Goal: Task Accomplishment & Management: Manage account settings

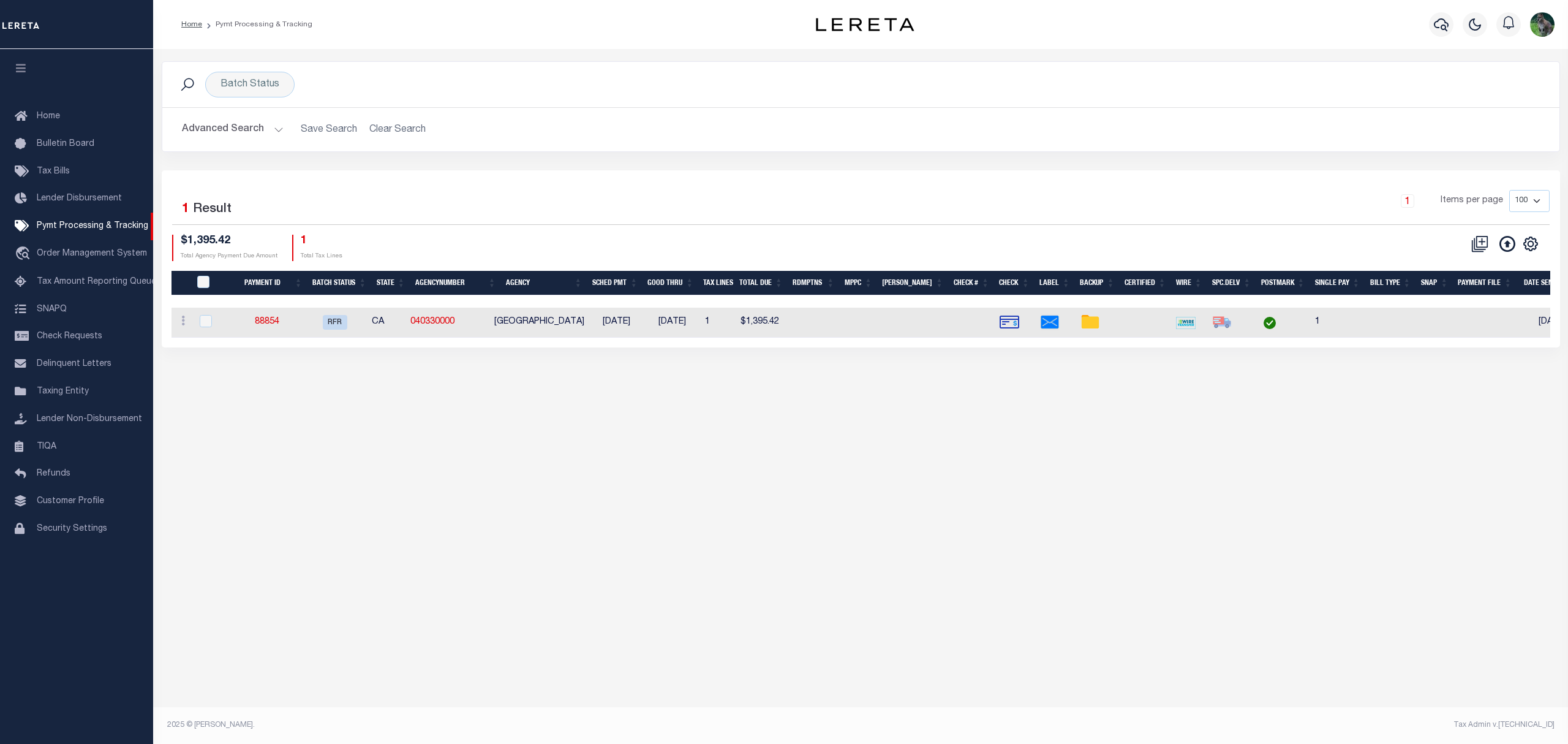
click at [391, 130] on h2 "Advanced Search Save Search Clear Search PayeeSearchTable_dynamictable_____Defa…" at bounding box center [861, 129] width 1378 height 24
click at [245, 74] on div "Batch Status" at bounding box center [250, 85] width 89 height 26
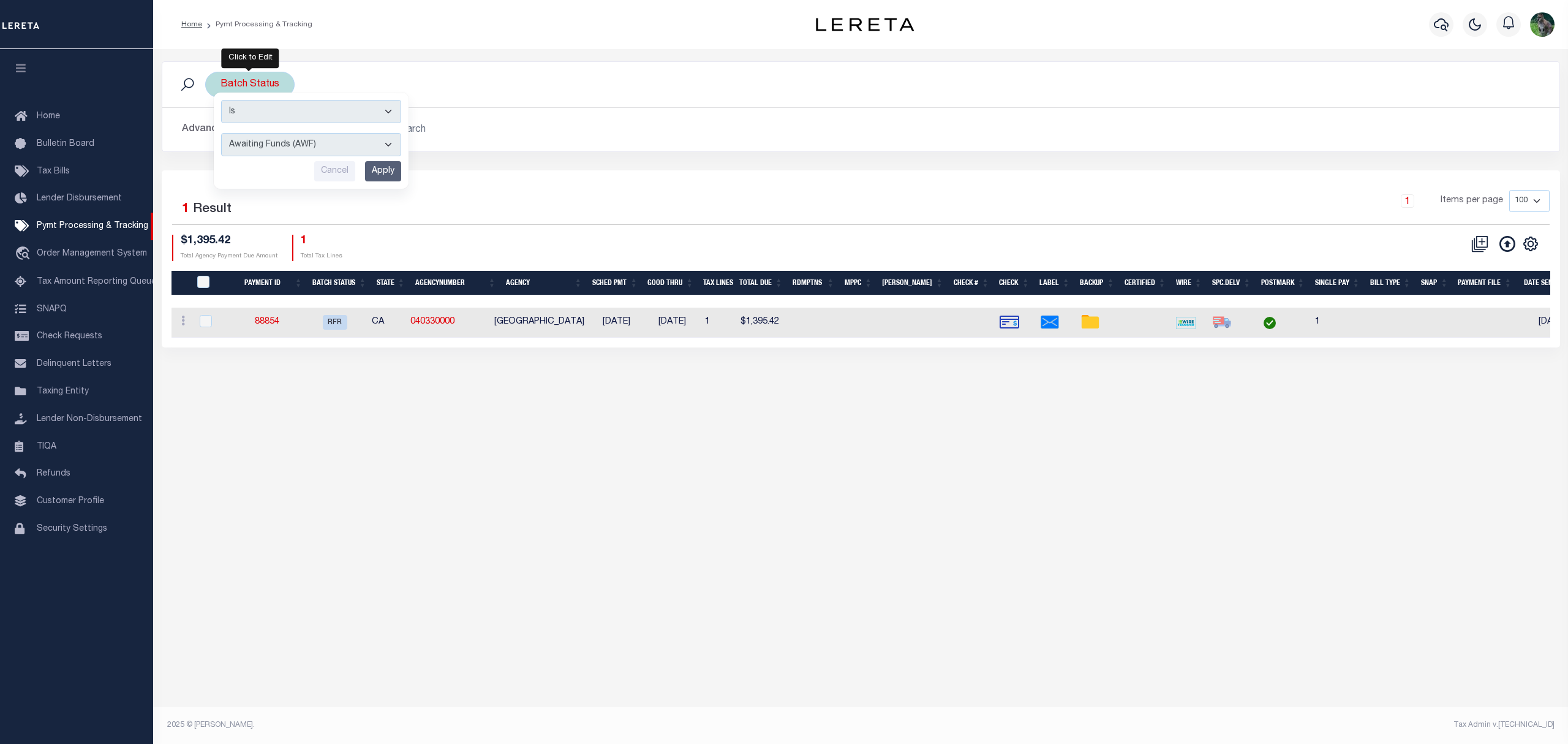
click at [375, 159] on div "Is Contains Awaiting Funds (AWF) Cleared and Complete (CAC) New Check Needed (N…" at bounding box center [312, 140] width 195 height 96
click at [381, 167] on input "Apply" at bounding box center [383, 171] width 36 height 21
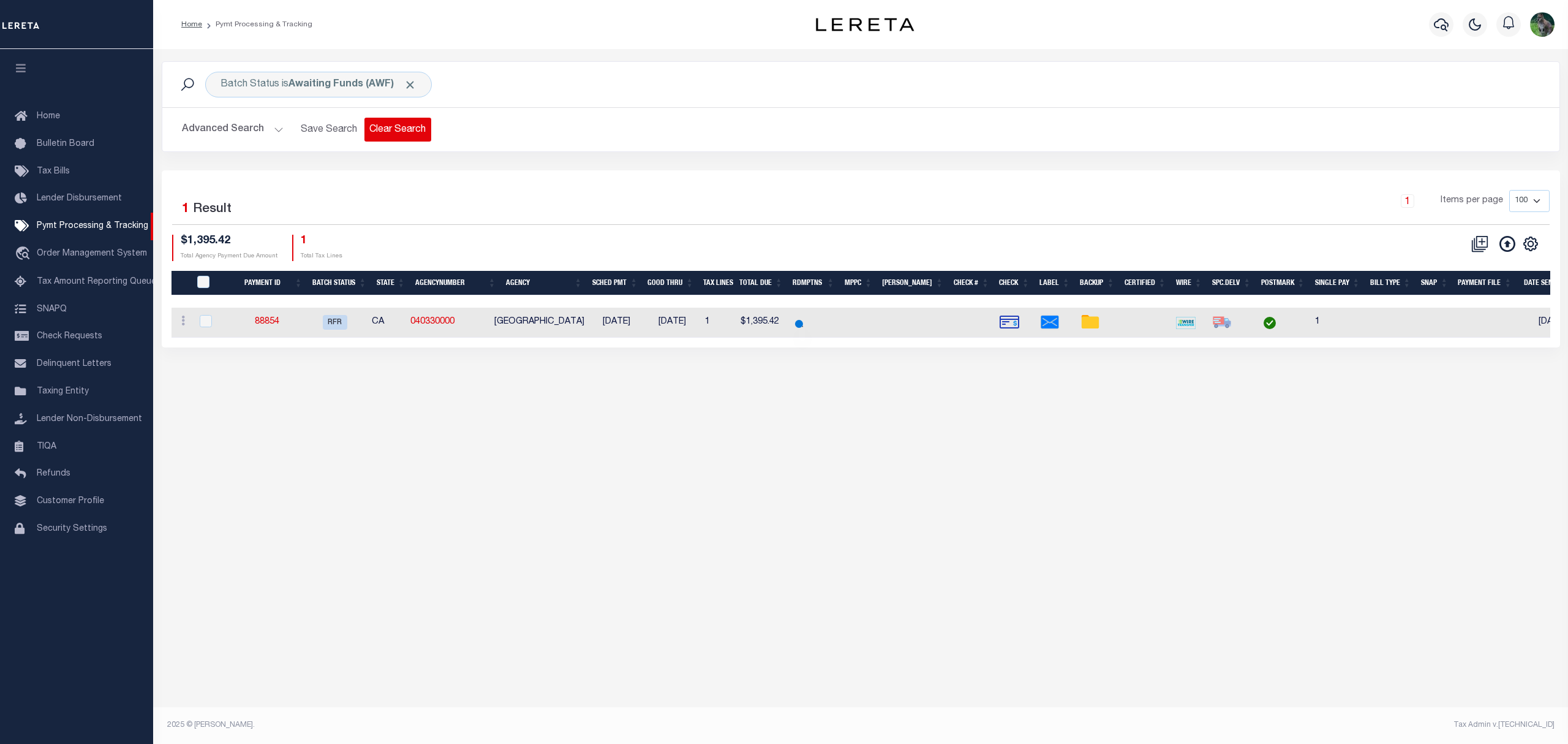
click at [397, 133] on button "Clear Search" at bounding box center [398, 129] width 67 height 24
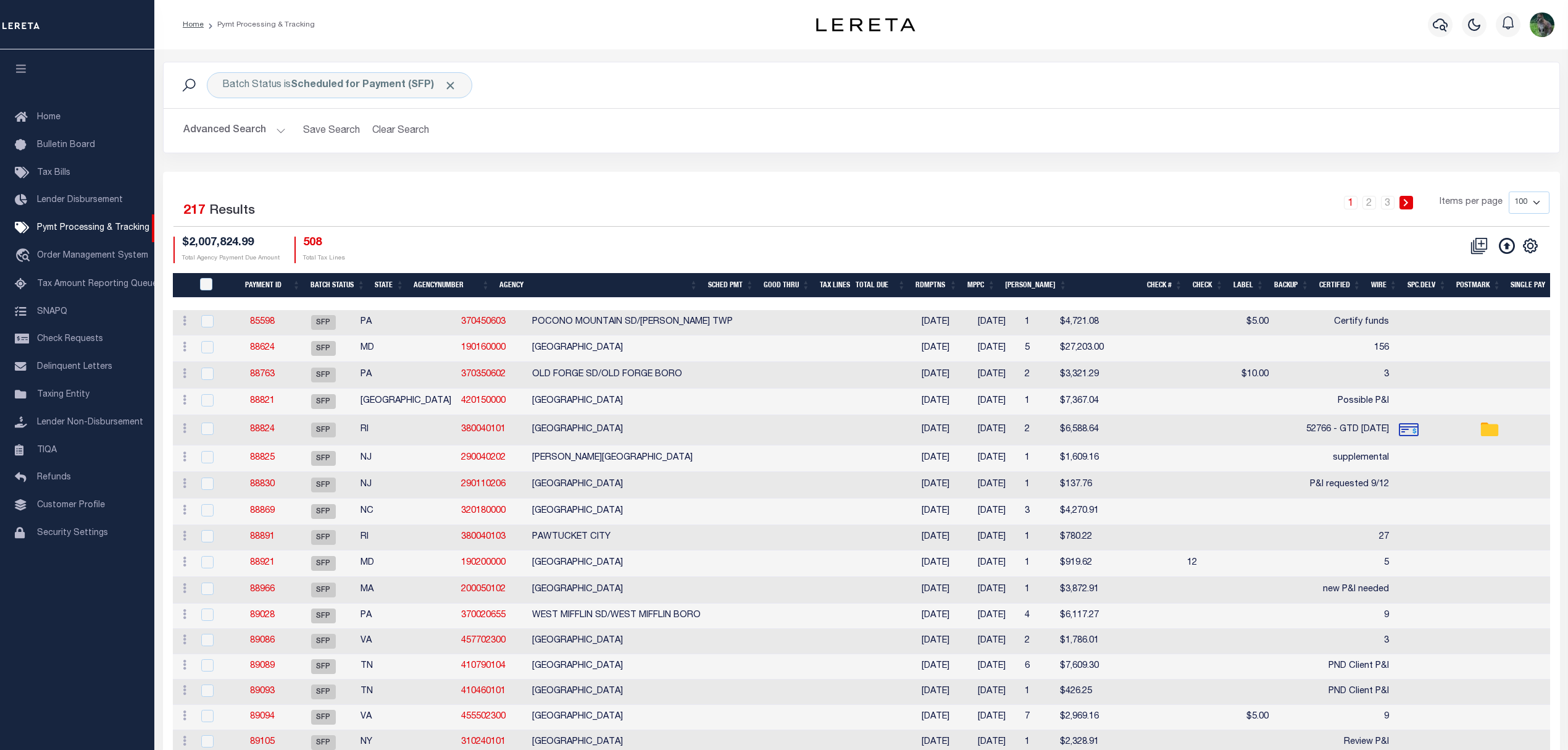
drag, startPoint x: 1528, startPoint y: 210, endPoint x: 1180, endPoint y: 173, distance: 350.0
click at [1514, 201] on select "100 200 500 1000" at bounding box center [1528, 203] width 41 height 22
click at [1245, 226] on div "1 2 3 Items per page 100 200 500 1000" at bounding box center [1035, 209] width 1045 height 35
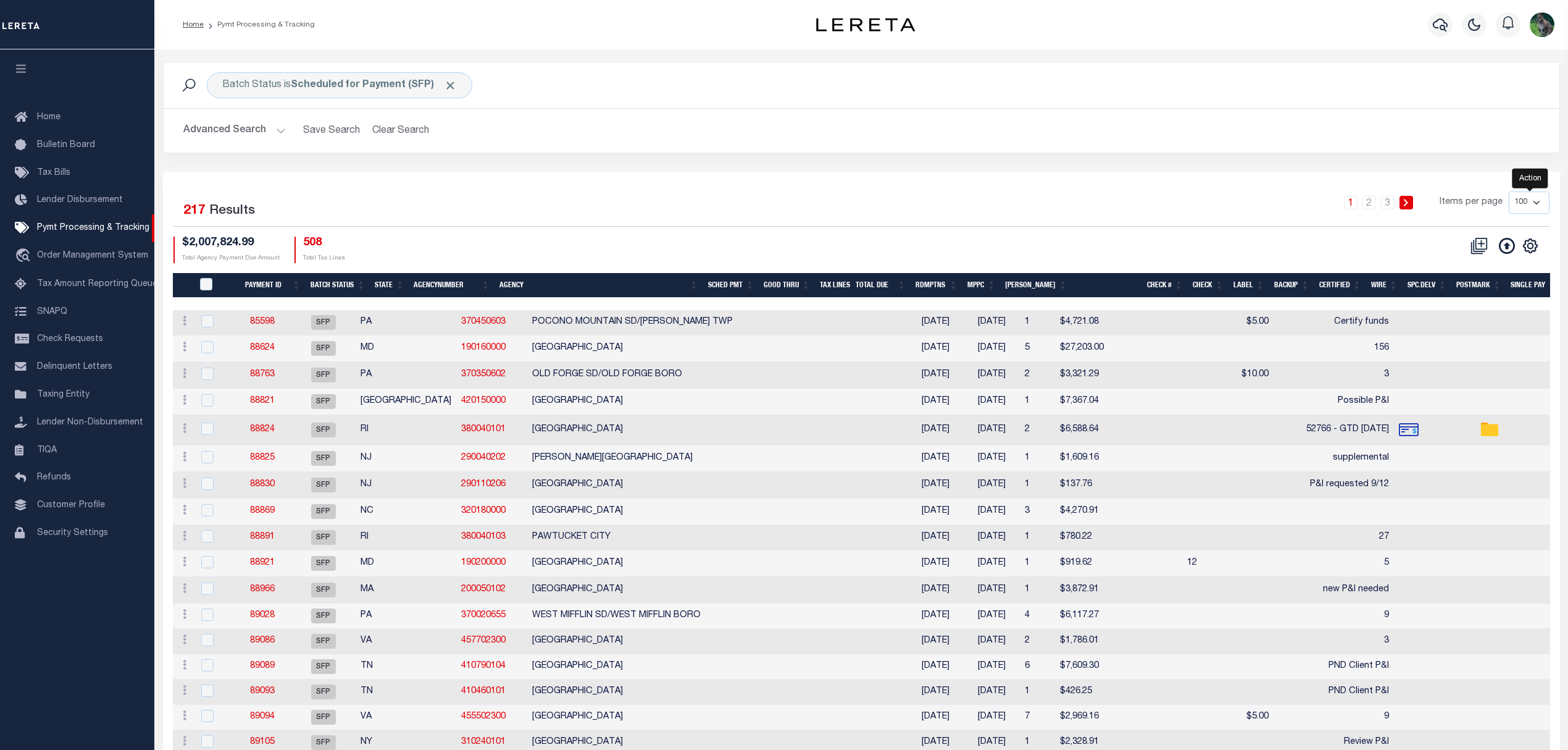
click at [1538, 245] on link at bounding box center [1530, 244] width 20 height 9
click at [1485, 260] on link "CSV" at bounding box center [1479, 267] width 121 height 24
drag, startPoint x: 1248, startPoint y: 35, endPoint x: 1131, endPoint y: 214, distance: 213.8
click at [1122, 214] on div "1 2 3 Items per page 100 200 500 1000" at bounding box center [1035, 207] width 1027 height 32
drag, startPoint x: 1502, startPoint y: 252, endPoint x: 1543, endPoint y: 234, distance: 44.8
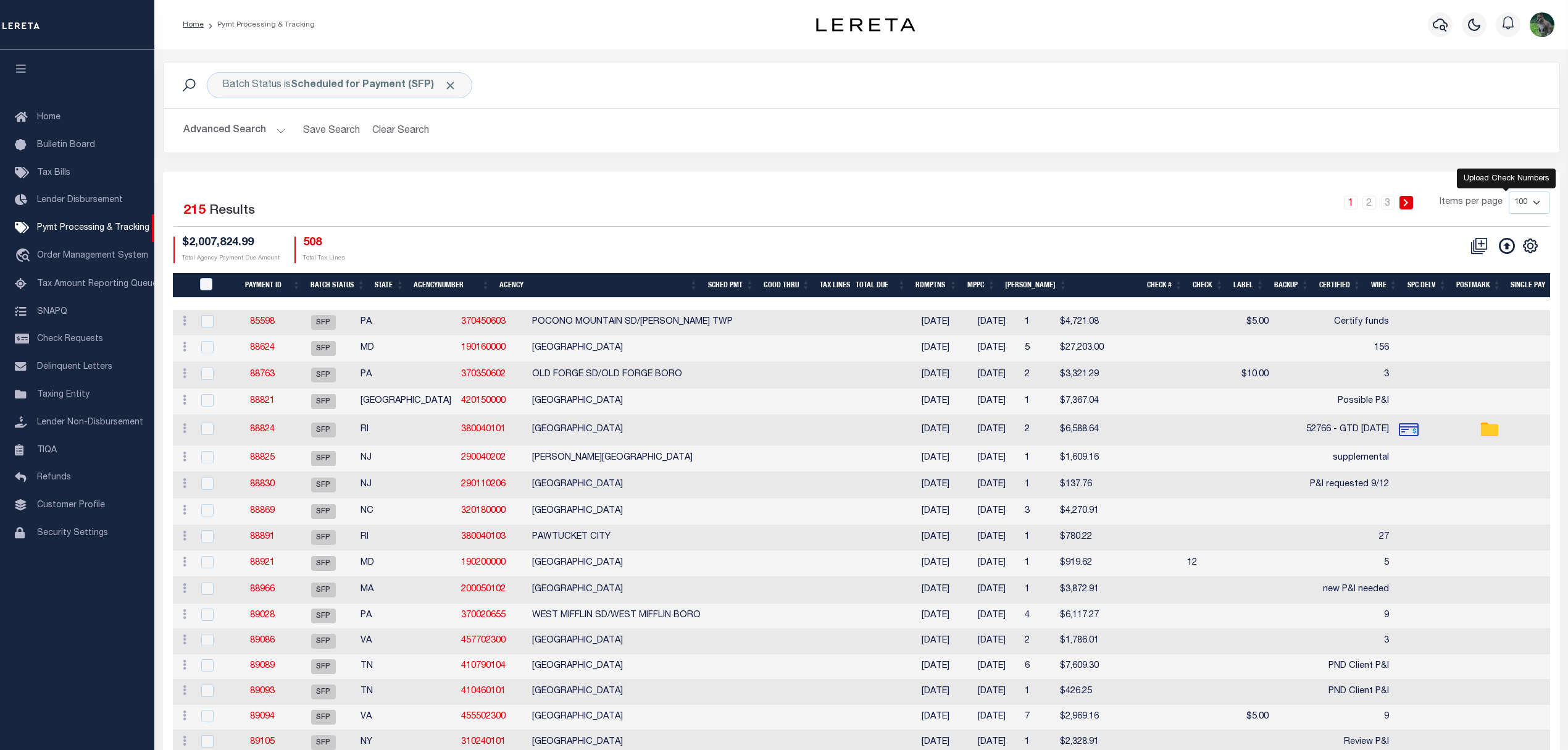
click at [1502, 252] on icon at bounding box center [1507, 246] width 16 height 16
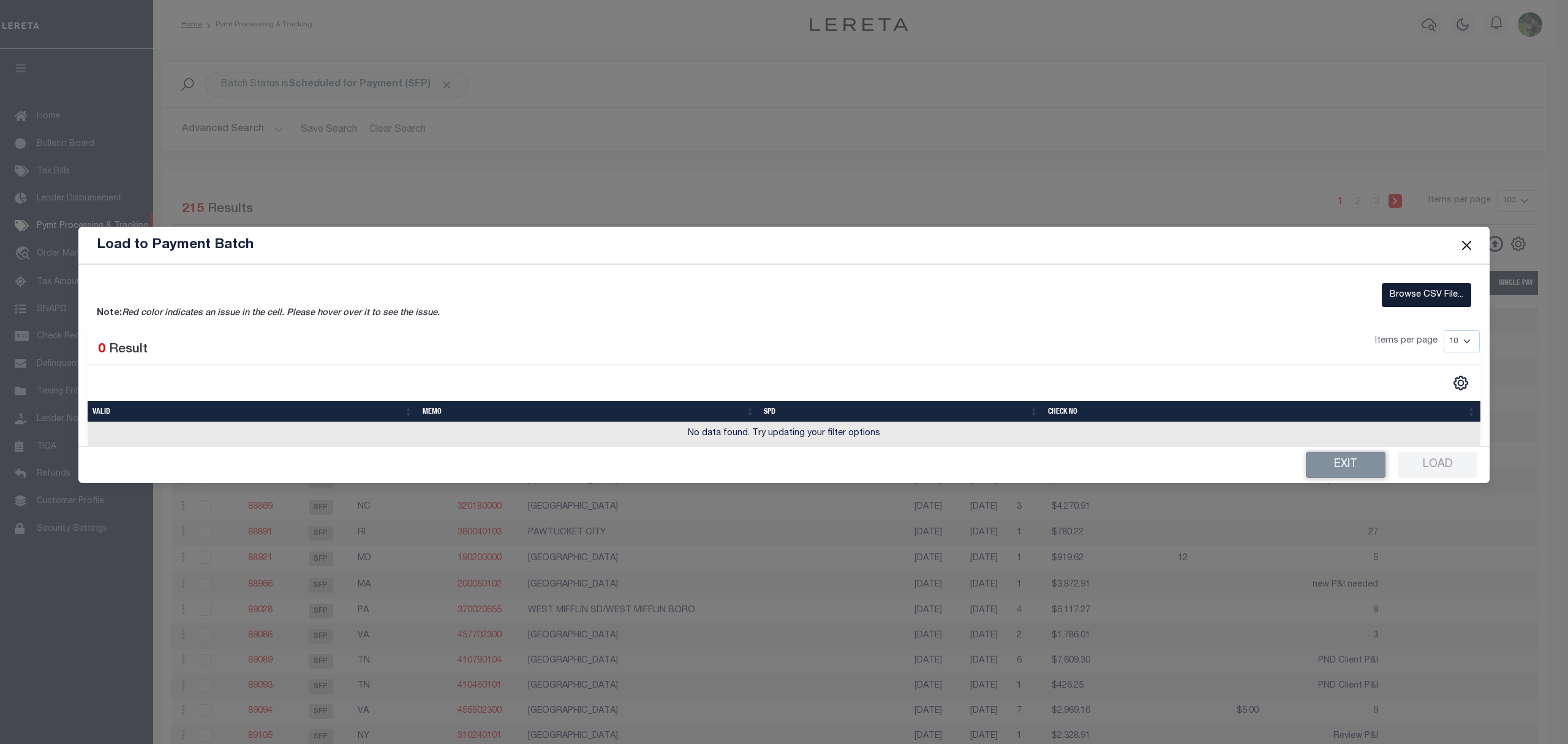
drag, startPoint x: 1415, startPoint y: 289, endPoint x: 1470, endPoint y: 289, distance: 55.0
click at [1415, 289] on label "Browse CSV File..." at bounding box center [1427, 295] width 89 height 24
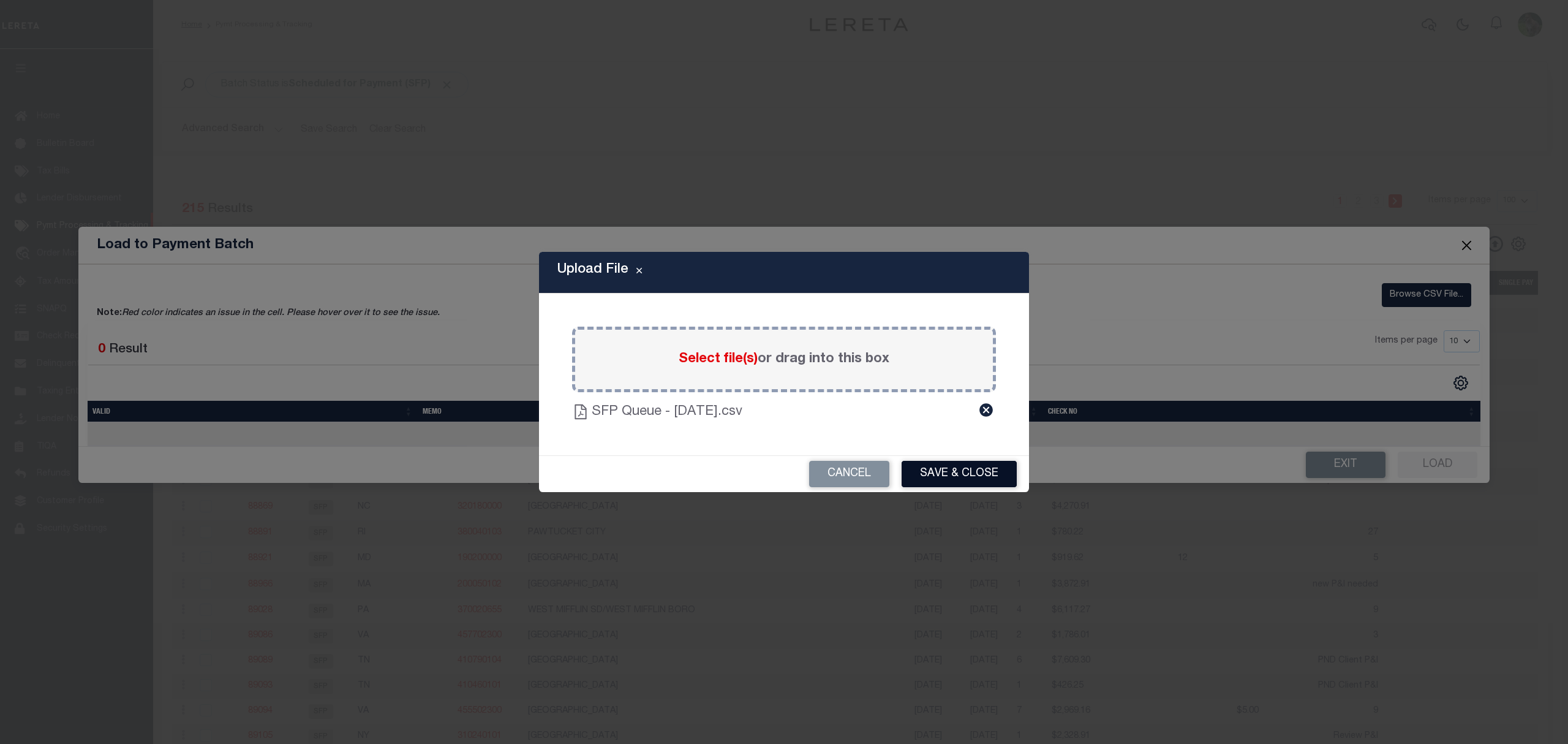
click at [977, 479] on button "Save & Close" at bounding box center [959, 473] width 116 height 27
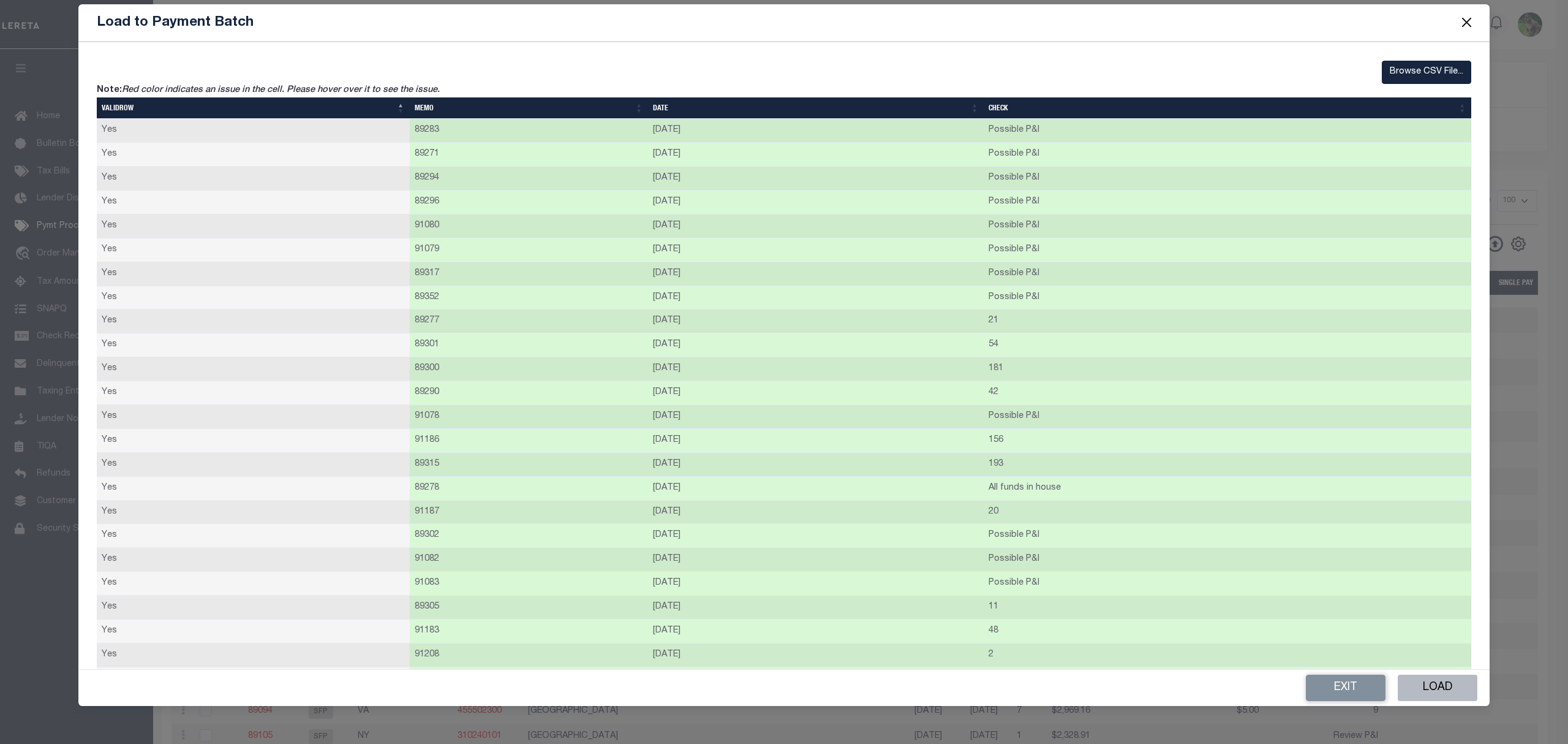
click at [1427, 679] on button "Load" at bounding box center [1437, 687] width 80 height 27
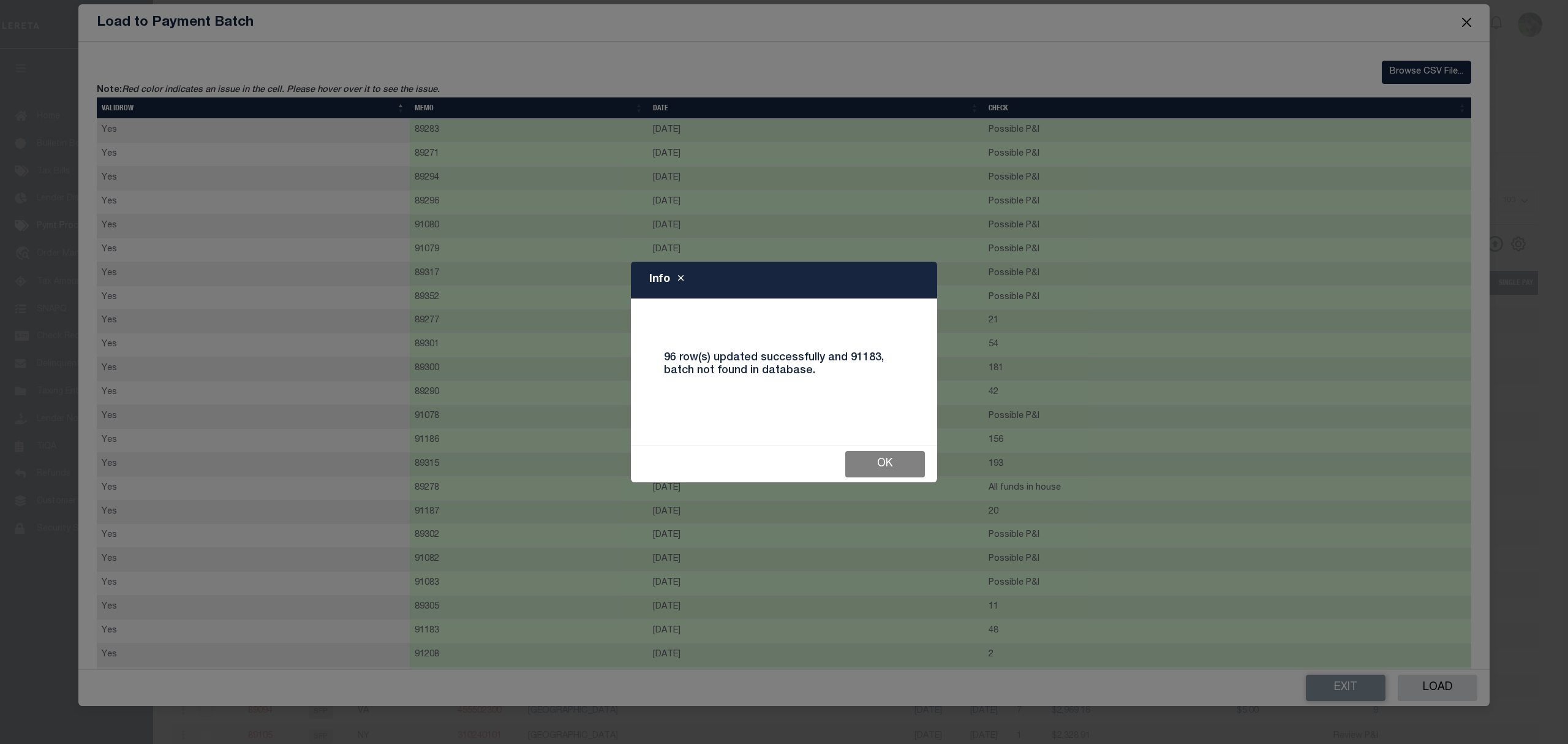
click at [878, 467] on button "Ok" at bounding box center [885, 464] width 80 height 27
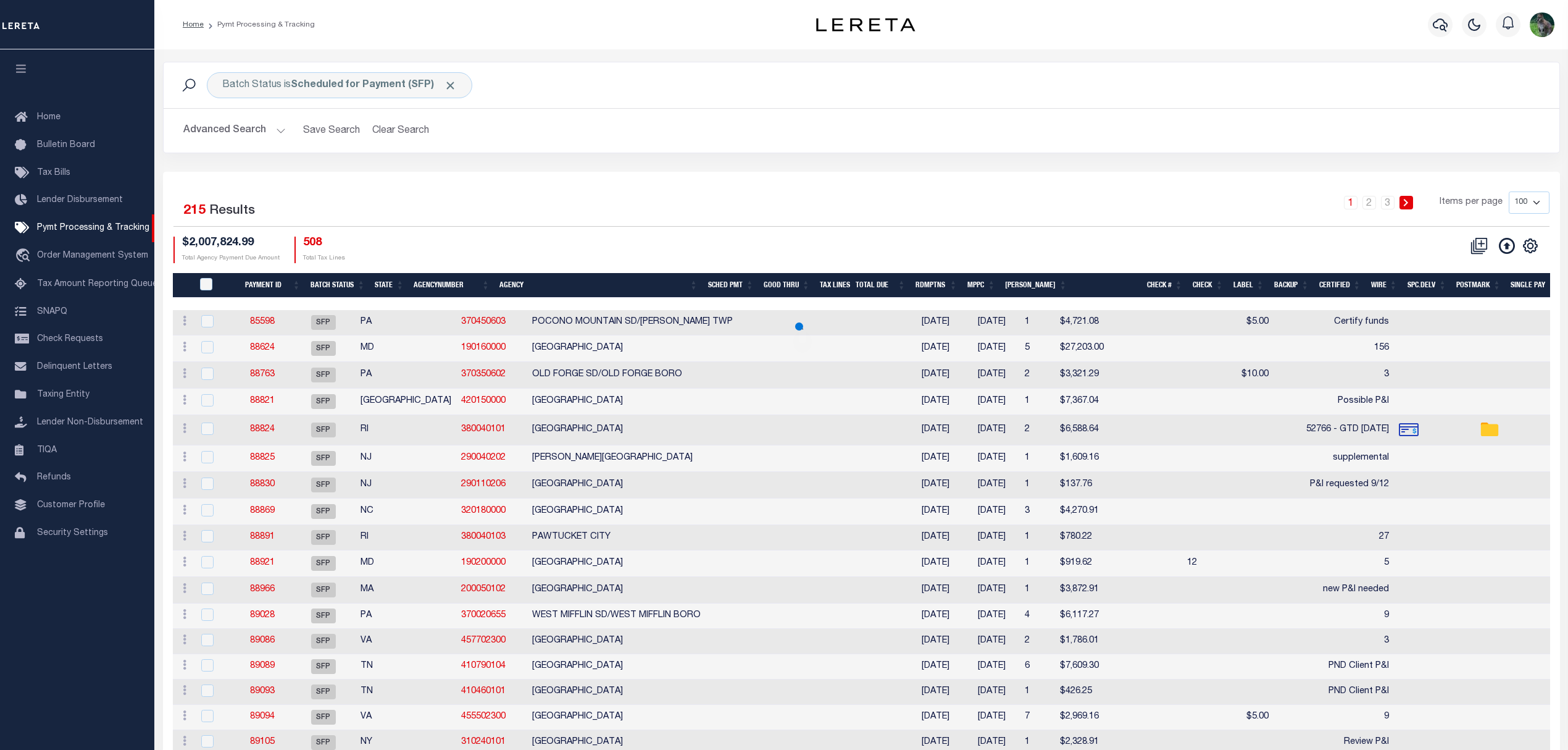
click at [864, 206] on div "1 2 3 Items per page 100 200 500 1000" at bounding box center [1035, 207] width 1027 height 32
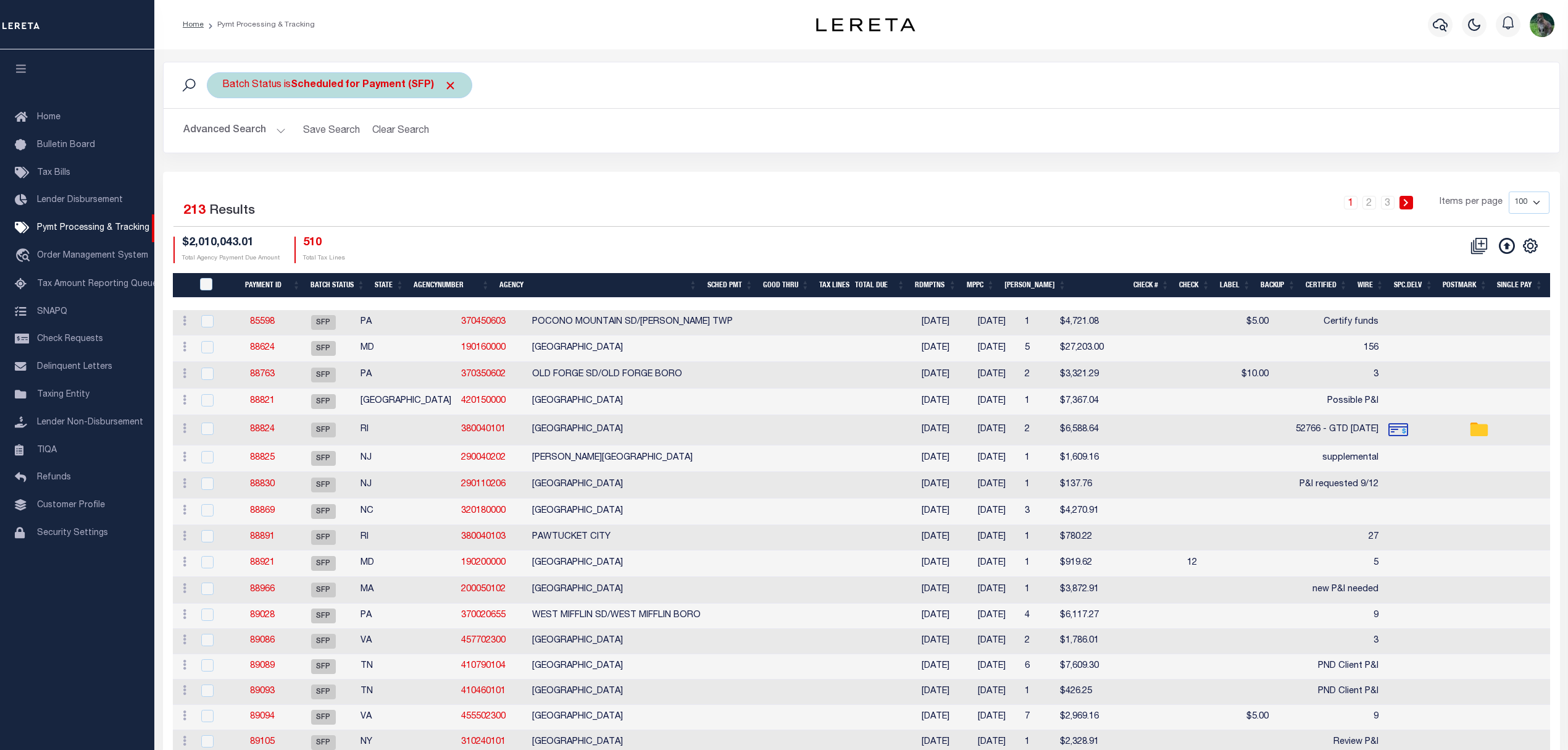
click at [304, 81] on b "Scheduled for Payment (SFP)" at bounding box center [373, 85] width 166 height 9
drag, startPoint x: 333, startPoint y: 148, endPoint x: 339, endPoint y: 155, distance: 9.2
click at [333, 148] on select "Awaiting Funds (AWF) Cleared and Complete (CAC) New Check Needed (NCN) Payment …" at bounding box center [313, 145] width 181 height 23
select select "RFP"
click at [223, 135] on select "Awaiting Funds (AWF) Cleared and Complete (CAC) New Check Needed (NCN) Payment …" at bounding box center [313, 145] width 181 height 23
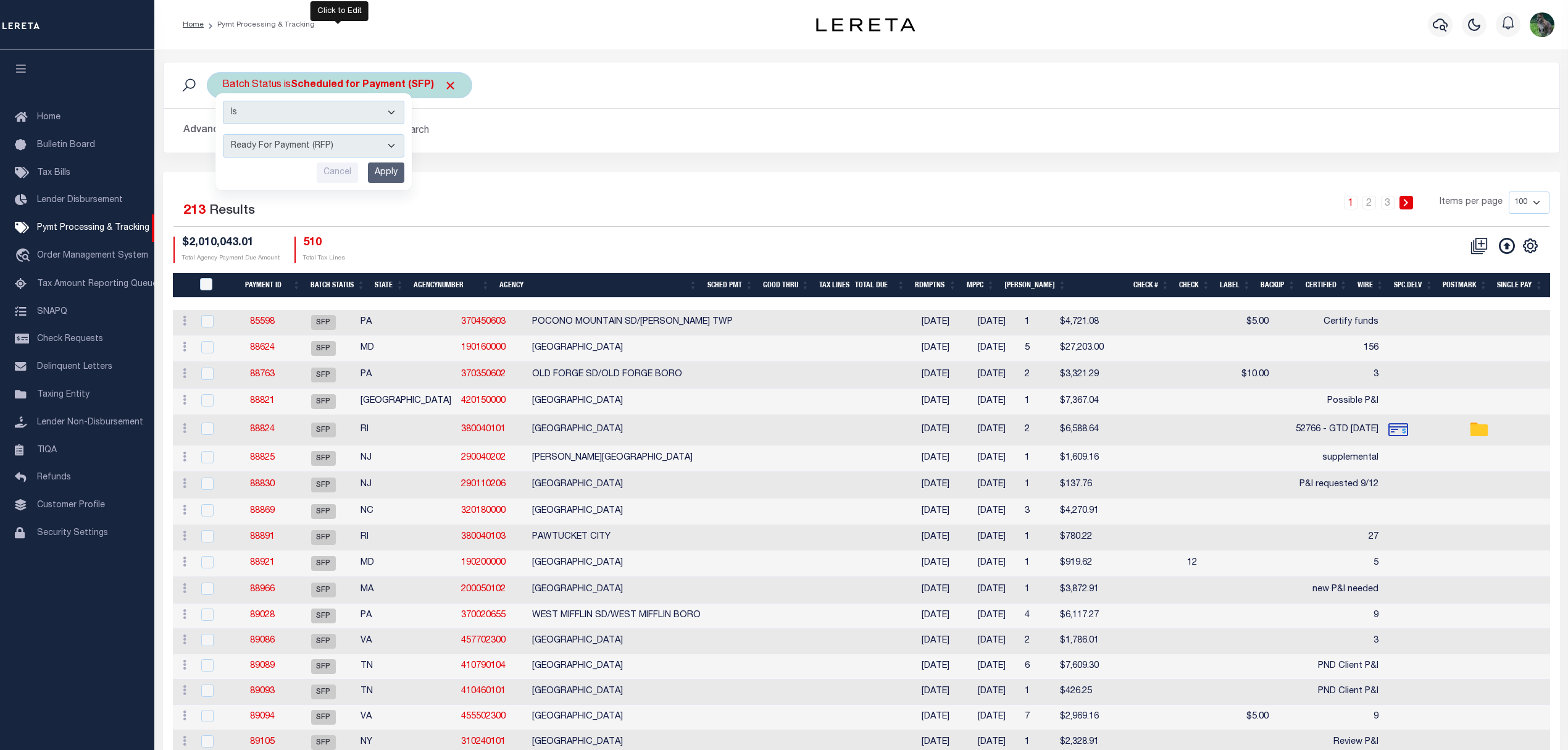
click at [386, 176] on input "Apply" at bounding box center [386, 173] width 36 height 21
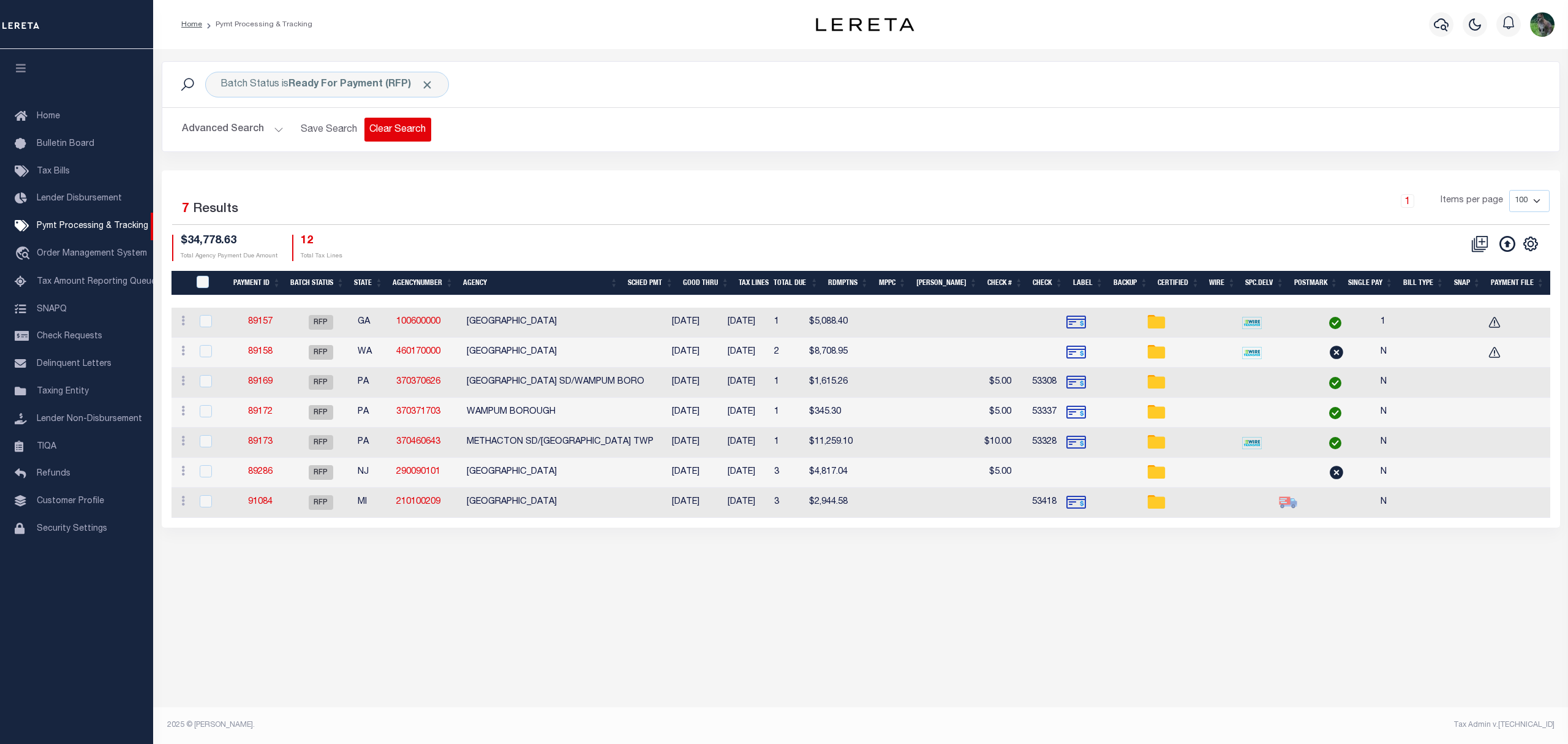
click at [393, 131] on button "Clear Search" at bounding box center [398, 129] width 67 height 24
select select
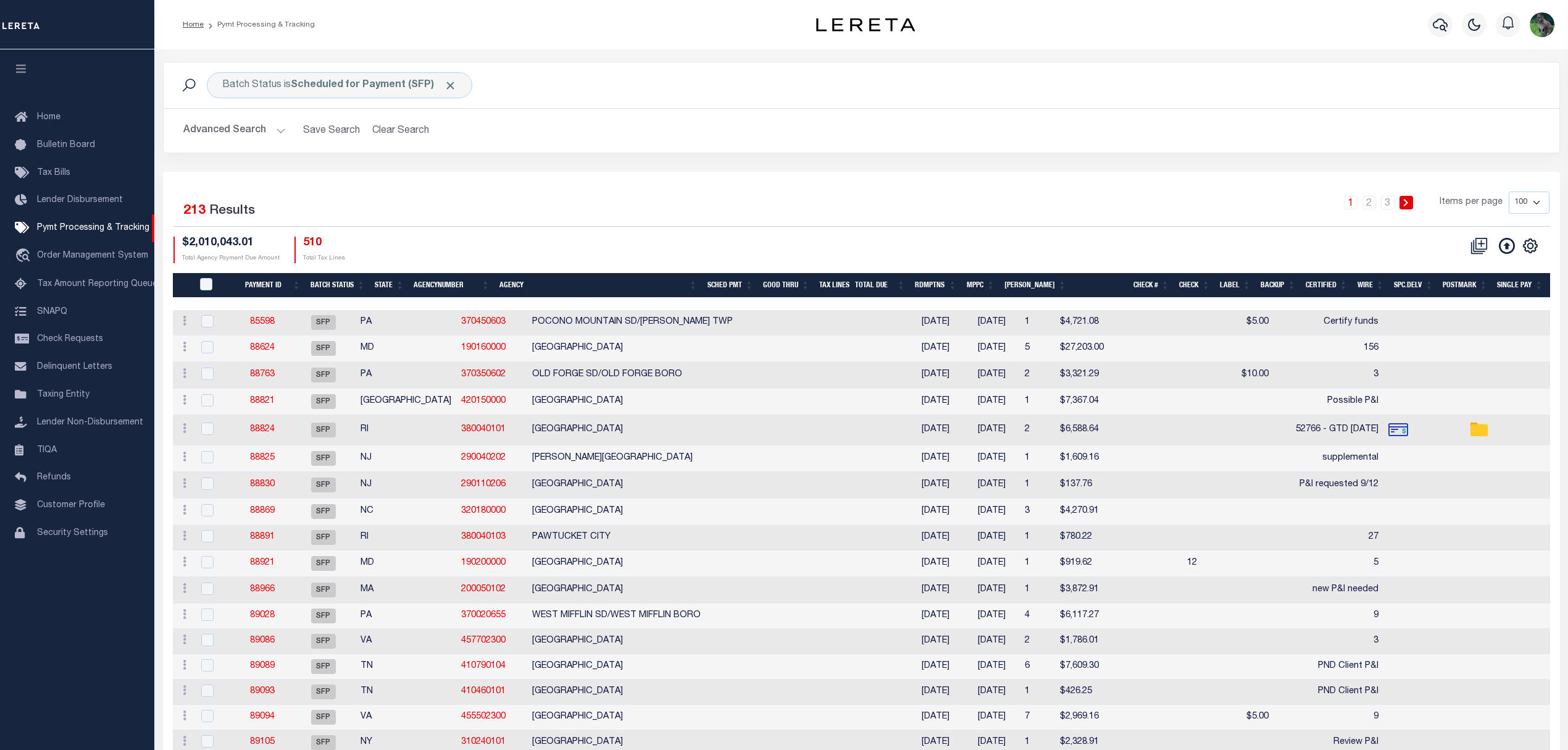
click at [1539, 244] on link at bounding box center [1530, 244] width 20 height 9
drag, startPoint x: 1448, startPoint y: 334, endPoint x: 391, endPoint y: 349, distance: 1057.1
click at [1448, 334] on link "Show Filter" at bounding box center [1479, 338] width 121 height 24
select select
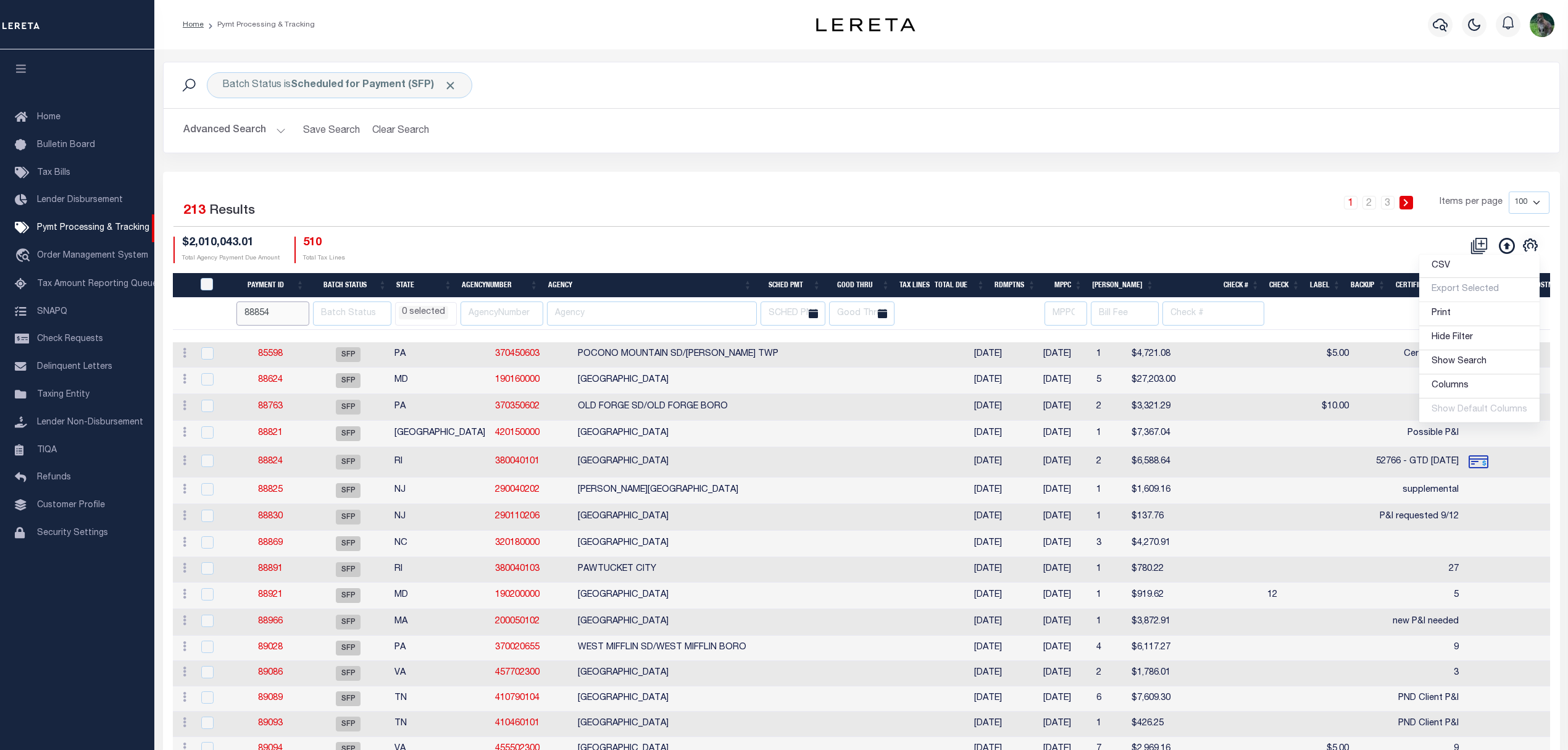
drag, startPoint x: 288, startPoint y: 312, endPoint x: 230, endPoint y: 314, distance: 58.0
click at [205, 320] on tr "88854 AK AL AR AZ CA CO CT DC DE FL GA GU HI IA ID IL IN KS KY LA MA MD ME MI M…" at bounding box center [1138, 313] width 1931 height 32
click at [1521, 240] on link at bounding box center [1530, 244] width 20 height 9
type input "91183"
click at [499, 203] on div "Selected 213 Results" at bounding box center [338, 209] width 330 height 35
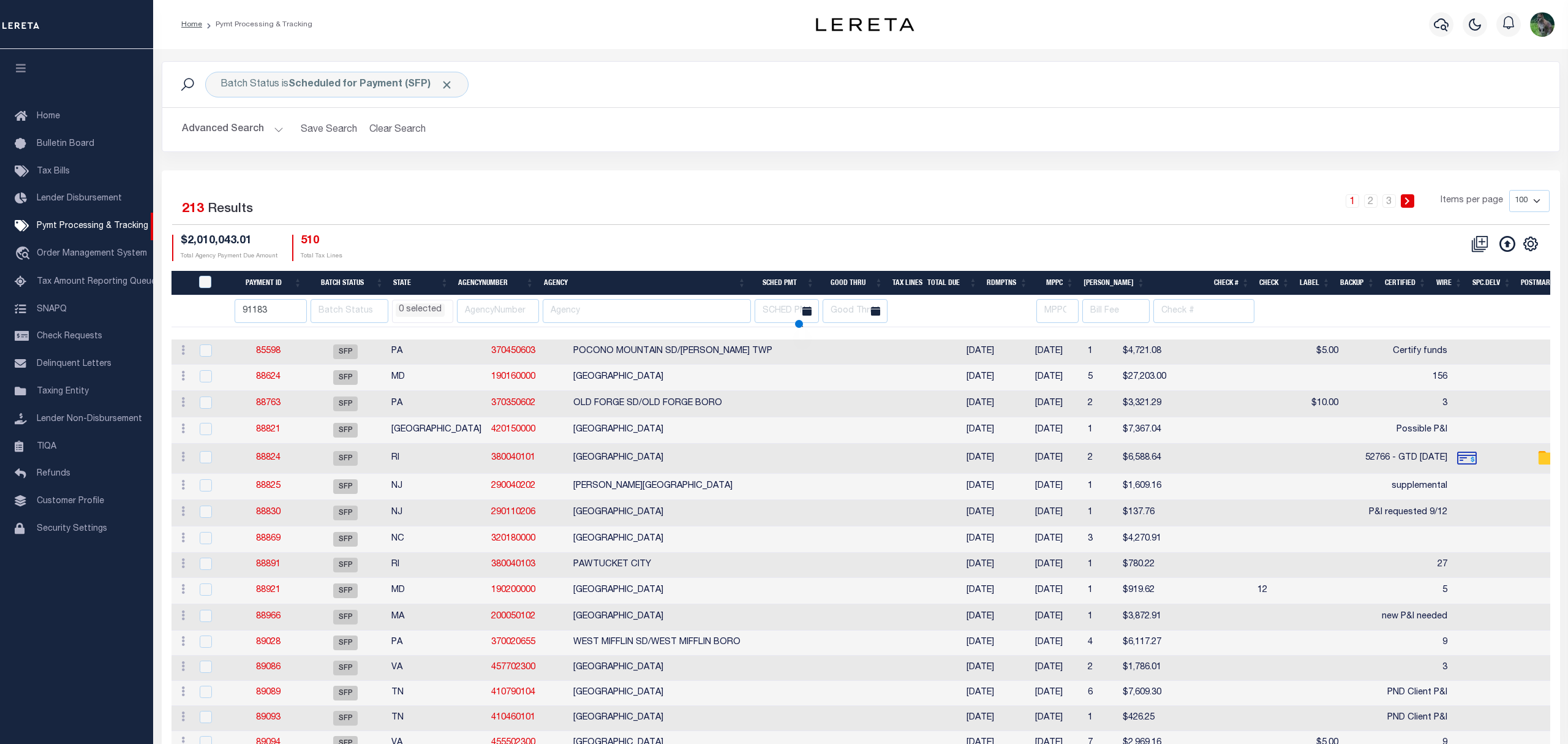
select select
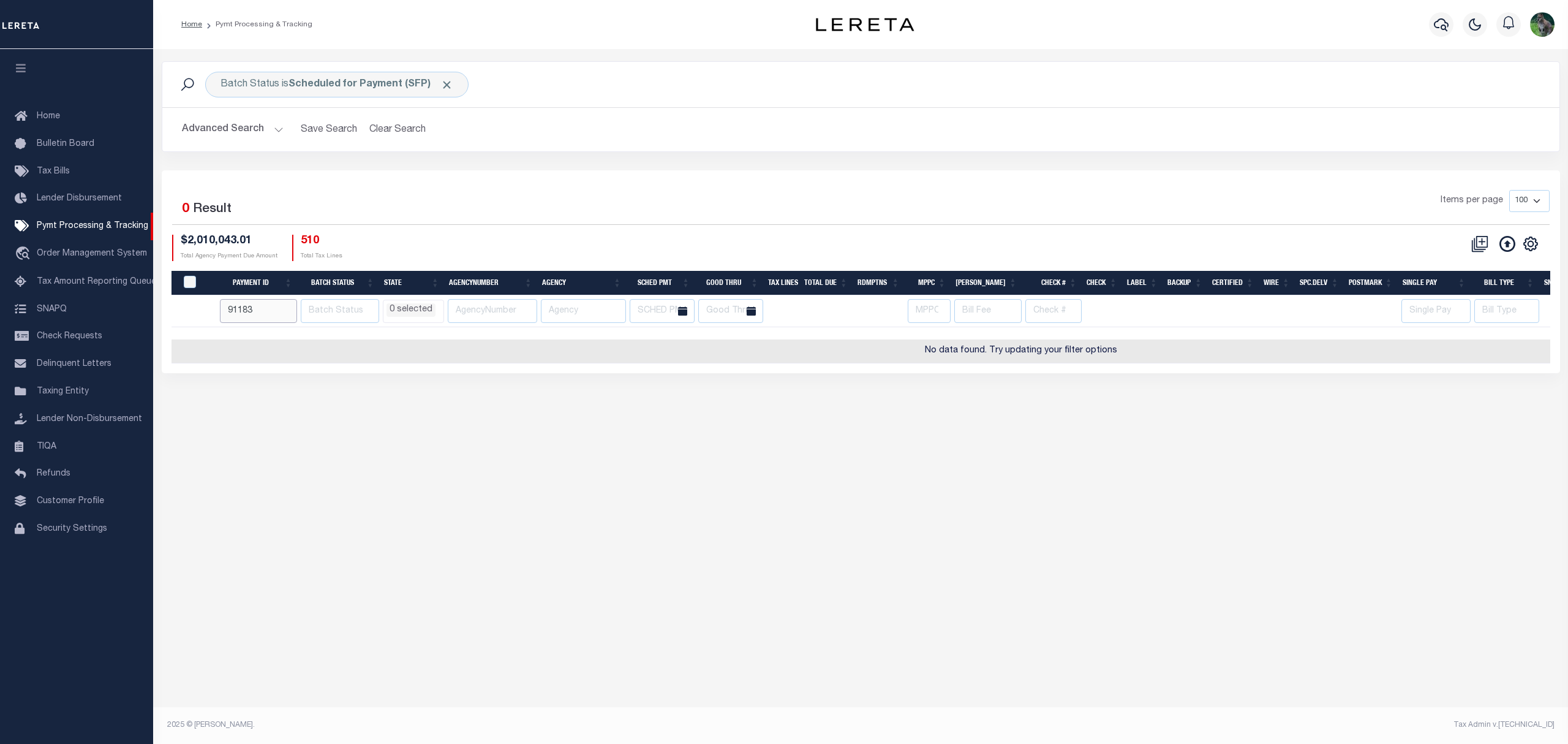
drag, startPoint x: 253, startPoint y: 312, endPoint x: 199, endPoint y: 300, distance: 55.3
click at [194, 313] on tr "91183 AK AL AR AZ CA CO CT DC DE FL GA GU HI IA ID IL IN KS KY LA MA MD ME MI M…" at bounding box center [1021, 311] width 1700 height 32
select select
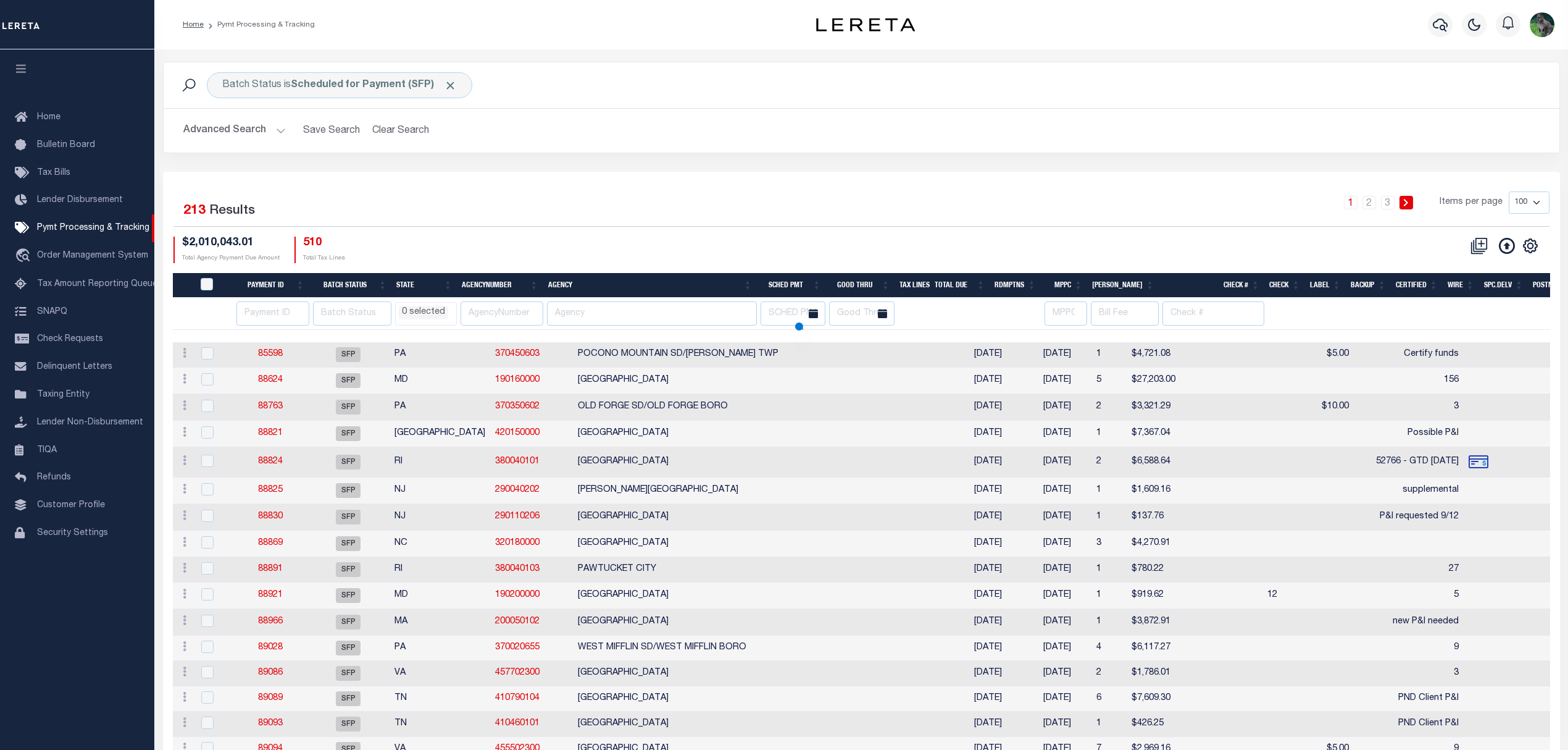
select select
click at [588, 307] on input "text" at bounding box center [651, 313] width 210 height 24
paste input "ATLANTIC CITY"
type input "ATLANTIC CITY"
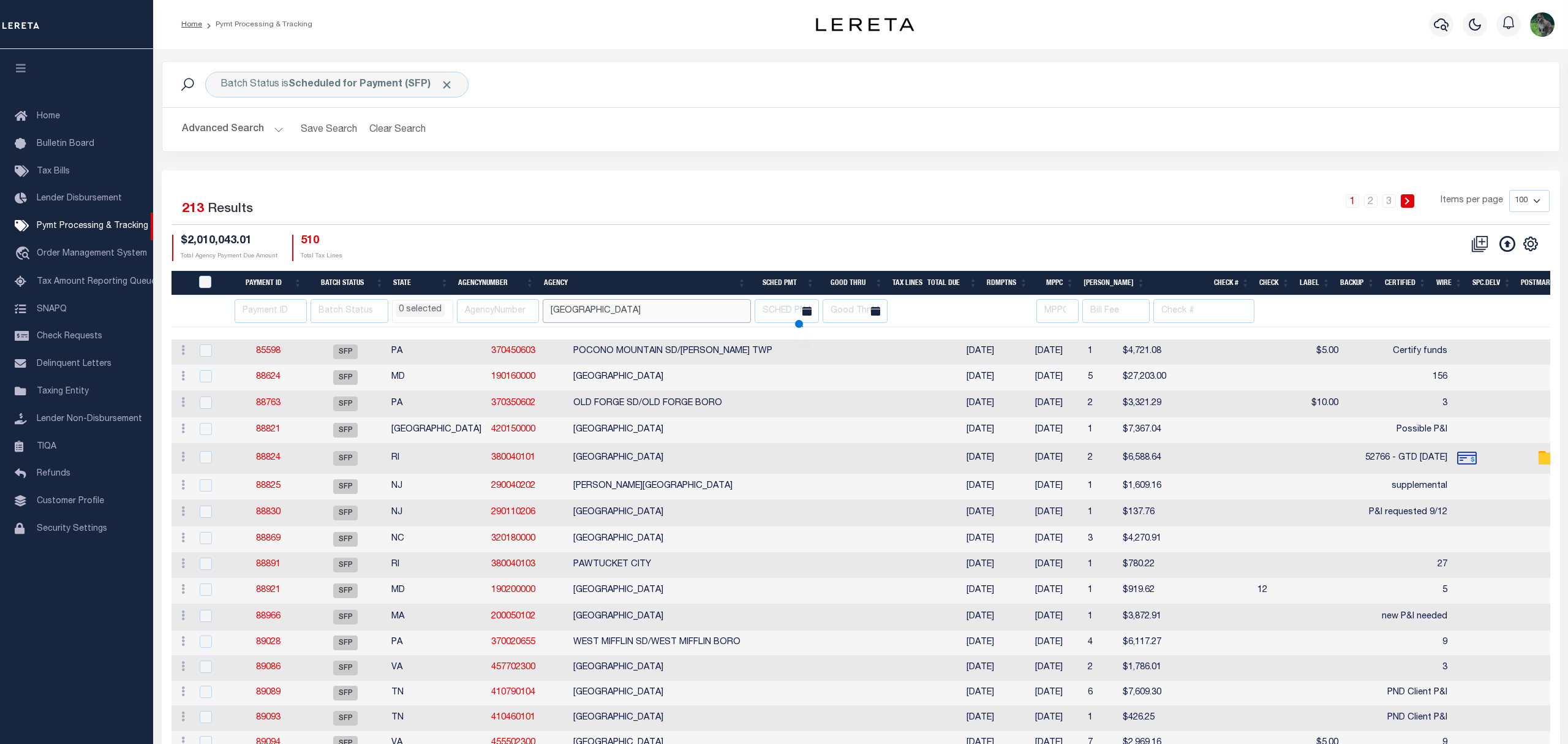
select select
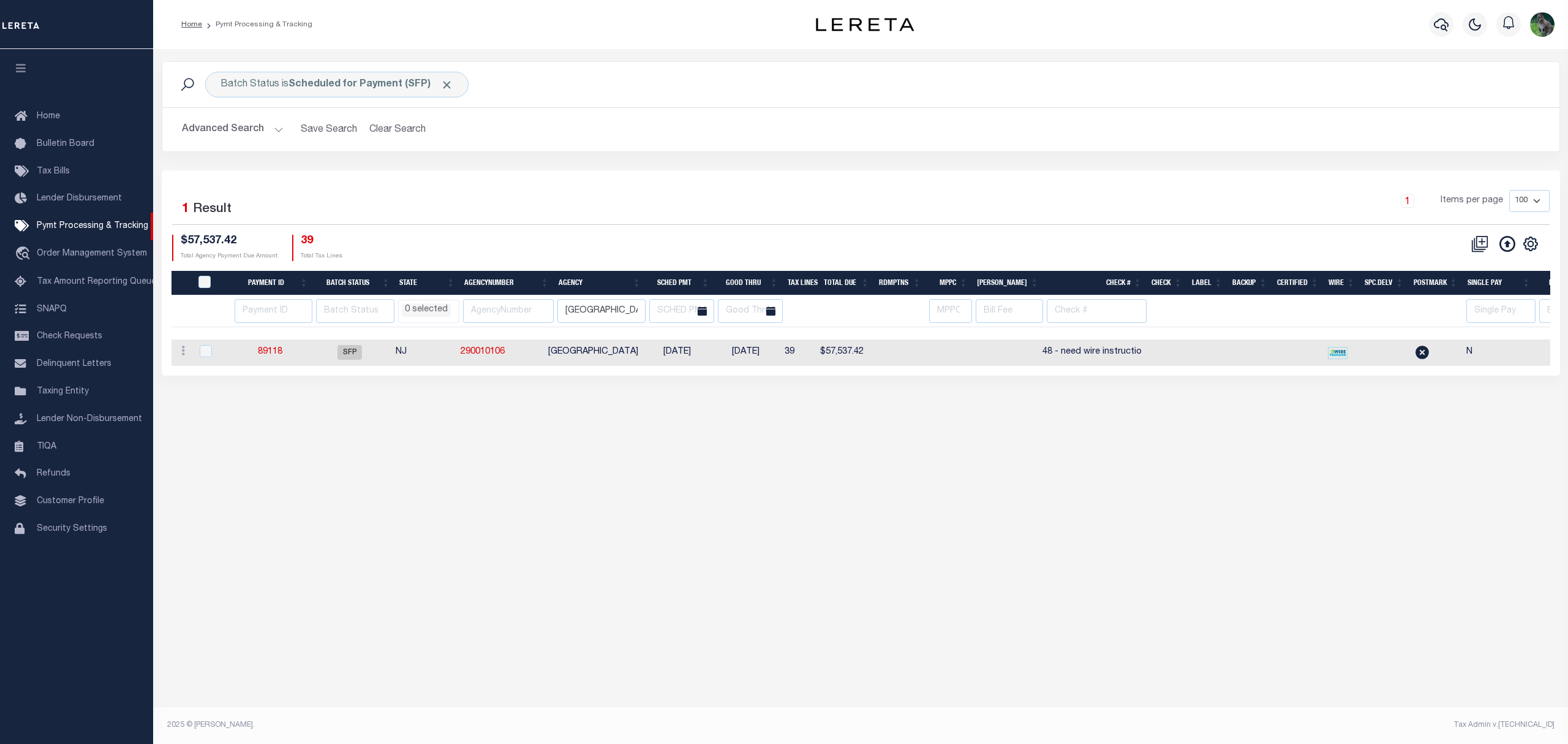
drag, startPoint x: 1013, startPoint y: 354, endPoint x: 968, endPoint y: 360, distance: 45.4
click at [967, 360] on td at bounding box center [944, 352] width 46 height 27
checkbox input "true"
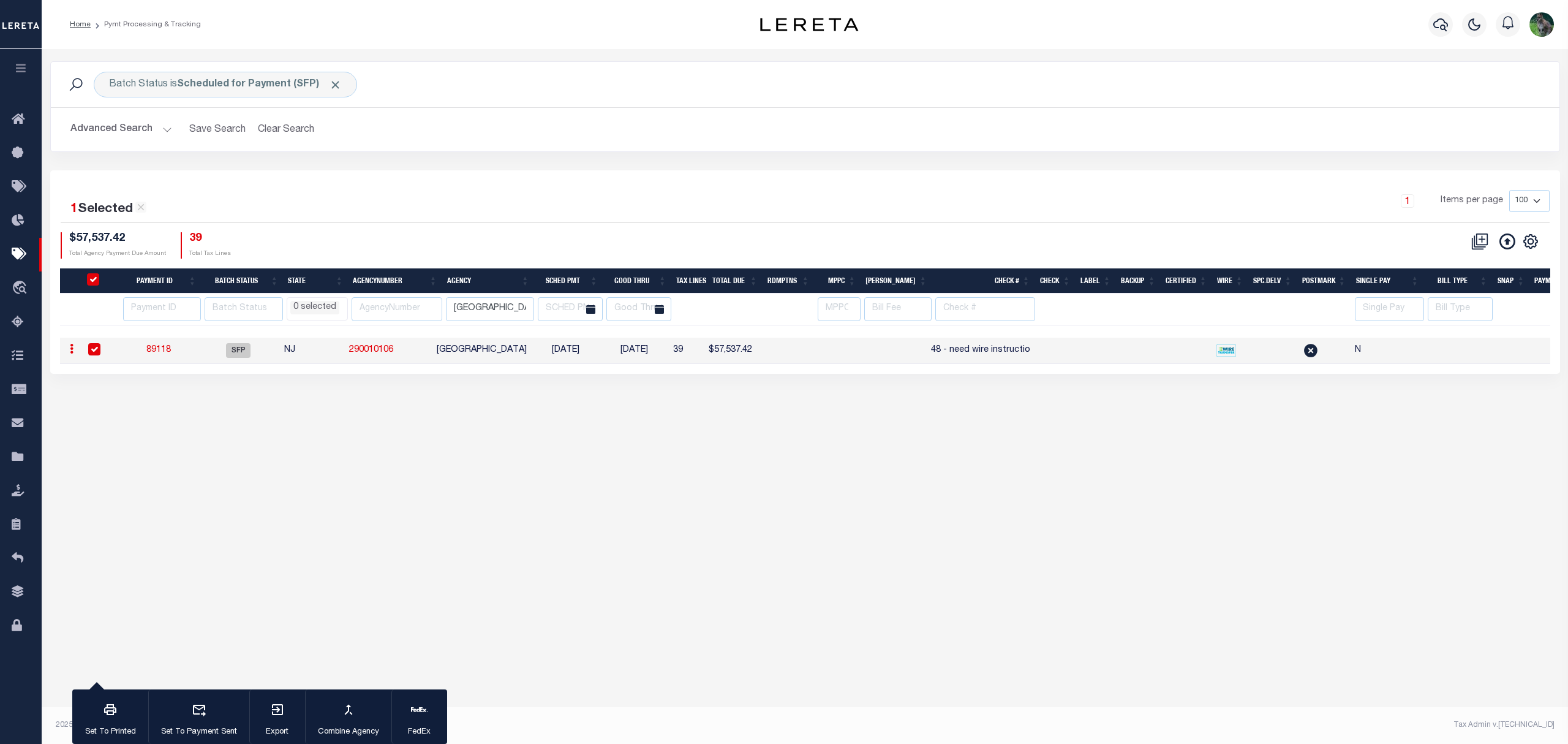
click at [163, 354] on link "89118" at bounding box center [158, 350] width 25 height 9
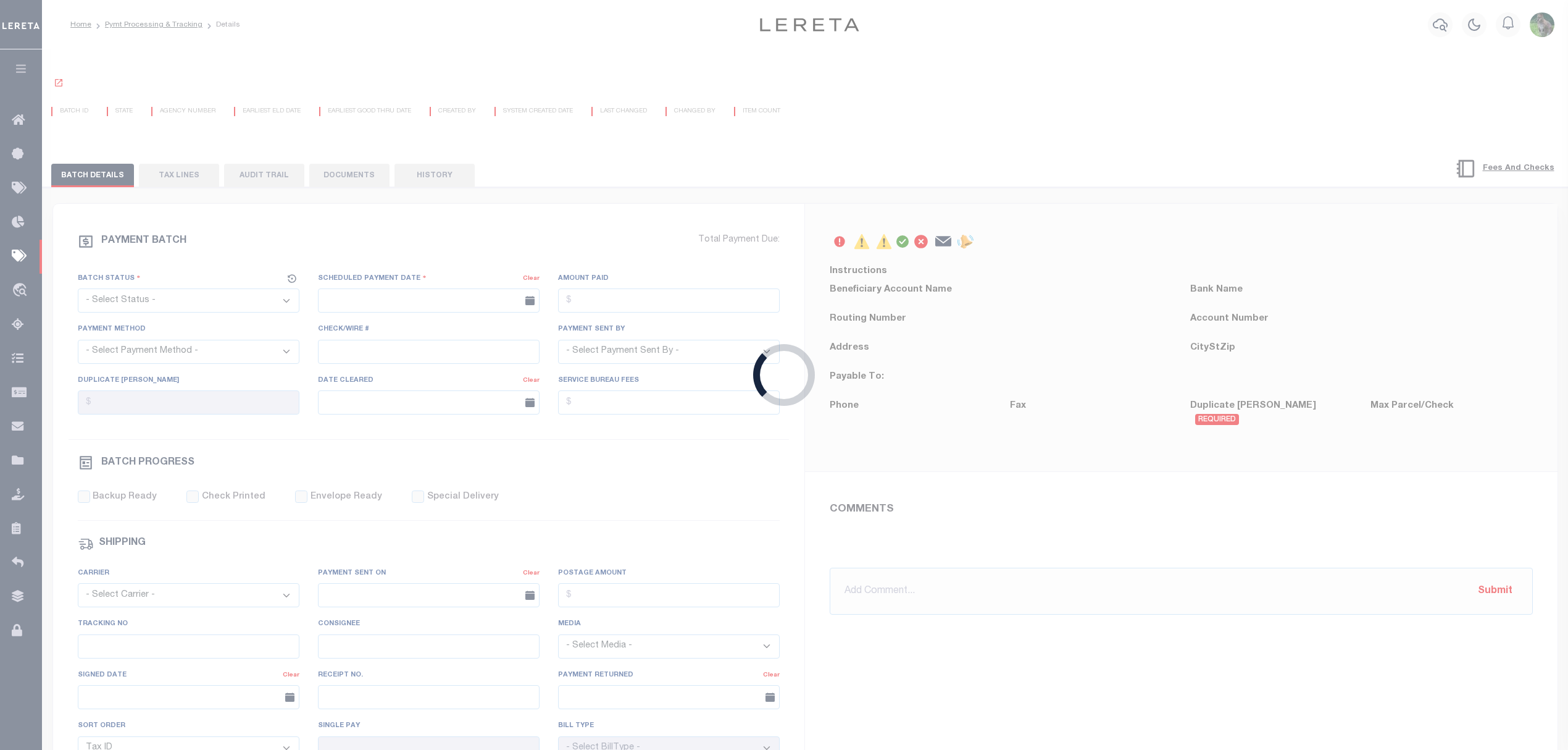
select select "SFP"
type input "09/03/2025"
type input "48 - need wire instructio"
type input "Andres"
type input "N"
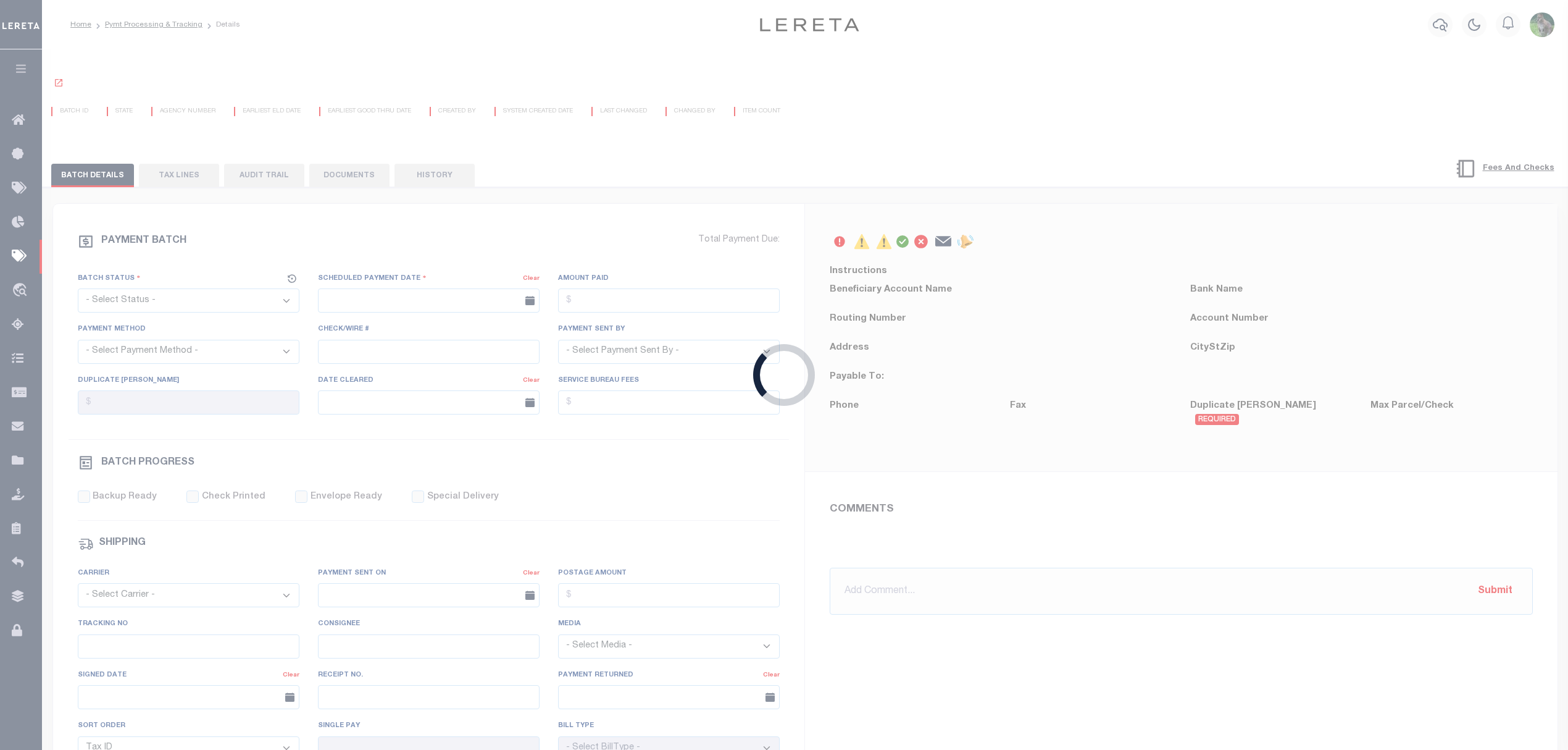
radio input "true"
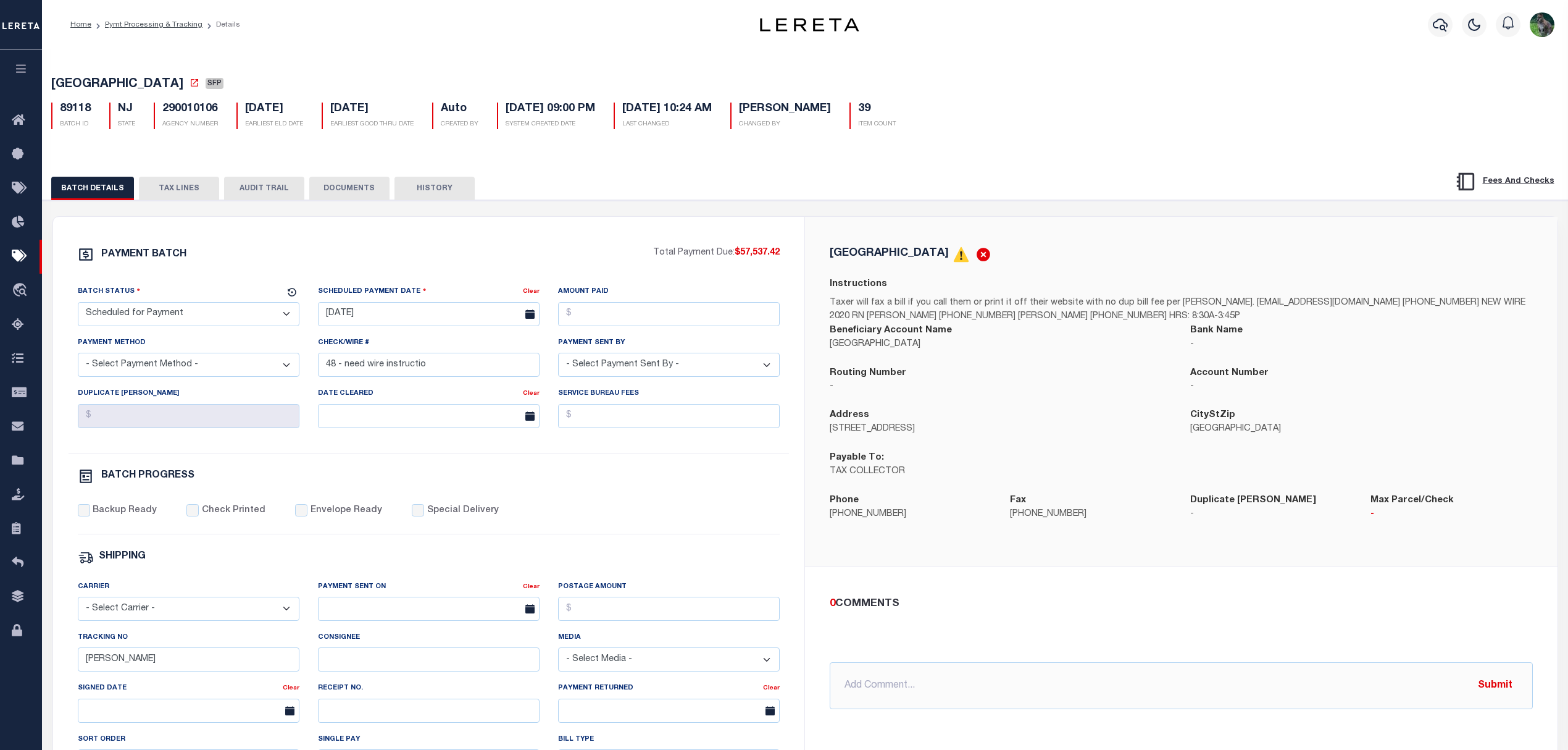
click at [1044, 375] on div "Routing Number -" at bounding box center [1000, 380] width 342 height 28
click at [137, 23] on link "Pymt Processing & Tracking" at bounding box center [154, 24] width 97 height 8
select select
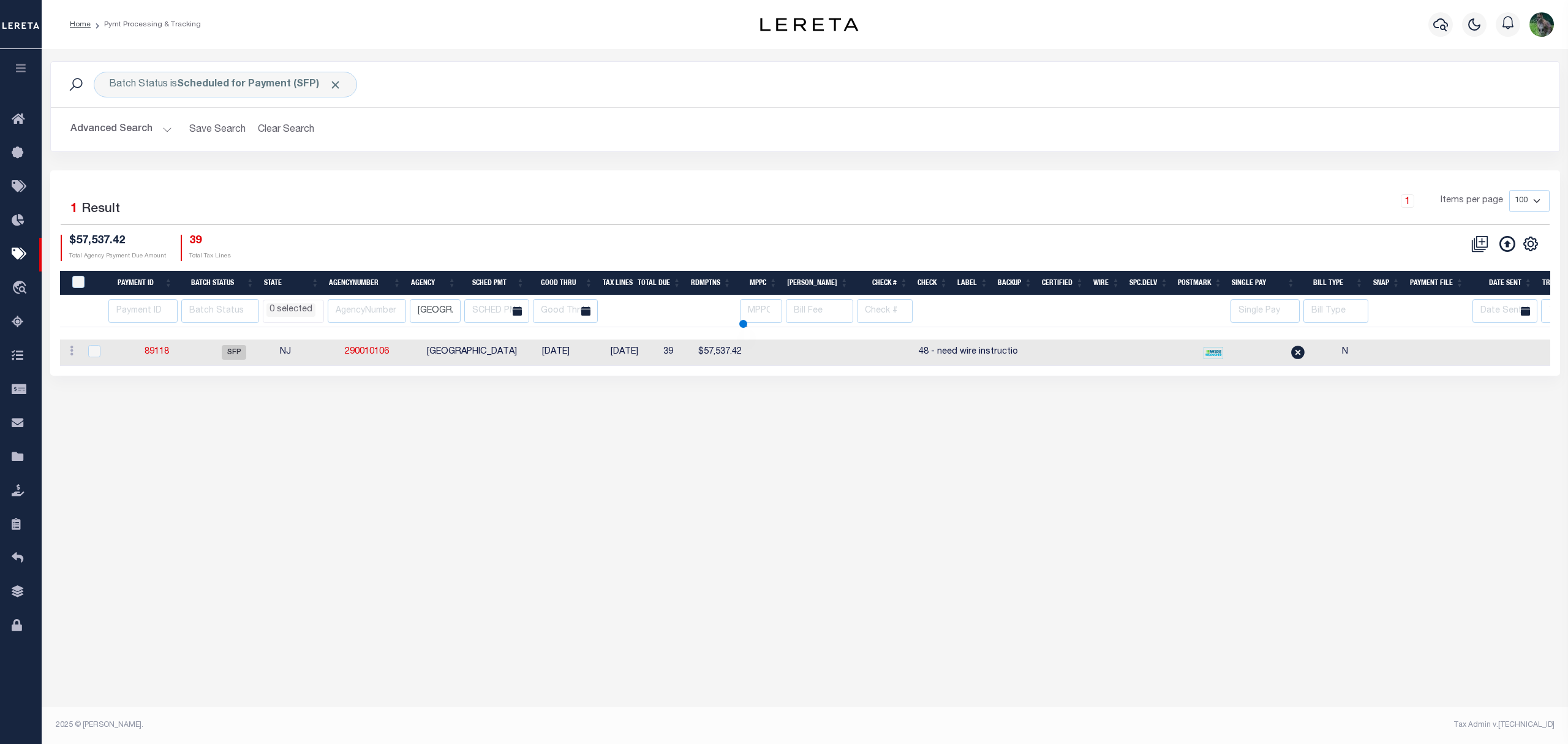
select select
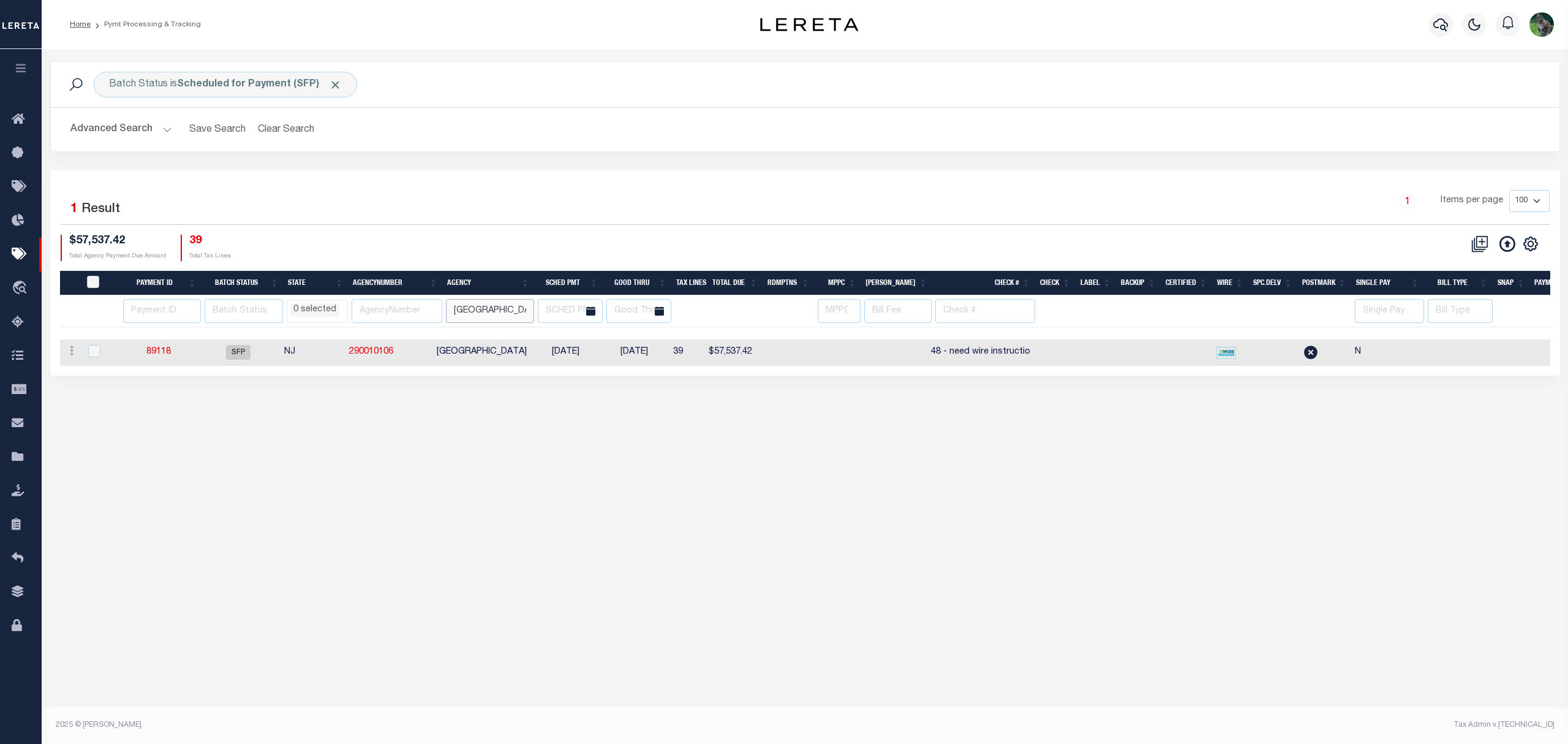
drag, startPoint x: 525, startPoint y: 318, endPoint x: 413, endPoint y: 307, distance: 112.5
click at [413, 307] on tr "AK AL AR AZ CA CO CT DC DE FL GA GU HI IA ID IL IN KS KY LA MA MD ME MI MN MO M…" at bounding box center [942, 311] width 1765 height 32
click at [531, 170] on div "1 Selected 1 Result 1 Items per page 100 200 500 1000 $57,537.42" at bounding box center [805, 273] width 1510 height 205
select select
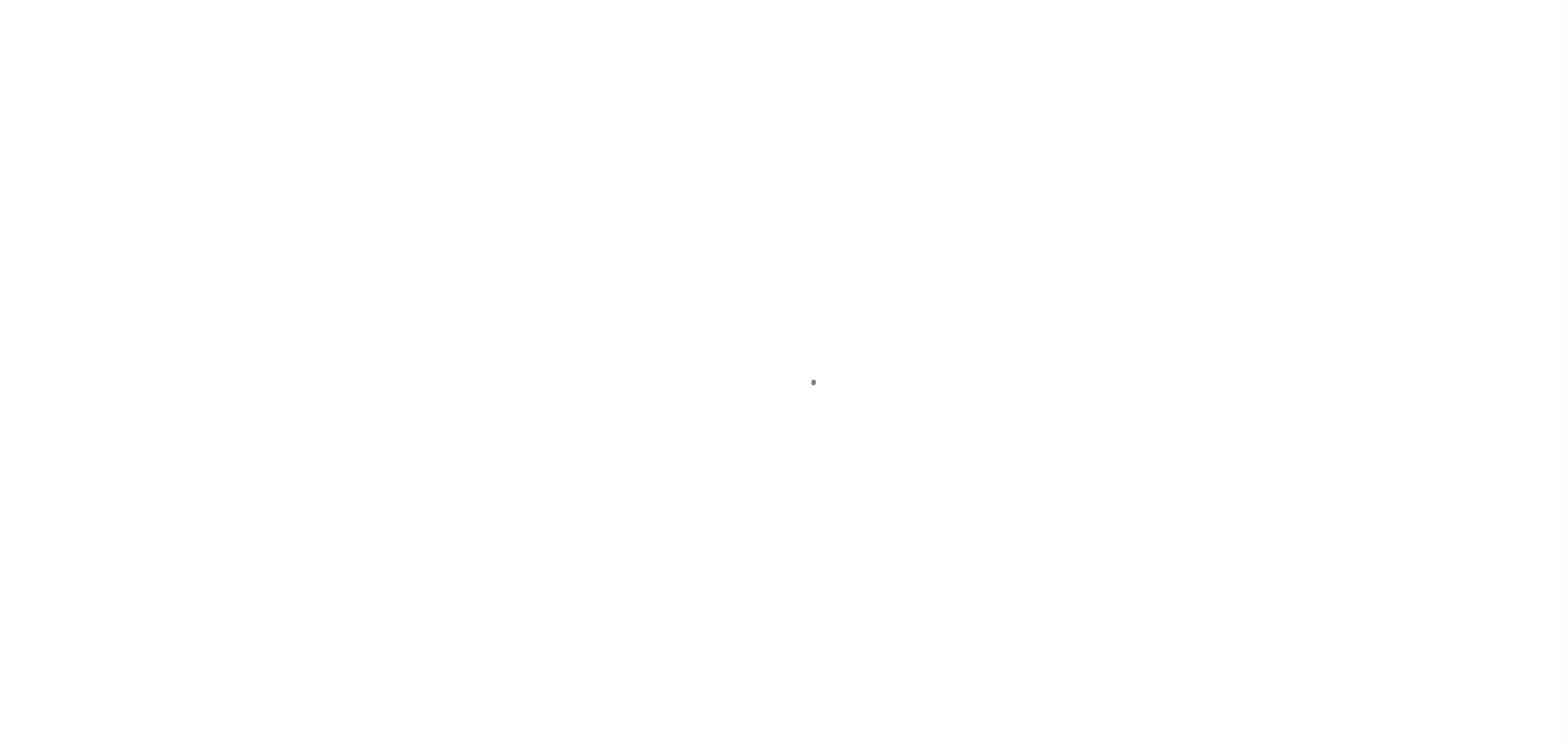
select select
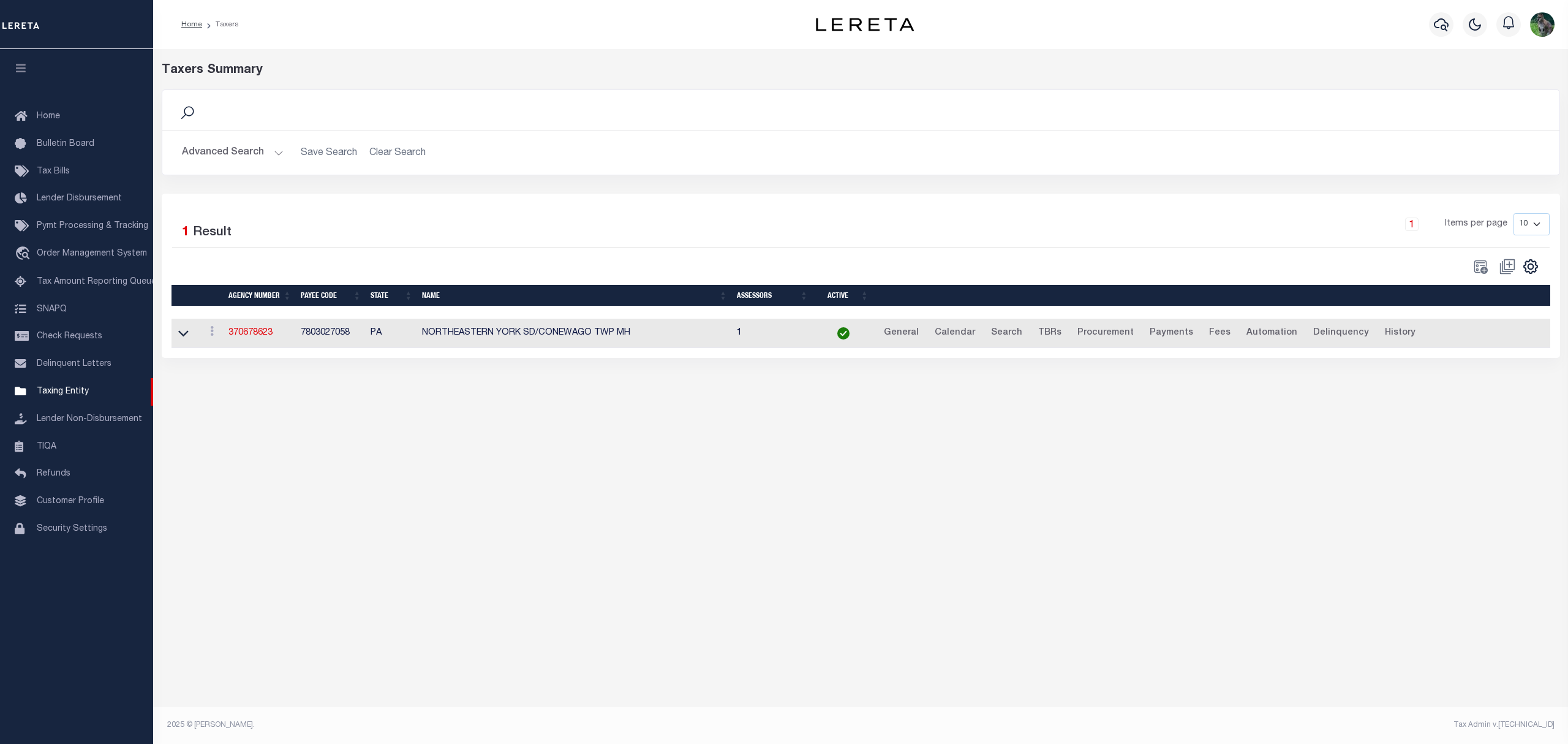
drag, startPoint x: 219, startPoint y: 153, endPoint x: 232, endPoint y: 141, distance: 17.7
click at [222, 152] on button "Advanced Search" at bounding box center [233, 153] width 102 height 24
click at [232, 141] on button "Advanced Search" at bounding box center [233, 153] width 102 height 24
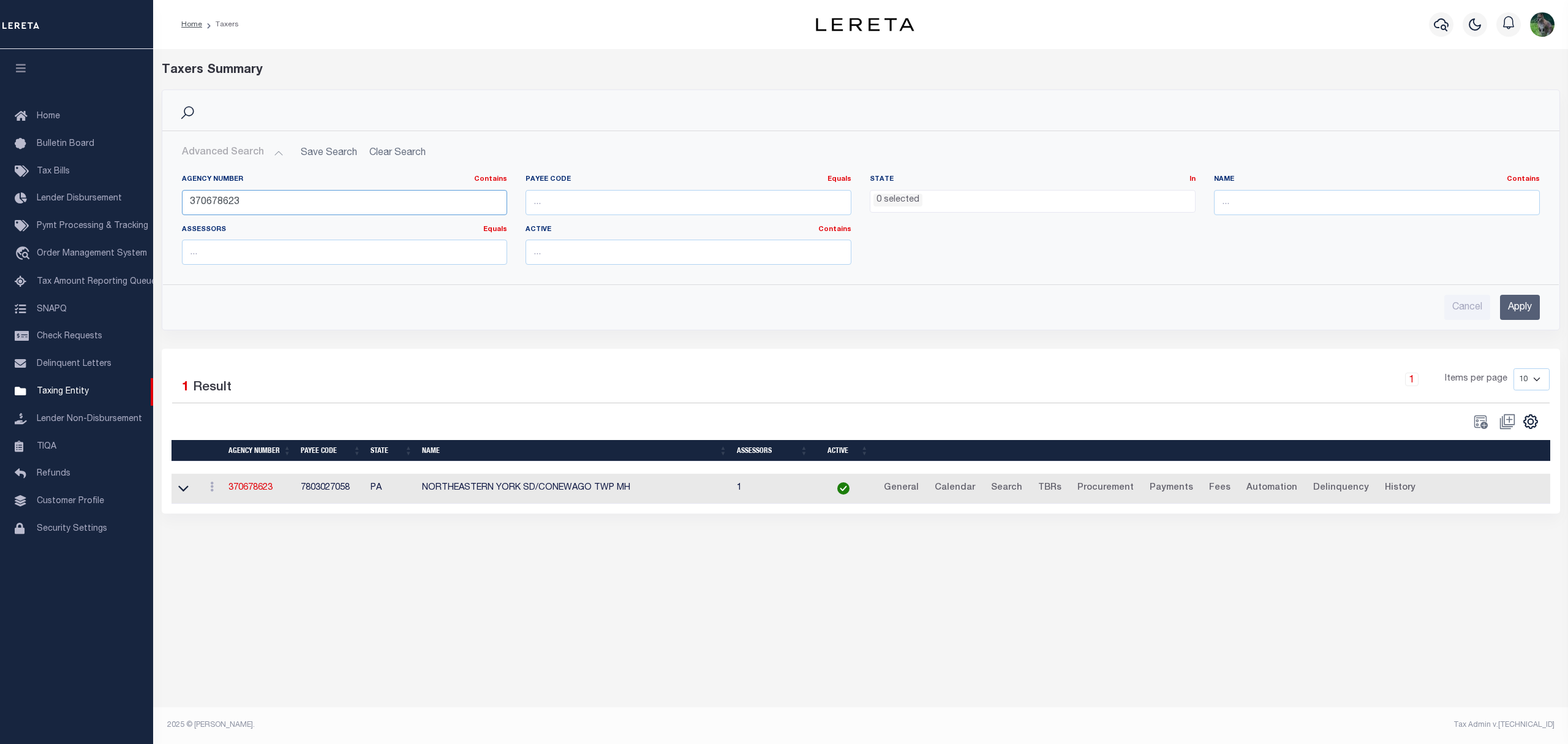
drag, startPoint x: 193, startPoint y: 212, endPoint x: 169, endPoint y: 214, distance: 24.1
click at [171, 214] on div "Agency Number Contains Contains Is 370678623 Payee Code Equals Equals Is Not Eq…" at bounding box center [860, 220] width 1396 height 110
paste input "1059063"
type input "310590633"
click at [1522, 303] on input "Apply" at bounding box center [1520, 307] width 40 height 25
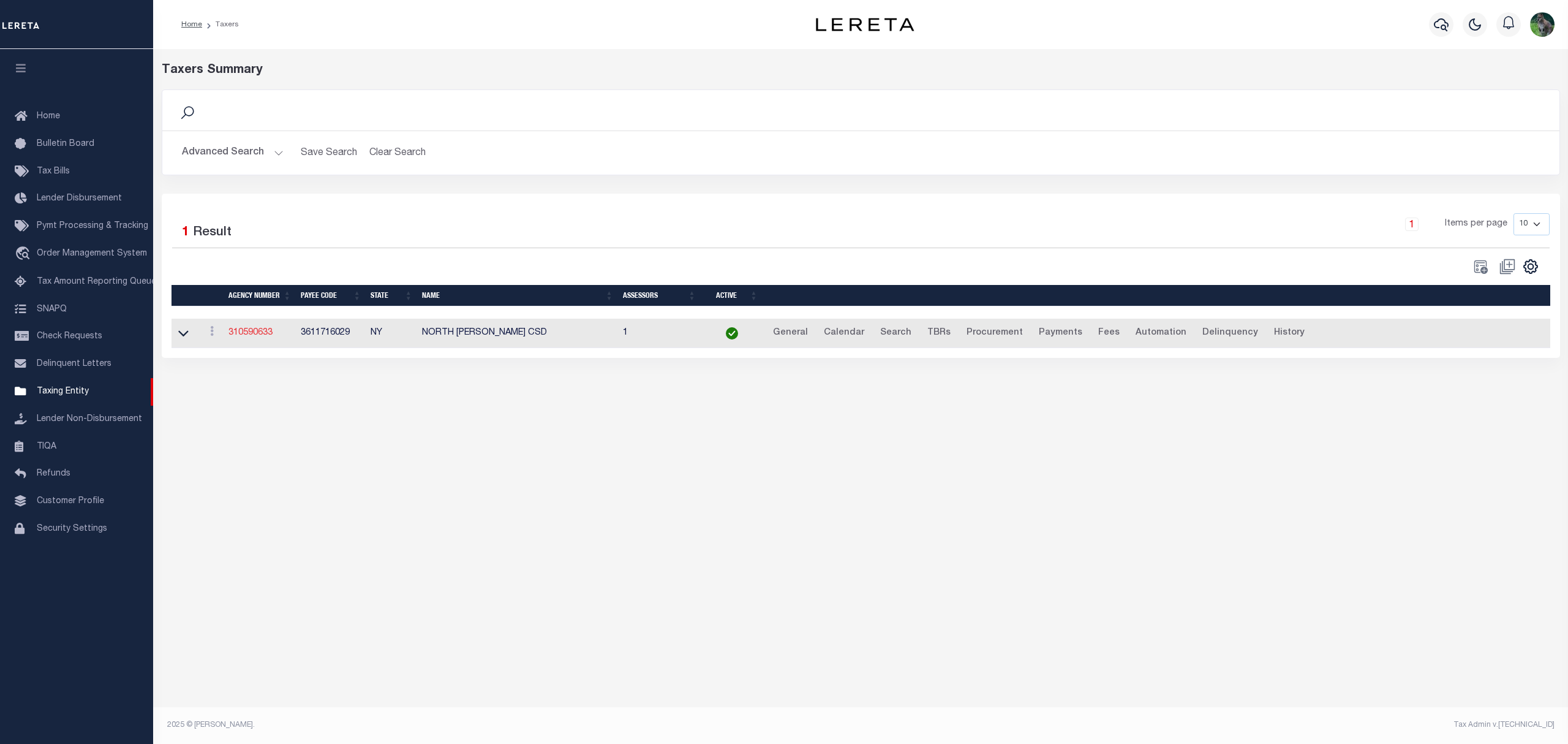
click at [258, 337] on link "310590633" at bounding box center [251, 333] width 45 height 9
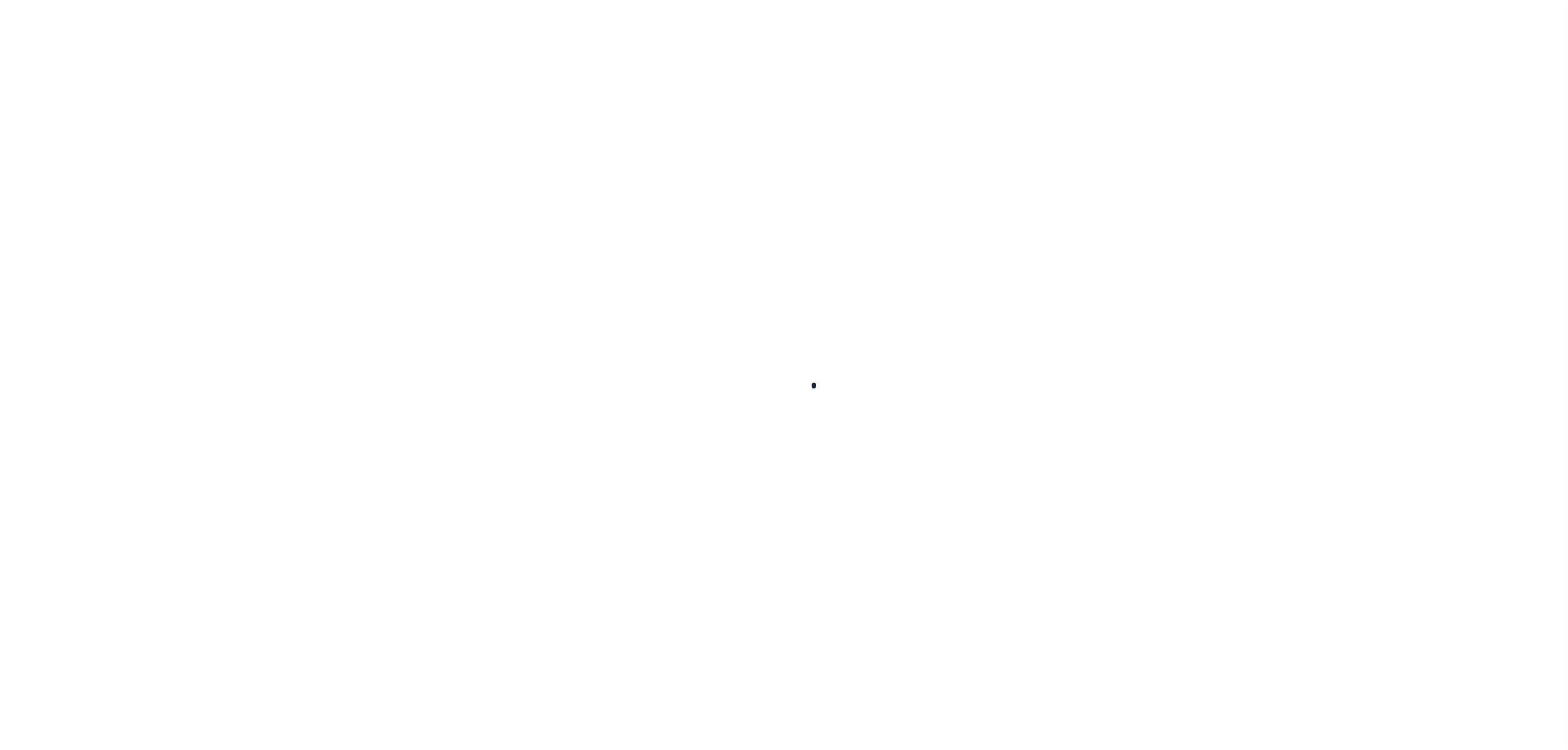
select select
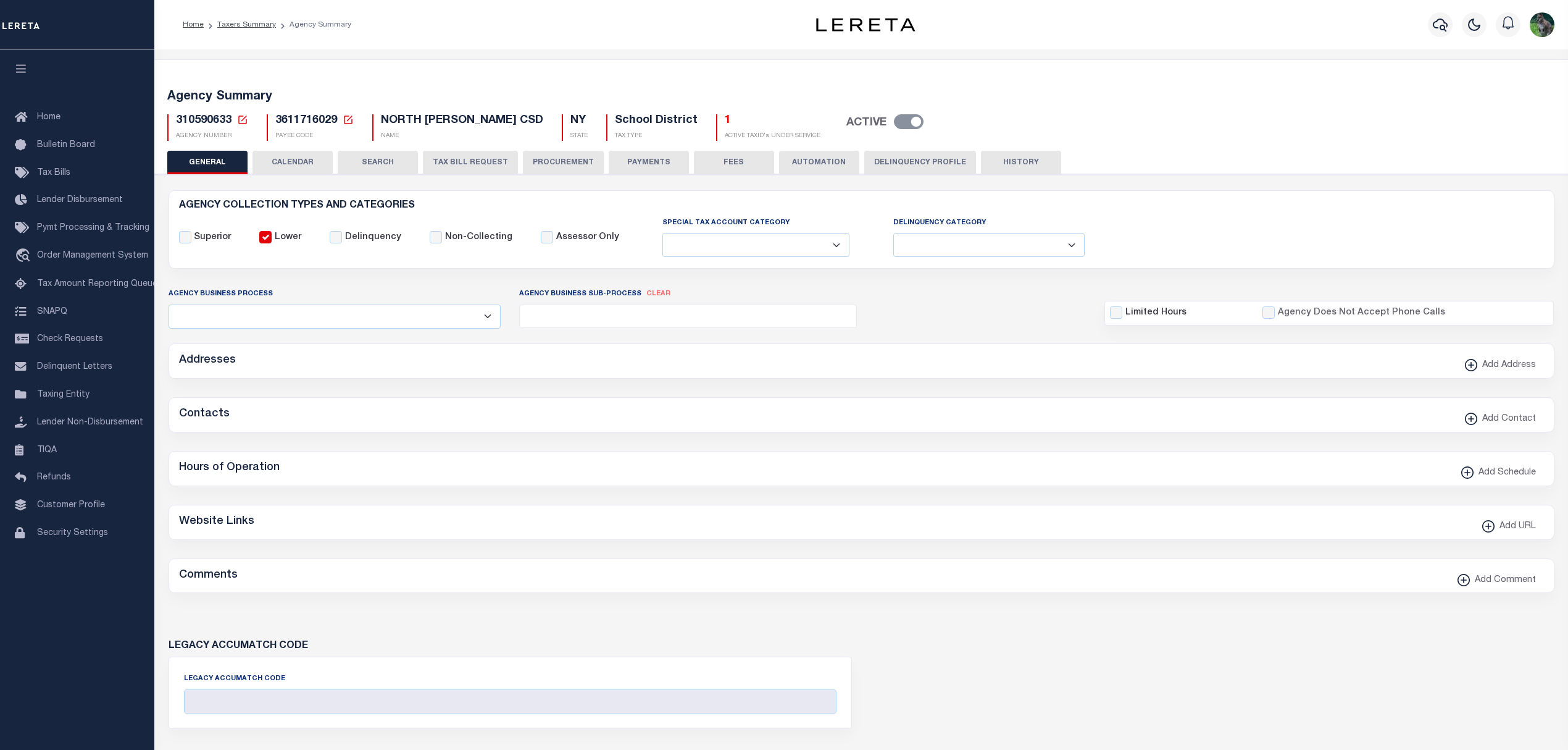
checkbox input "false"
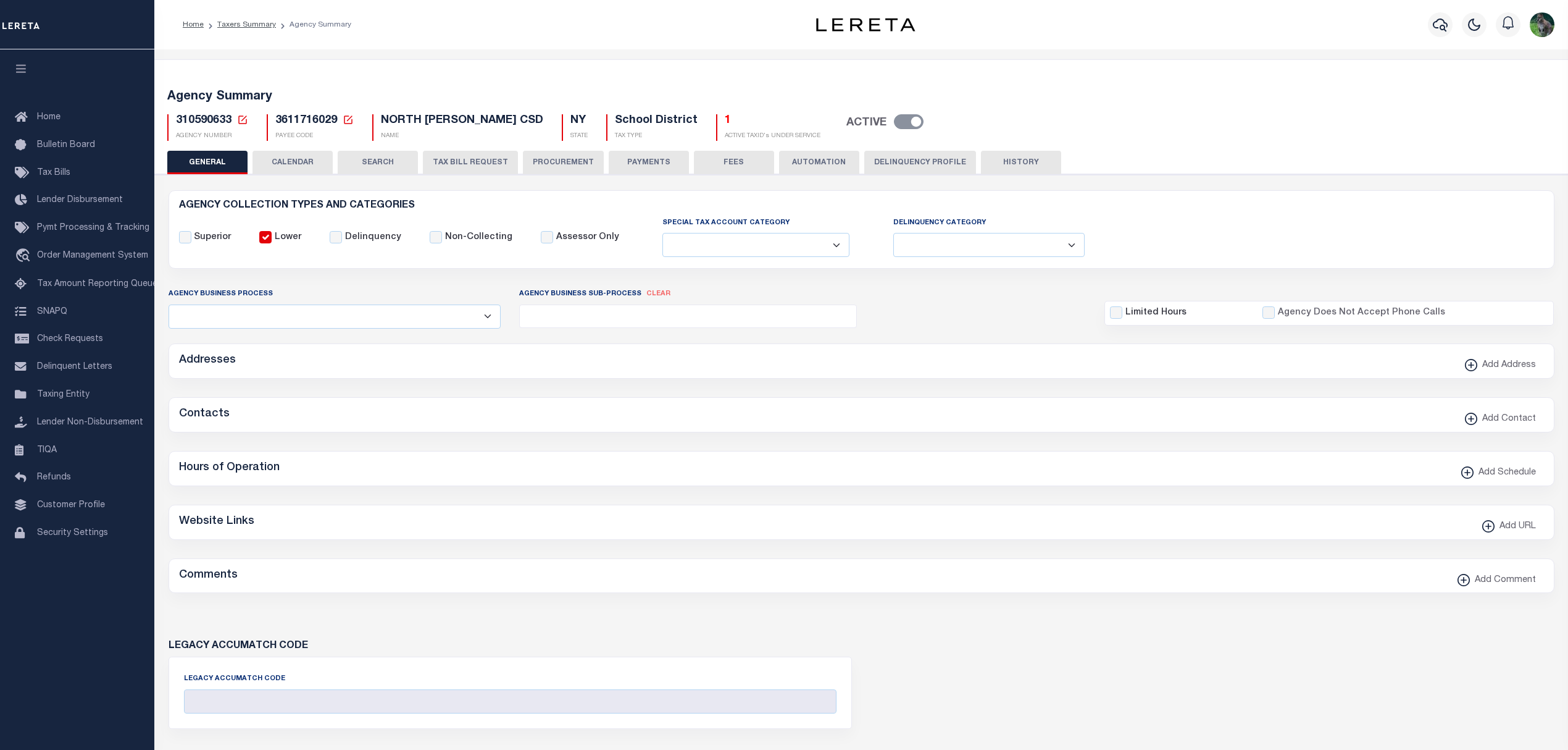
type input "3611716029"
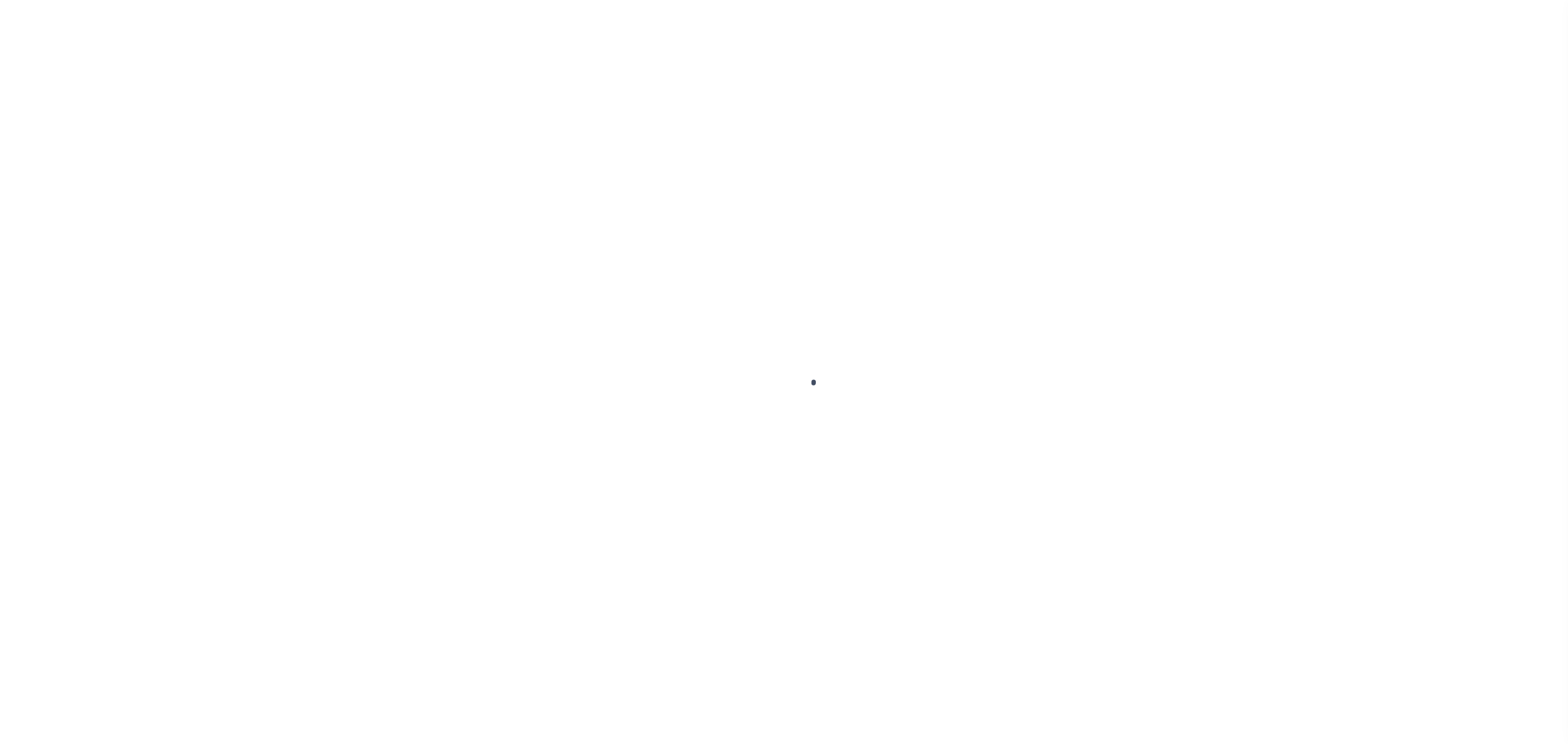
select select
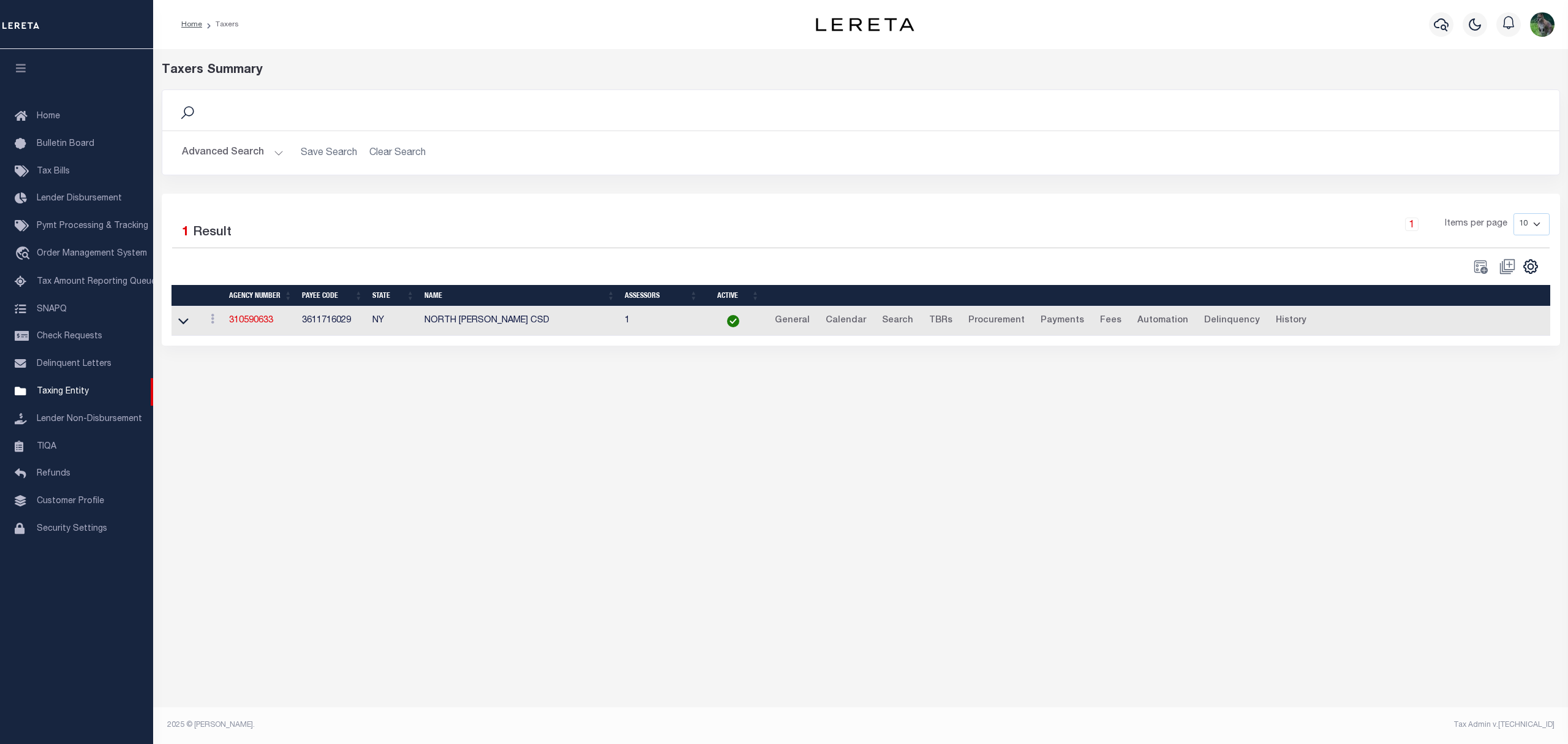
click at [230, 160] on button "Advanced Search" at bounding box center [233, 153] width 102 height 24
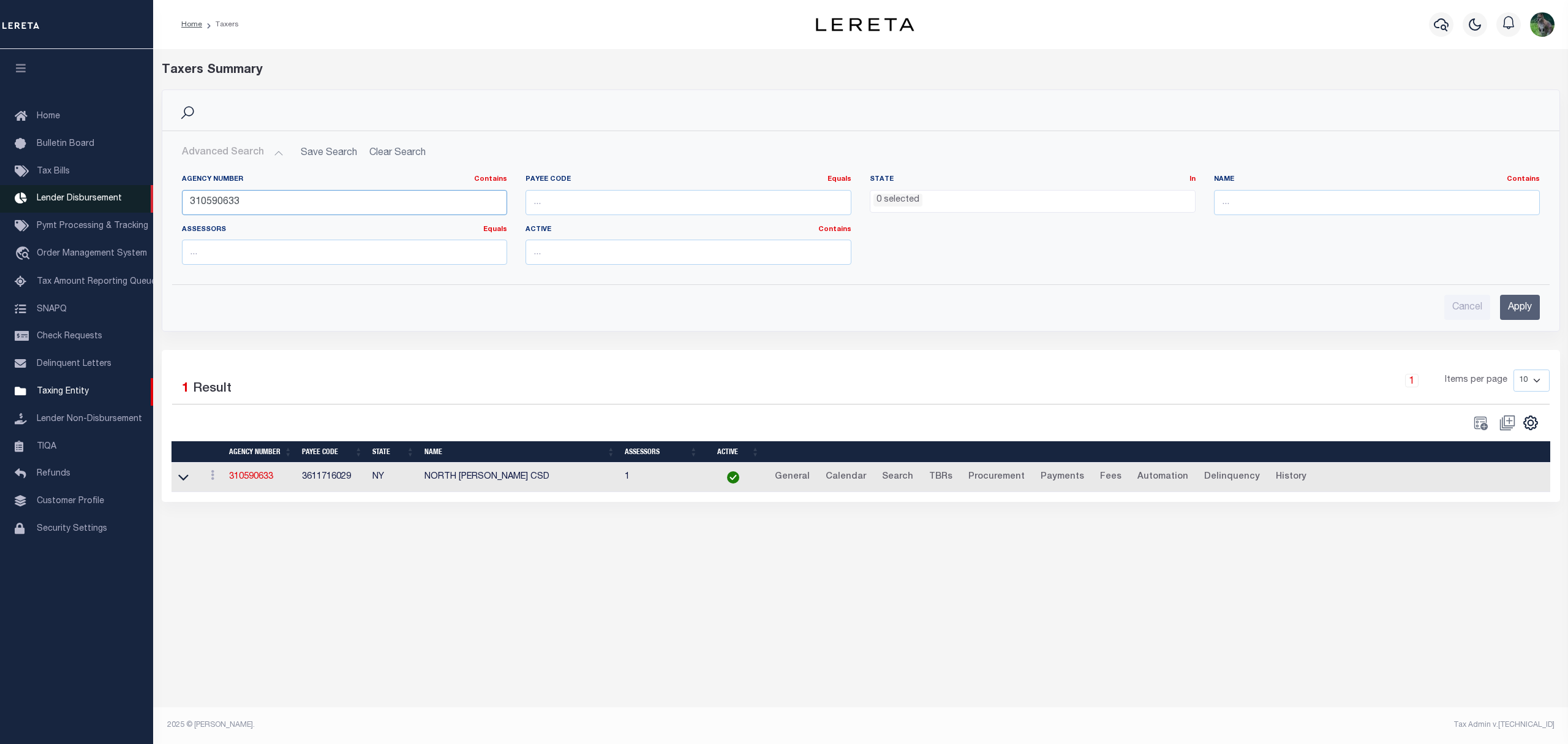
drag, startPoint x: 261, startPoint y: 208, endPoint x: 148, endPoint y: 211, distance: 113.0
click at [148, 211] on div "Home Taxers Profile" at bounding box center [784, 359] width 1568 height 718
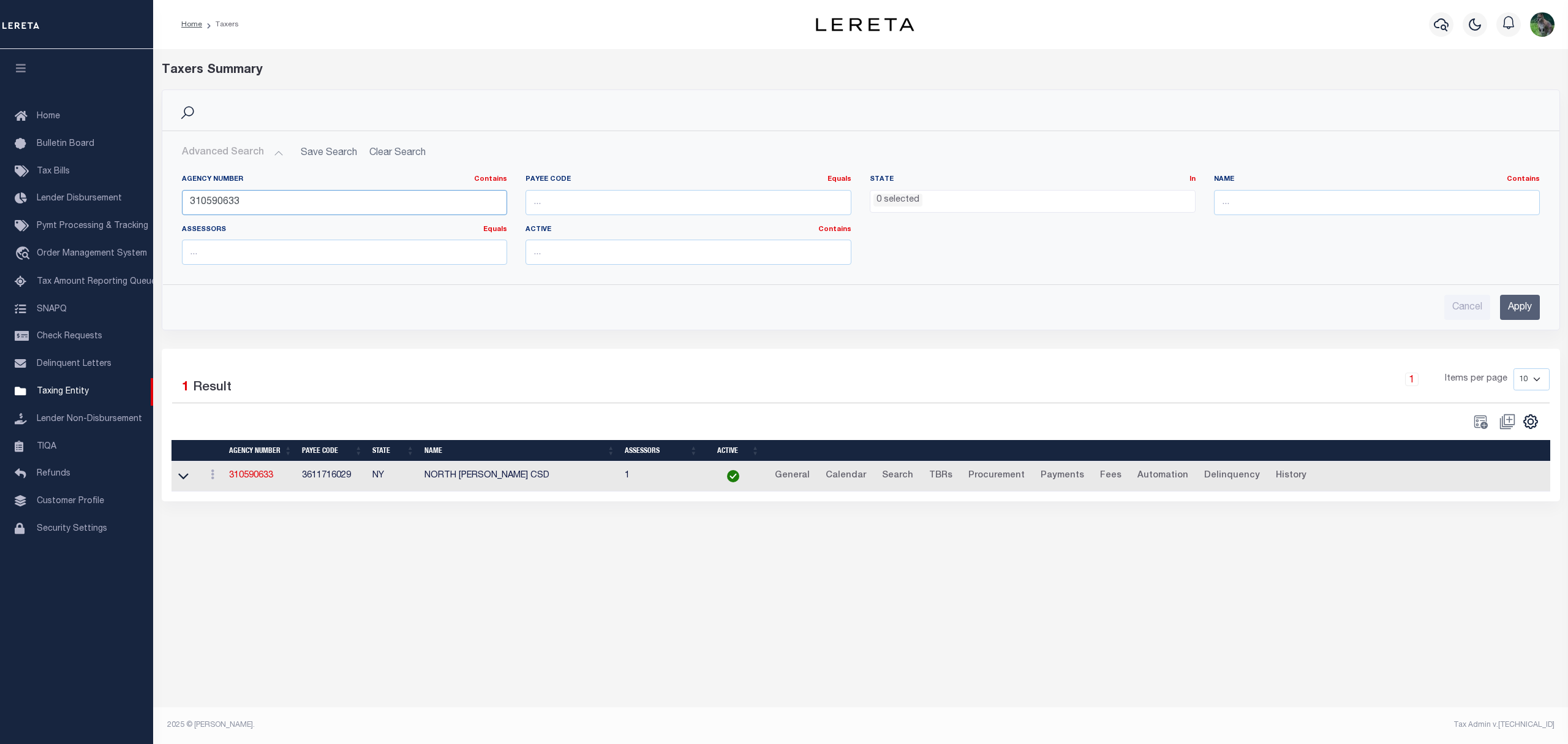
paste input "110632"
type input "310110632"
click at [263, 476] on link "310590633" at bounding box center [252, 475] width 45 height 9
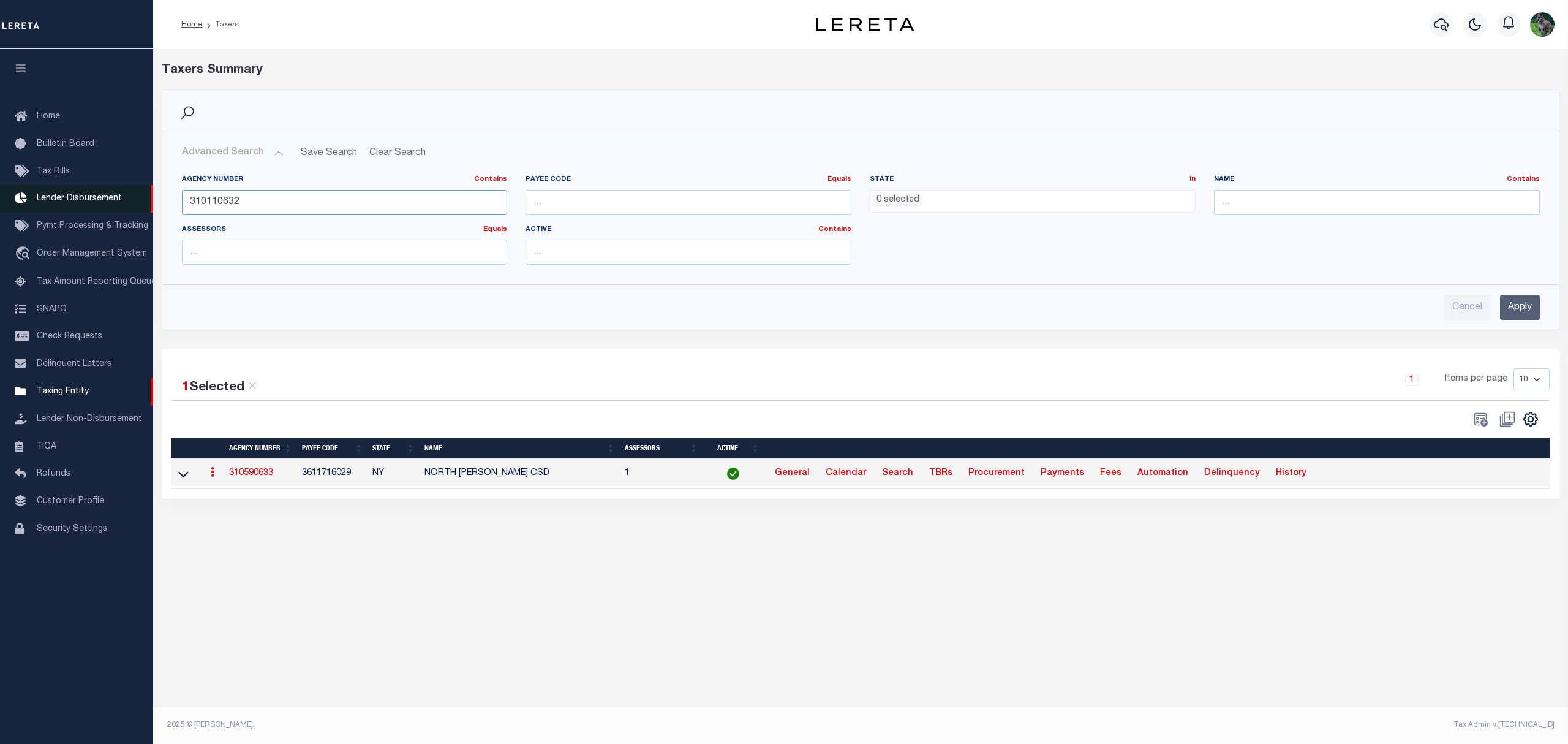
drag, startPoint x: 422, startPoint y: 197, endPoint x: 126, endPoint y: 195, distance: 296.0
click at [126, 195] on div "Home Taxers Profile" at bounding box center [784, 359] width 1568 height 718
click at [1517, 313] on input "Apply" at bounding box center [1520, 307] width 40 height 25
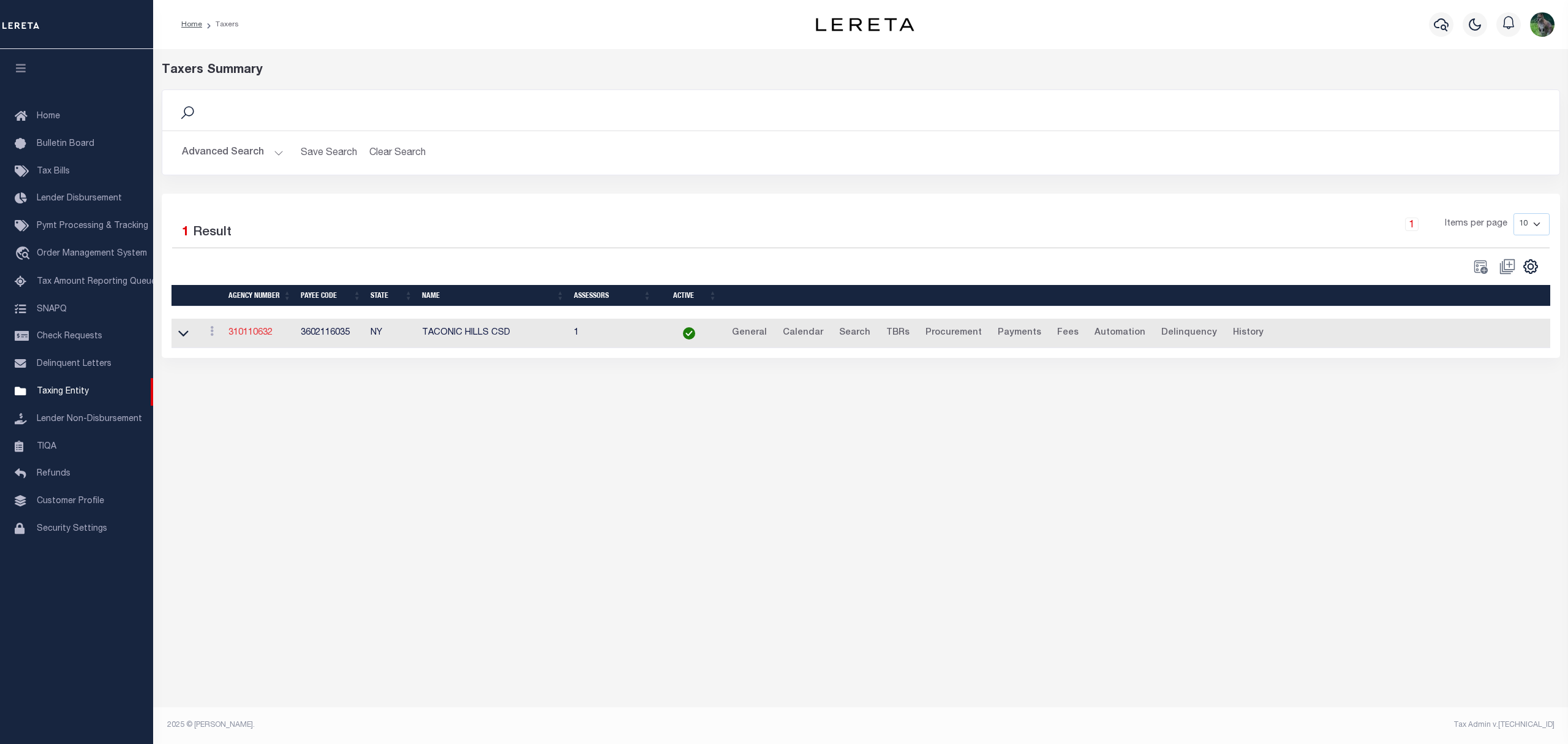
click at [258, 334] on link "310110632" at bounding box center [251, 333] width 45 height 9
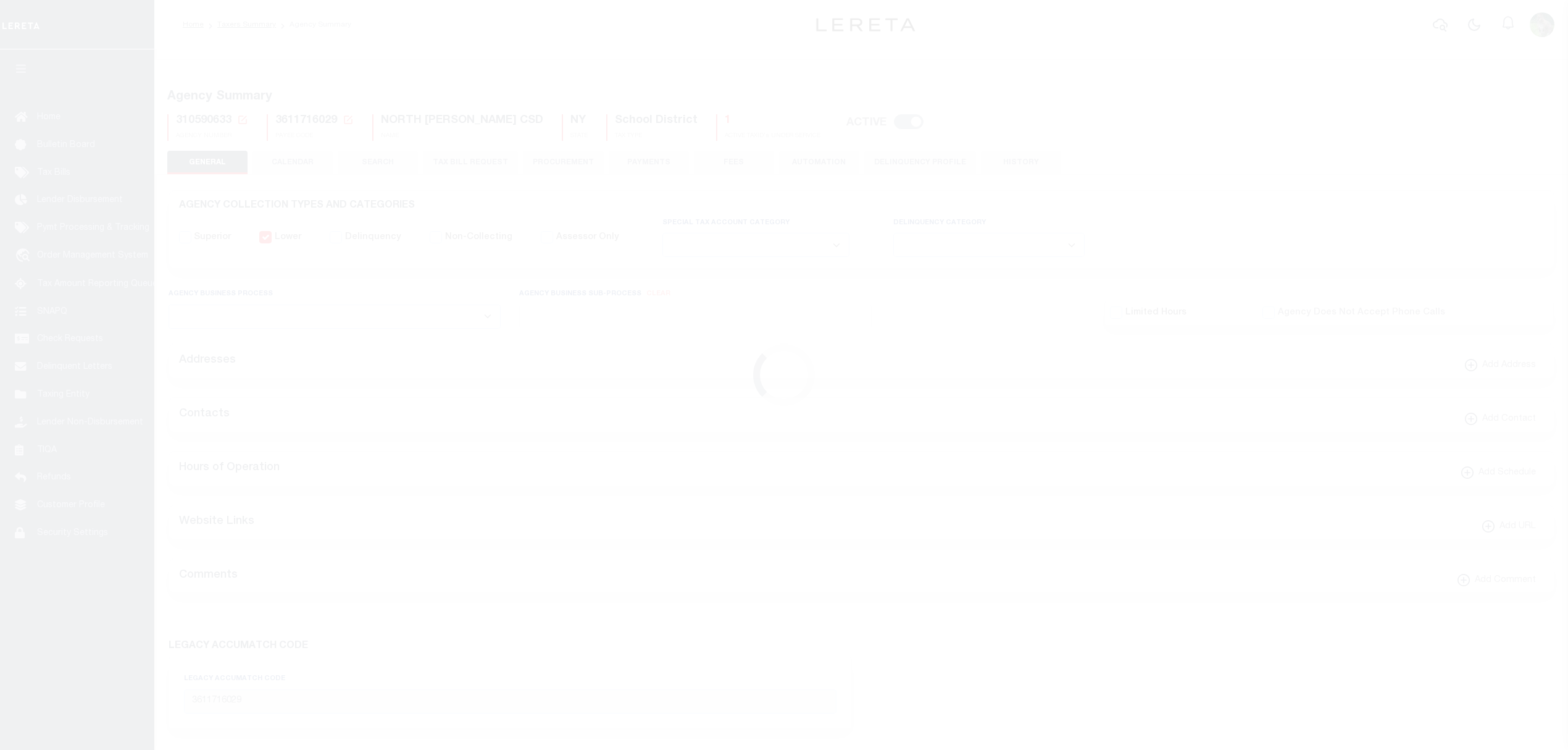
select select
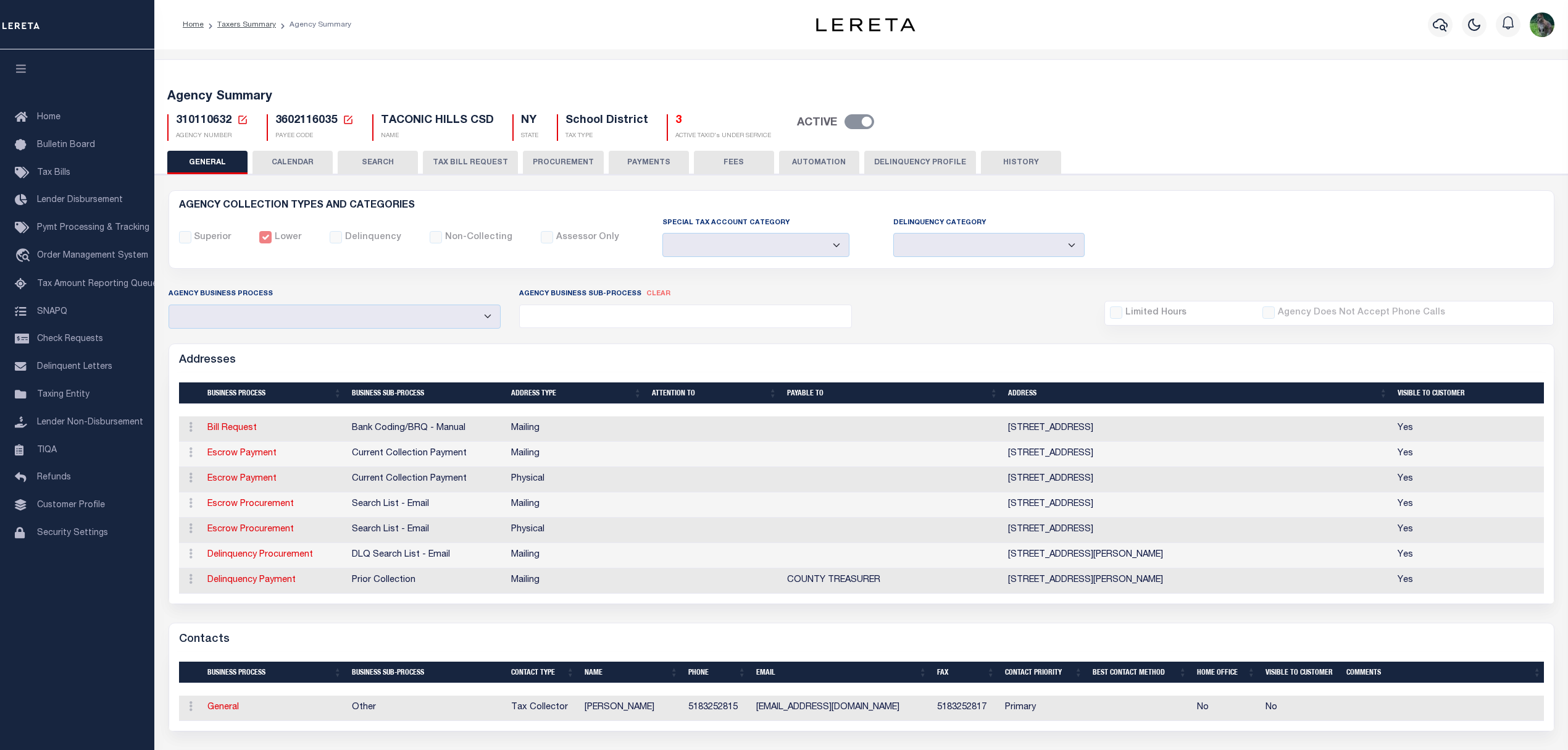
select select
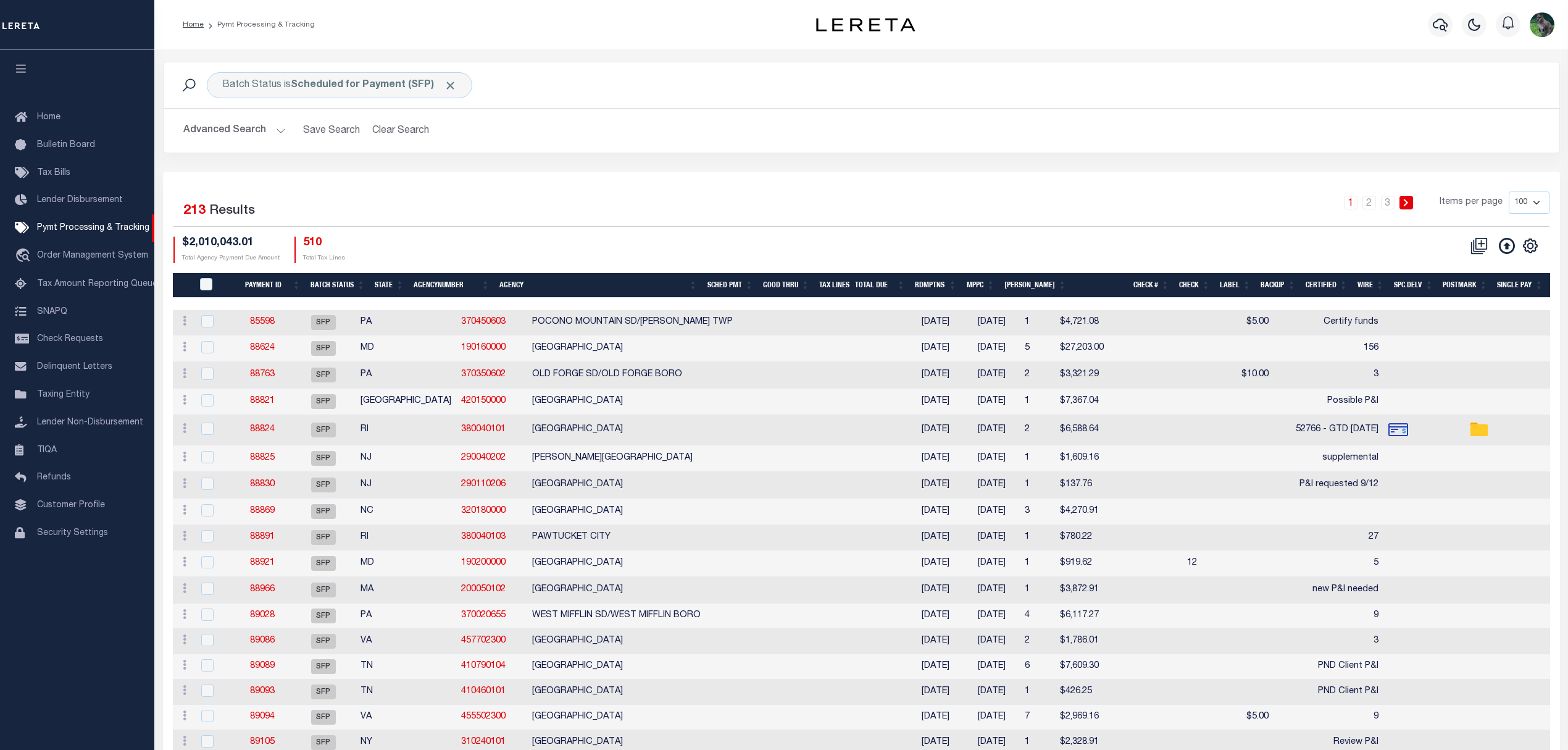
drag, startPoint x: 220, startPoint y: 124, endPoint x: 230, endPoint y: 124, distance: 10.0
click at [220, 124] on button "Advanced Search" at bounding box center [235, 130] width 103 height 24
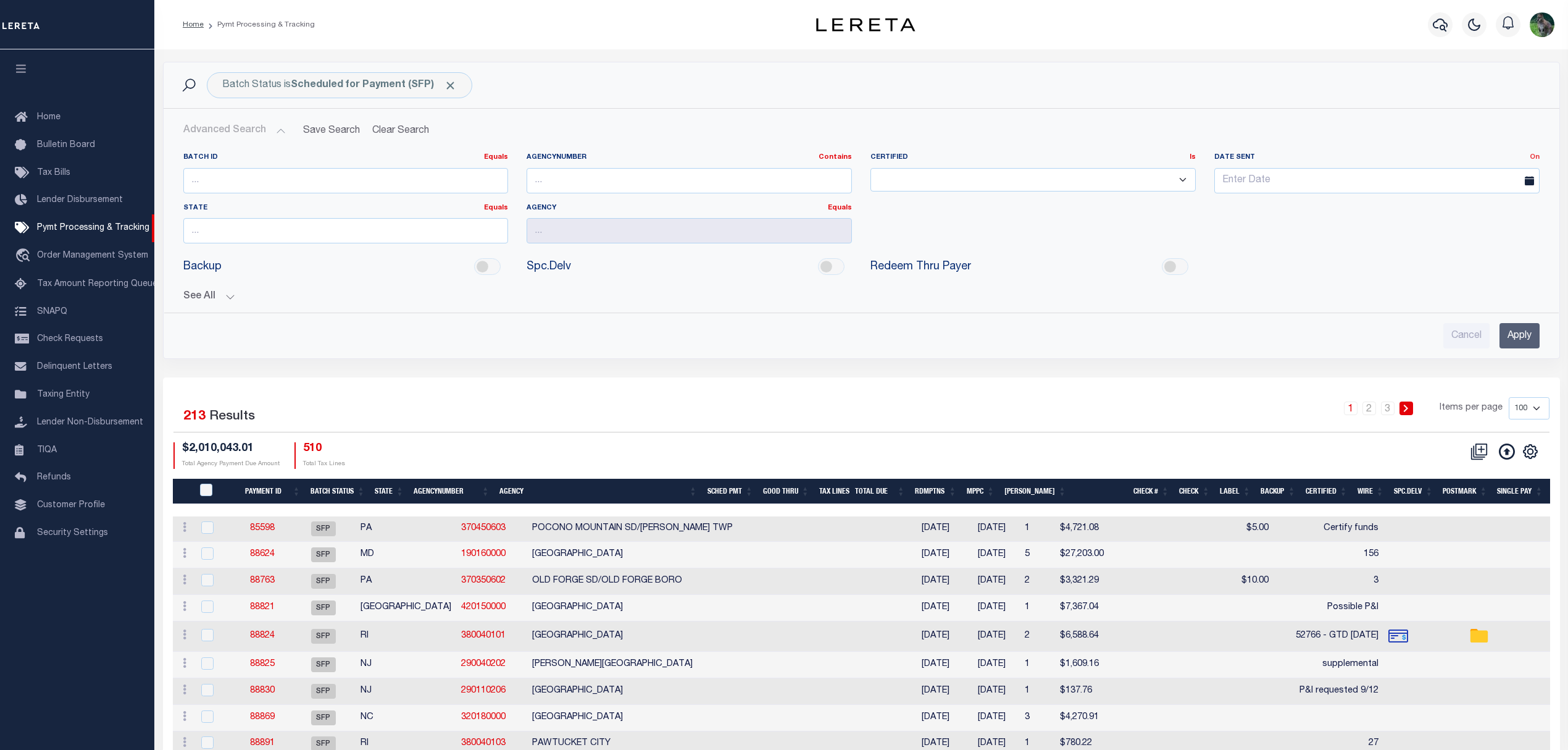
click at [1537, 154] on link "On" at bounding box center [1534, 157] width 9 height 7
drag, startPoint x: 1490, startPoint y: 223, endPoint x: 1479, endPoint y: 225, distance: 11.2
click at [1490, 223] on link "Between" at bounding box center [1490, 224] width 97 height 18
click at [1440, 176] on input "text" at bounding box center [1462, 180] width 153 height 25
click at [1492, 278] on span "12" at bounding box center [1498, 275] width 24 height 24
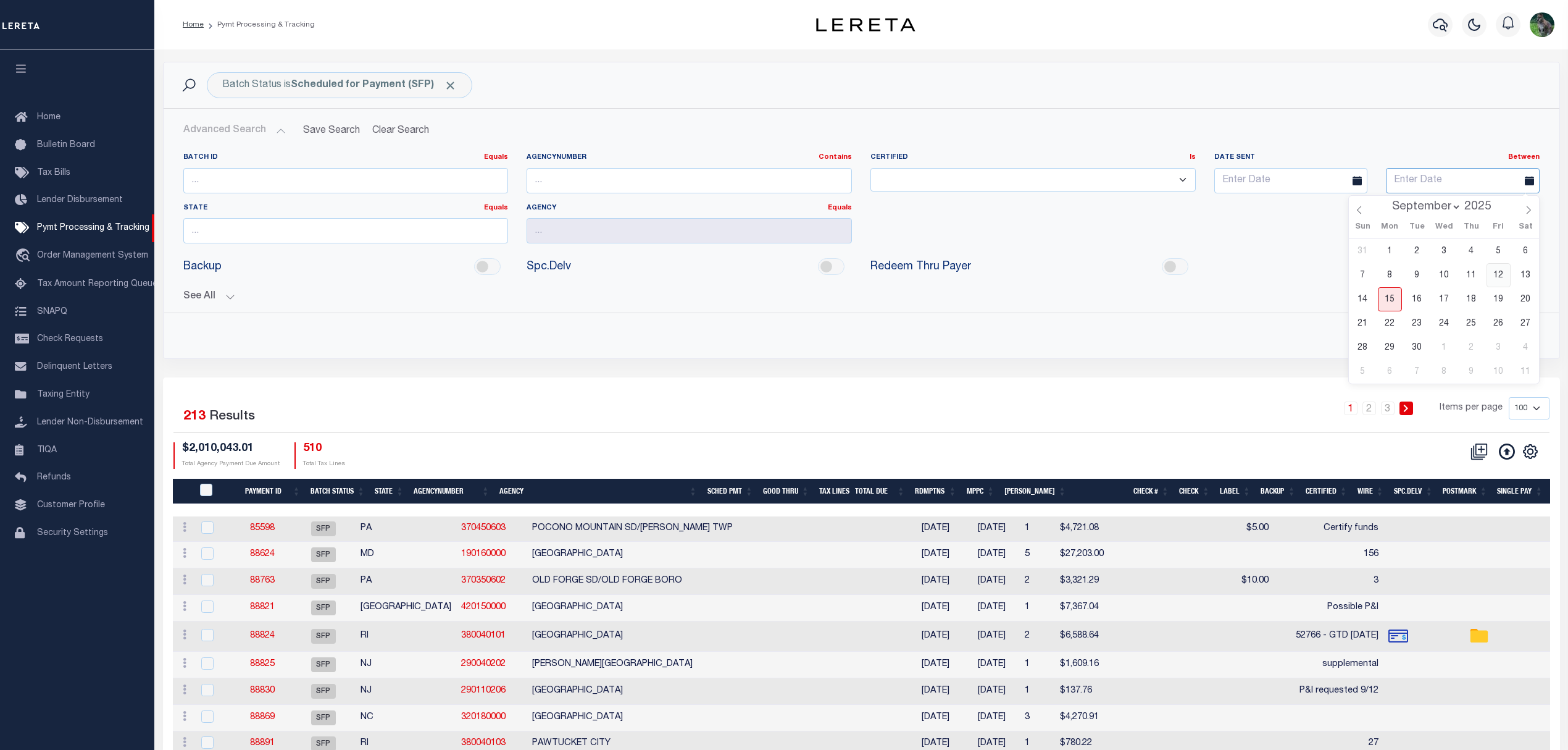
type input "09-12-2025"
click at [1276, 178] on input "text" at bounding box center [1290, 180] width 153 height 25
click at [1395, 250] on span "6" at bounding box center [1390, 251] width 24 height 24
type input "09-06-2025"
click at [1515, 336] on input "Apply" at bounding box center [1519, 335] width 41 height 25
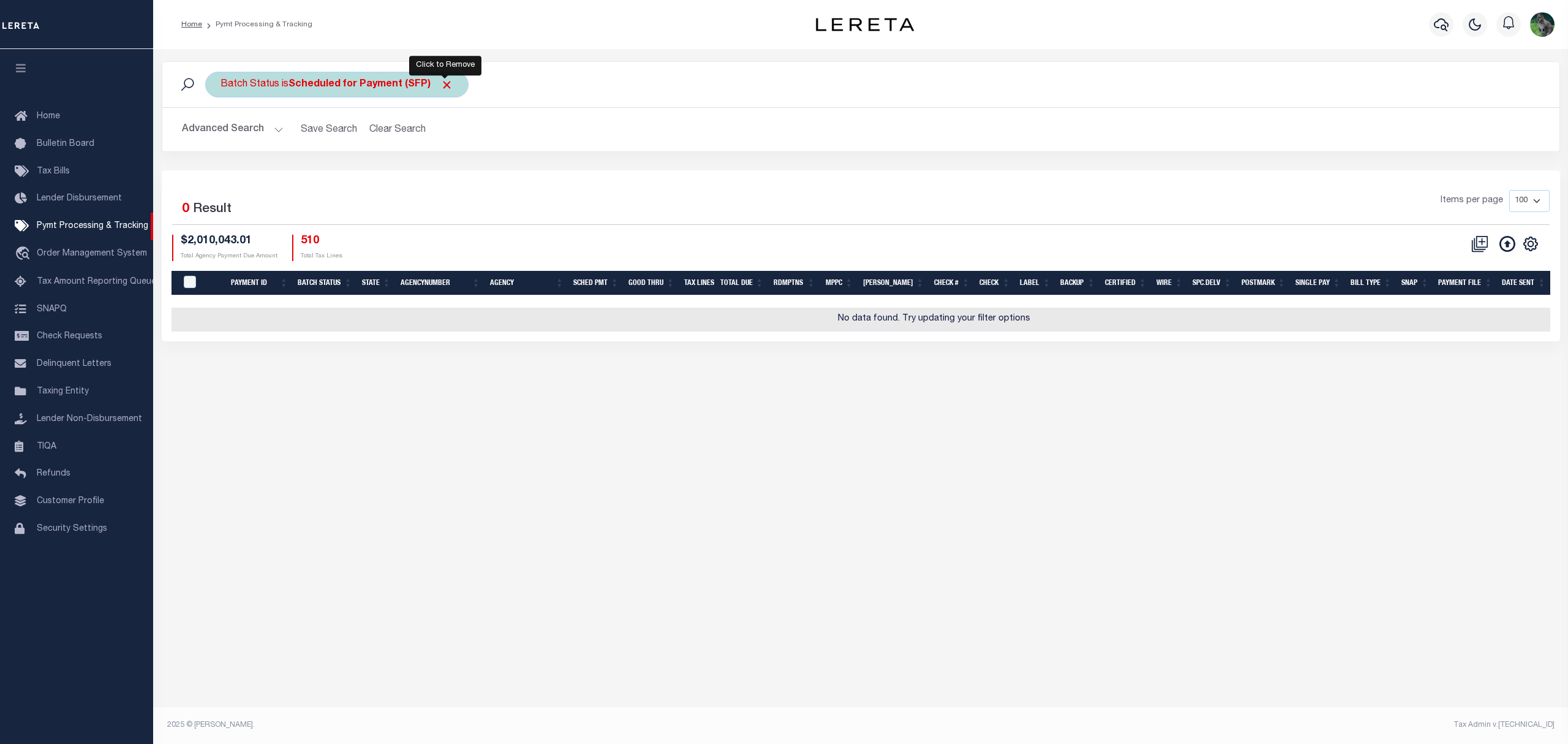
click at [447, 84] on span "Click to Remove" at bounding box center [447, 85] width 13 height 13
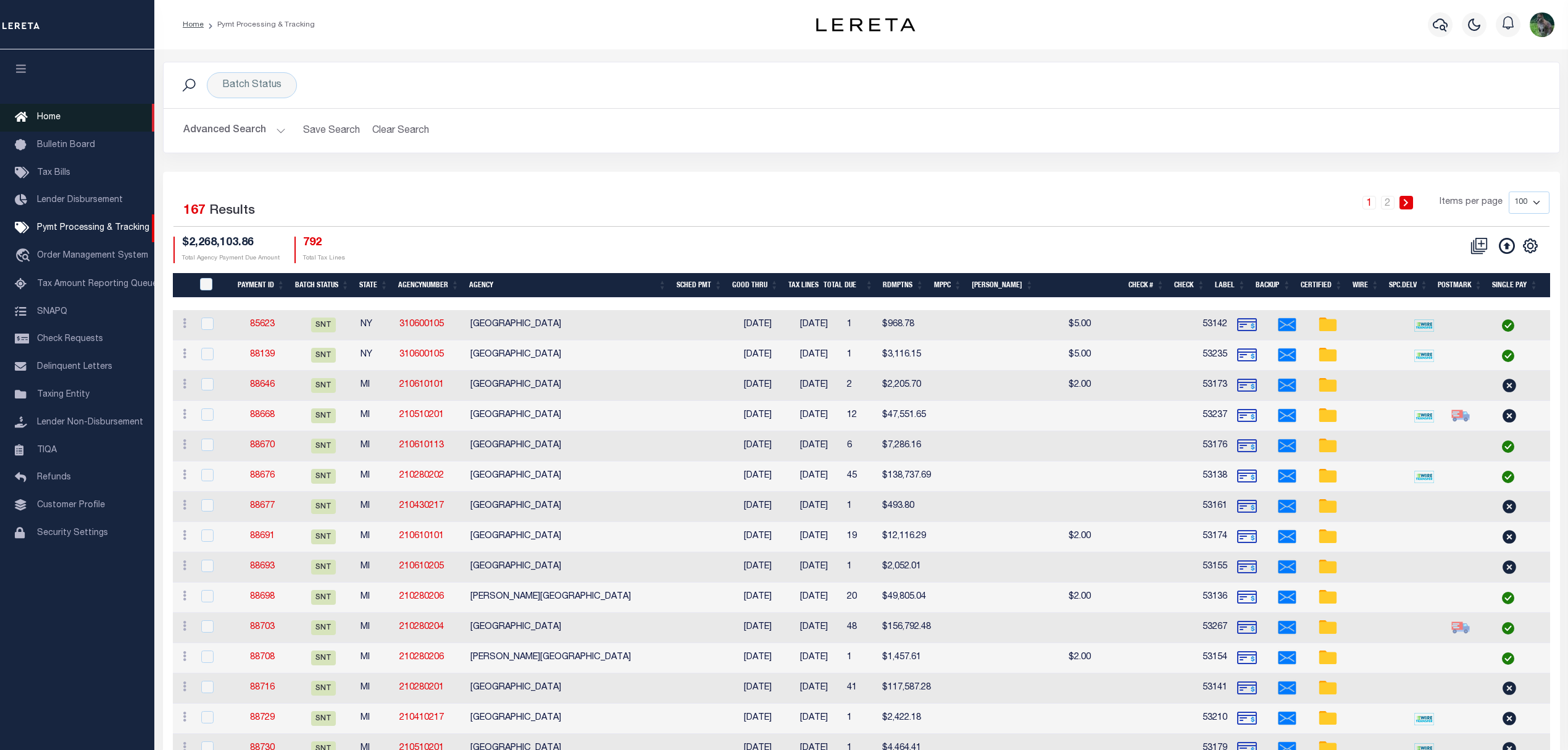
click at [37, 113] on span "Home" at bounding box center [48, 117] width 23 height 9
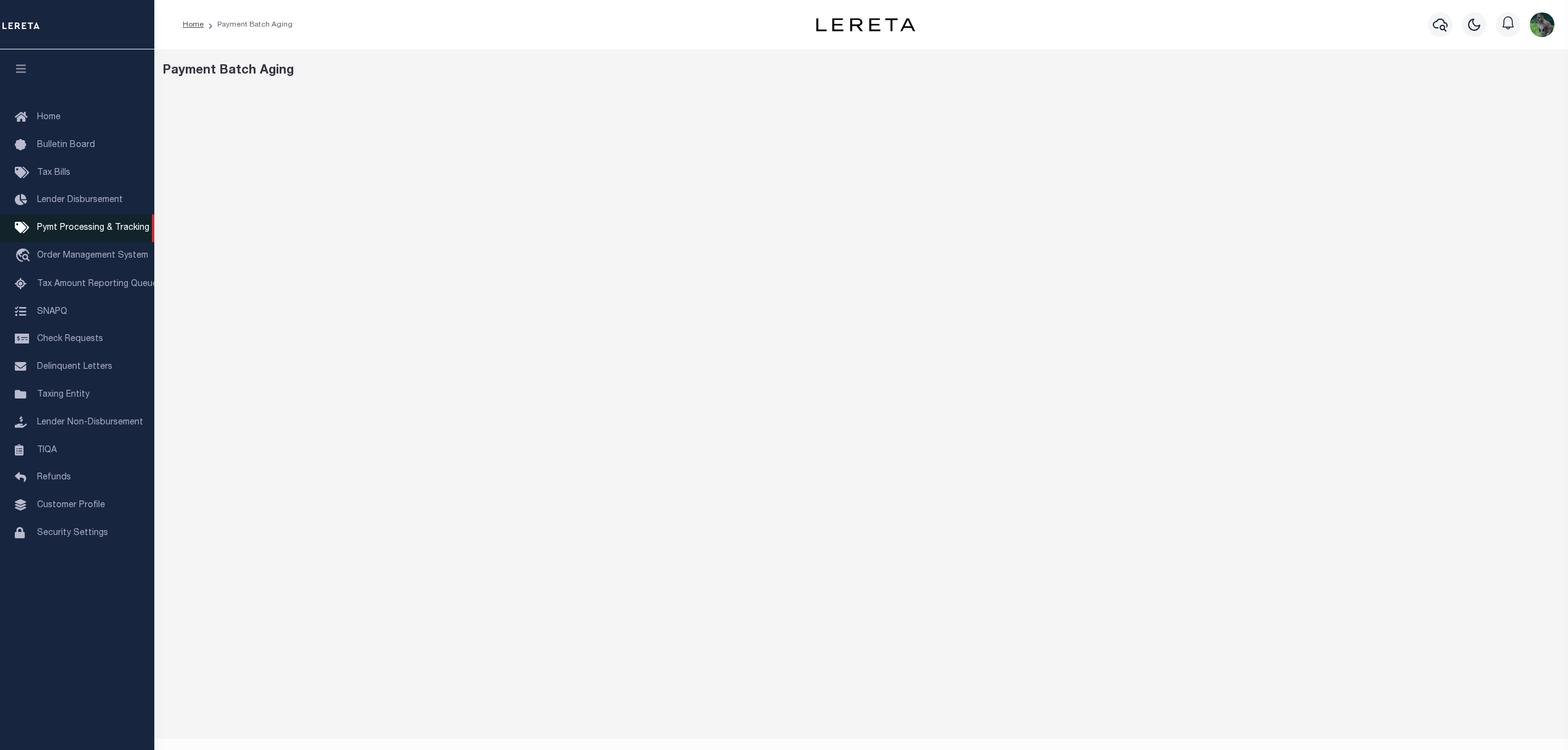
click at [58, 227] on span "Pymt Processing & Tracking" at bounding box center [93, 228] width 112 height 9
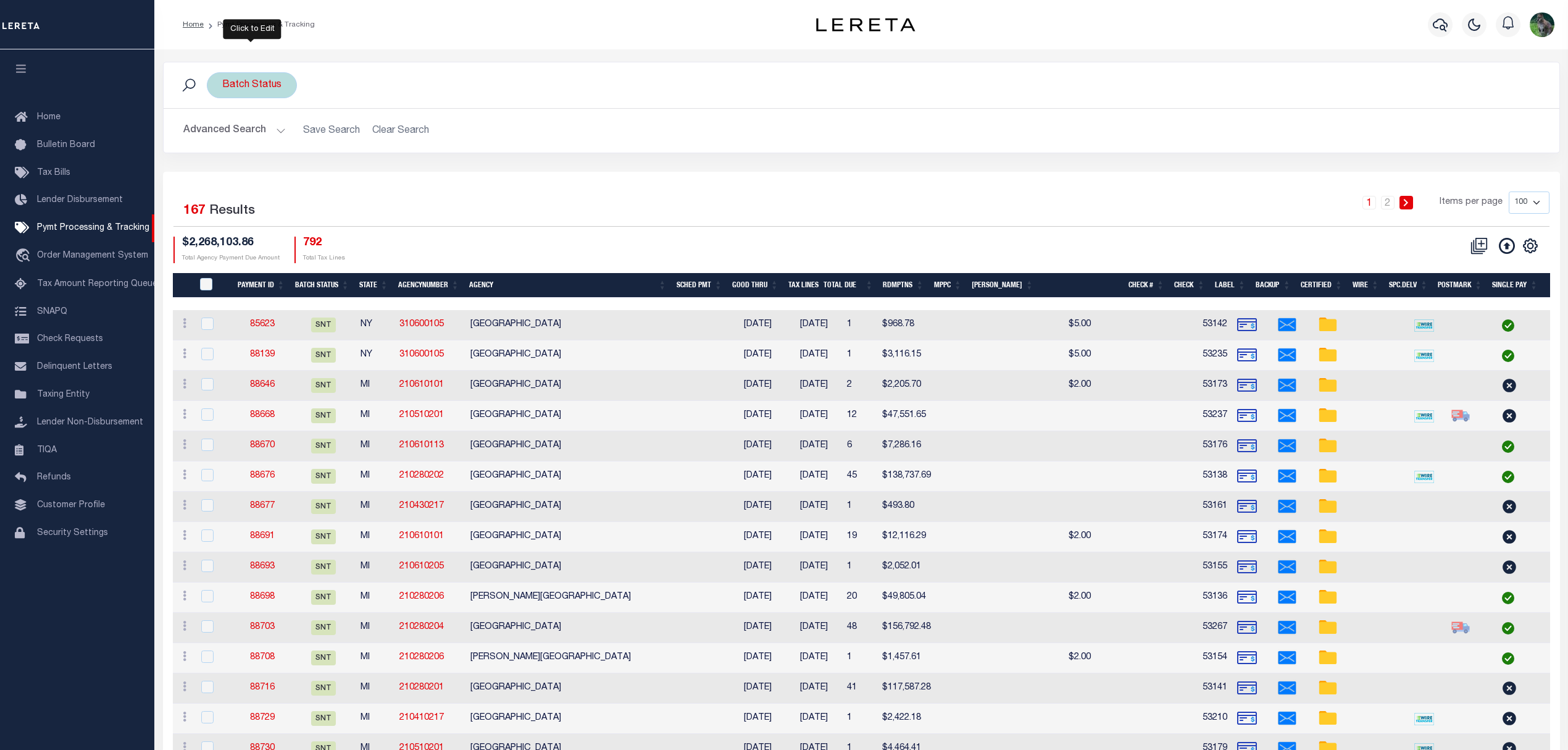
drag, startPoint x: 267, startPoint y: 91, endPoint x: 290, endPoint y: 95, distance: 23.3
click at [267, 91] on div "Batch Status" at bounding box center [252, 85] width 90 height 26
click at [379, 175] on input "Apply" at bounding box center [386, 173] width 36 height 21
click at [403, 131] on button "Clear Search" at bounding box center [401, 130] width 67 height 24
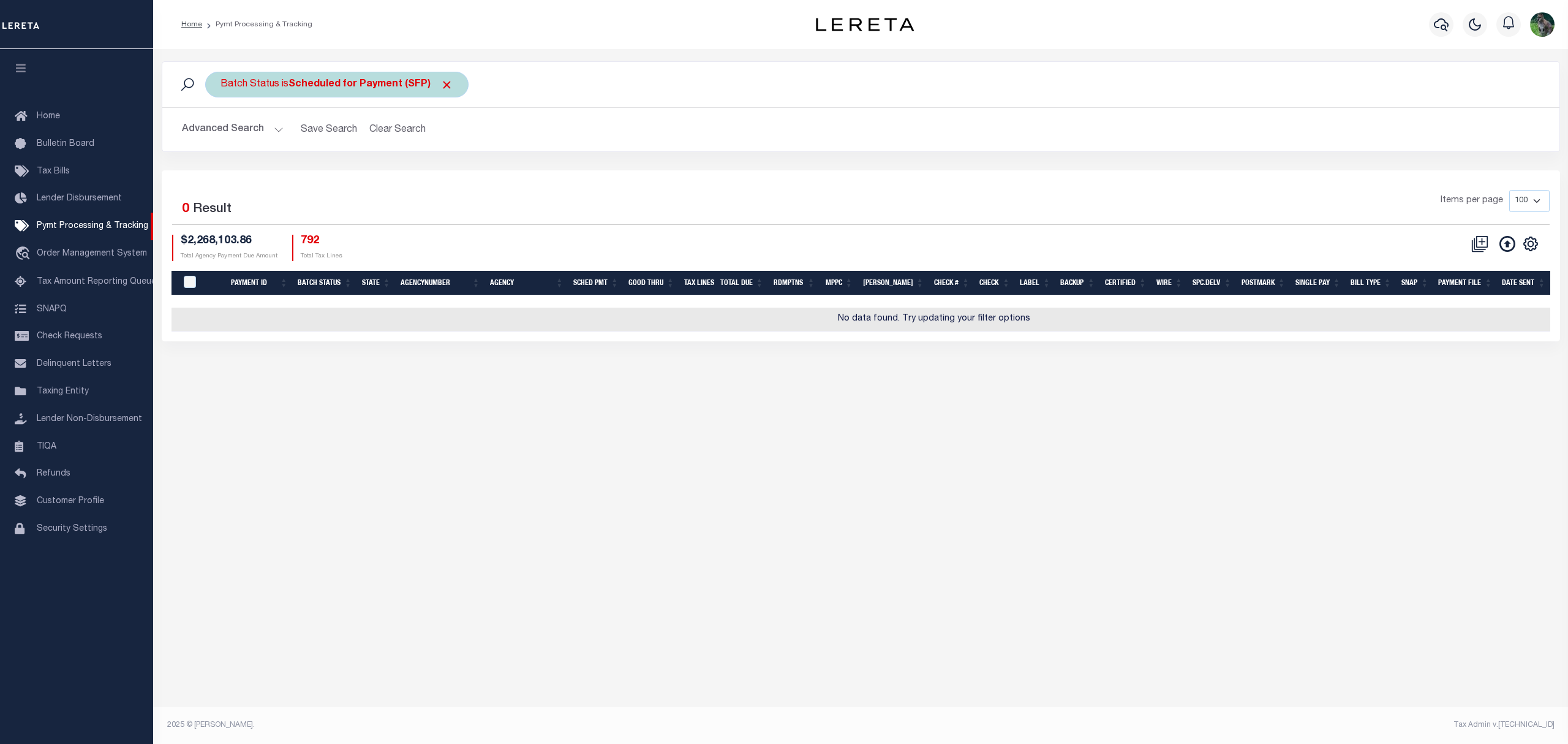
click at [363, 86] on b "Scheduled for Payment (SFP)" at bounding box center [371, 84] width 165 height 9
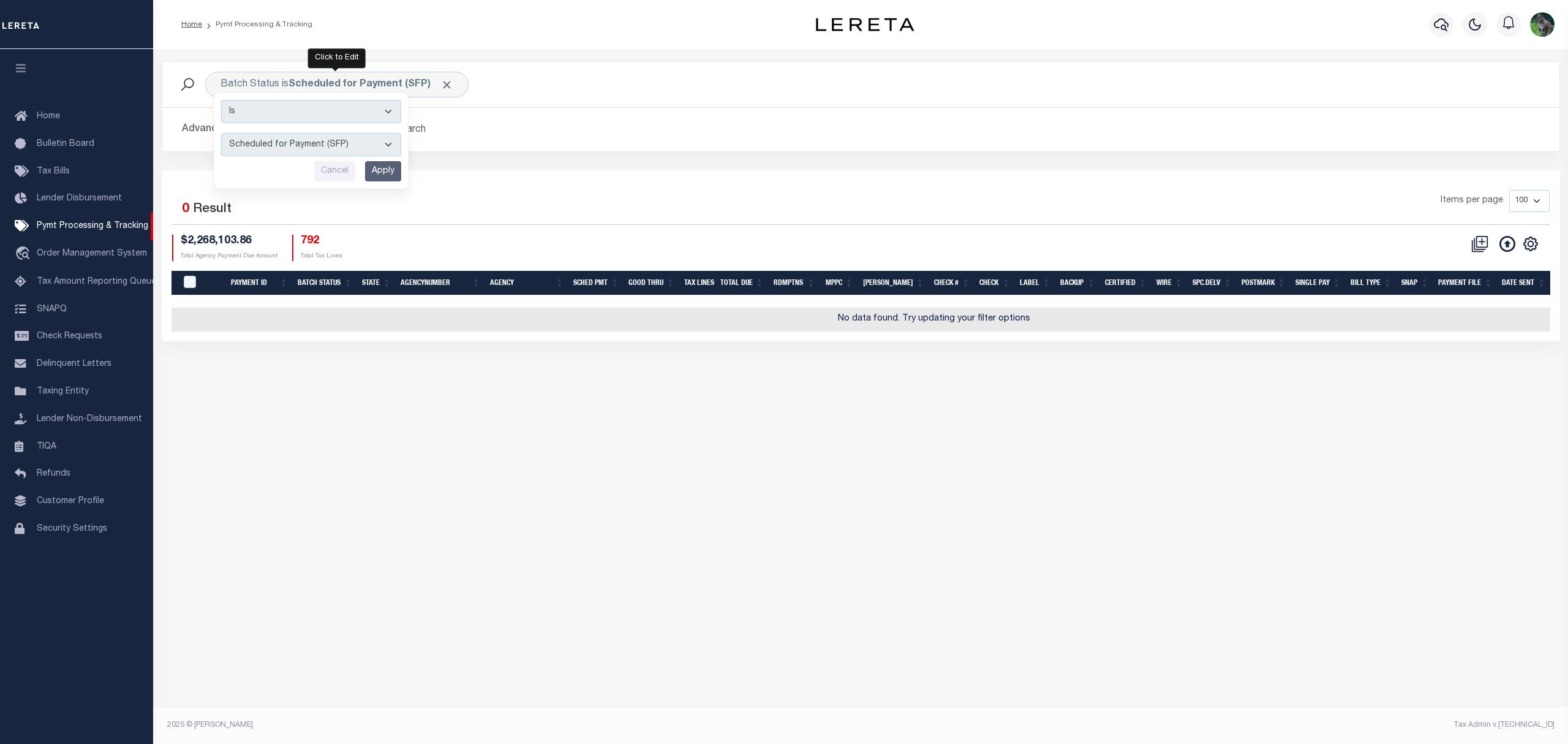
click at [341, 143] on select "Awaiting Funds (AWF) Cleared and Complete (CAC) New Check Needed (NCN) Payment …" at bounding box center [311, 144] width 180 height 23
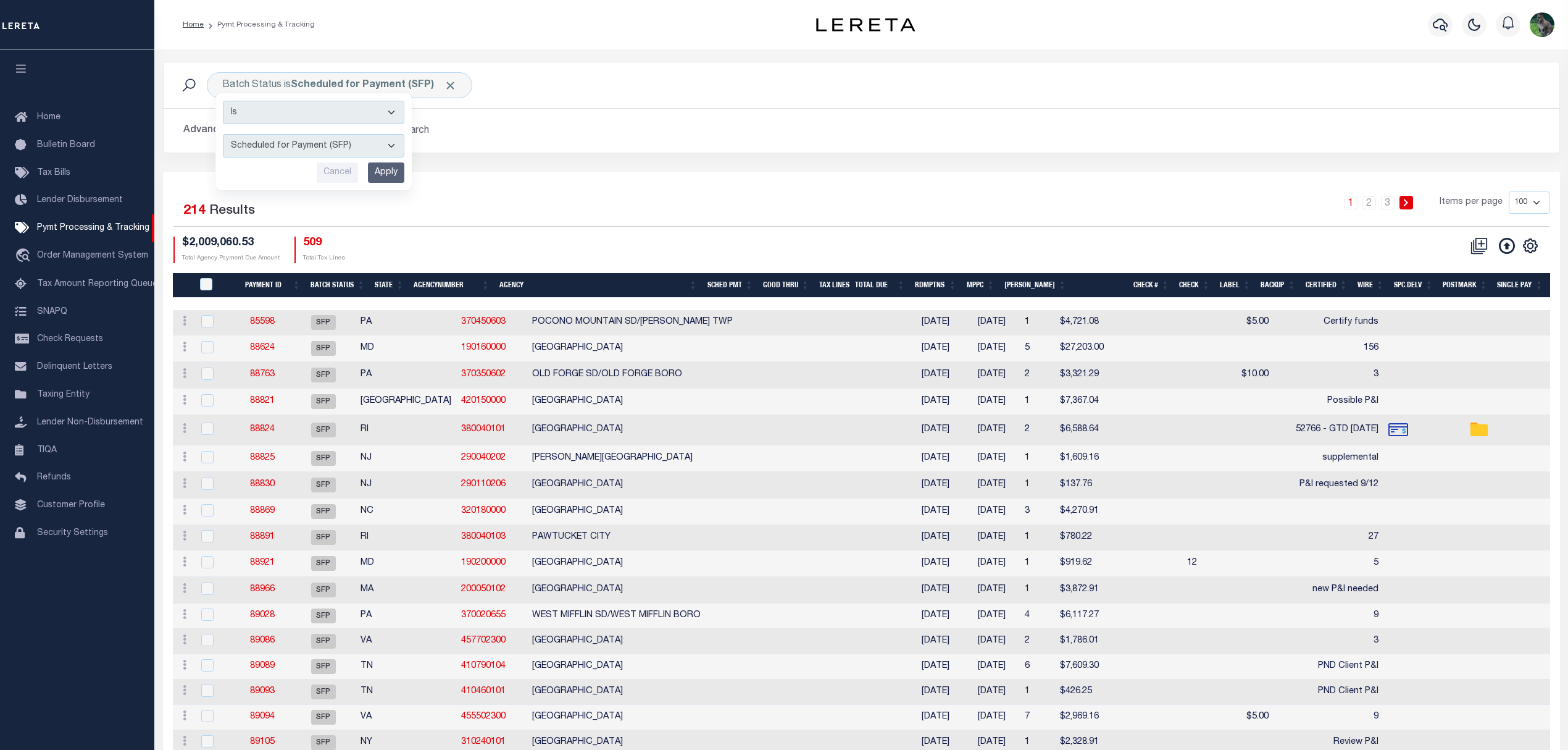
select select "RFW"
click at [223, 135] on select "Awaiting Funds (AWF) Cleared and Complete (CAC) New Check Needed (NCN) Payment …" at bounding box center [313, 145] width 181 height 23
click at [398, 169] on input "Apply" at bounding box center [386, 173] width 36 height 21
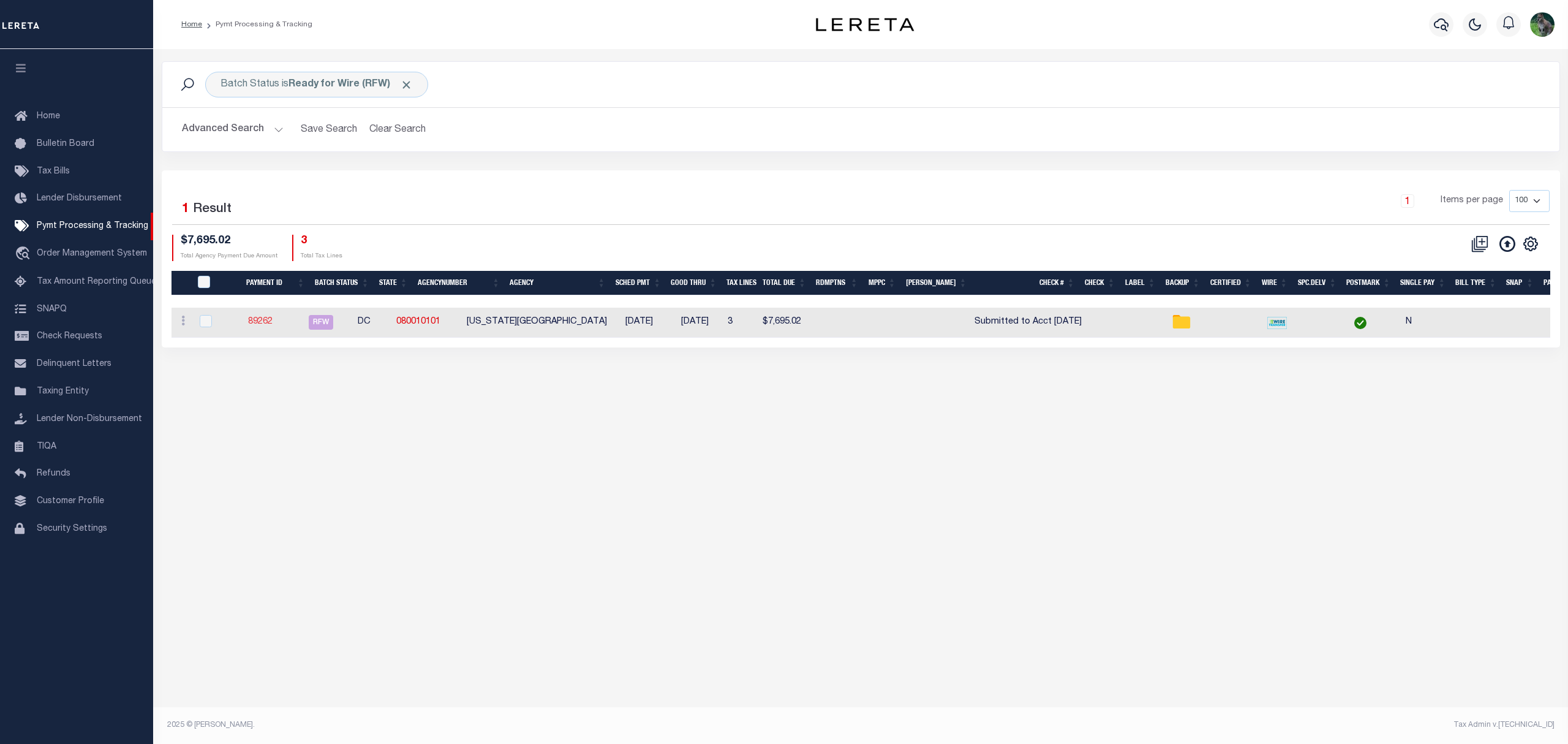
click at [272, 324] on link "89262" at bounding box center [260, 322] width 25 height 9
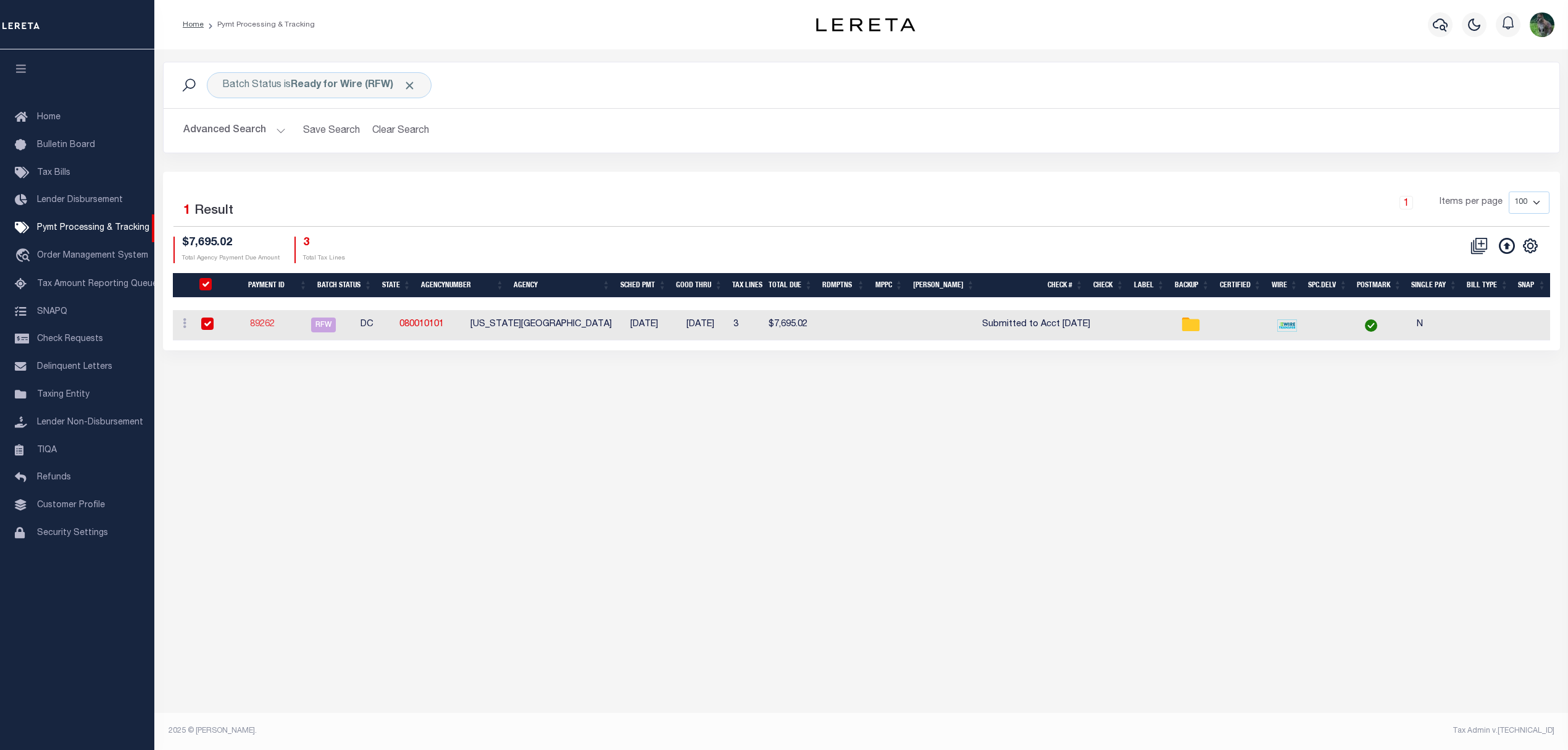
select select "RFW"
type input "[DATE]"
type input "$7,695.02"
select select "TRA"
type input "Submitted to Acct 9/12/25"
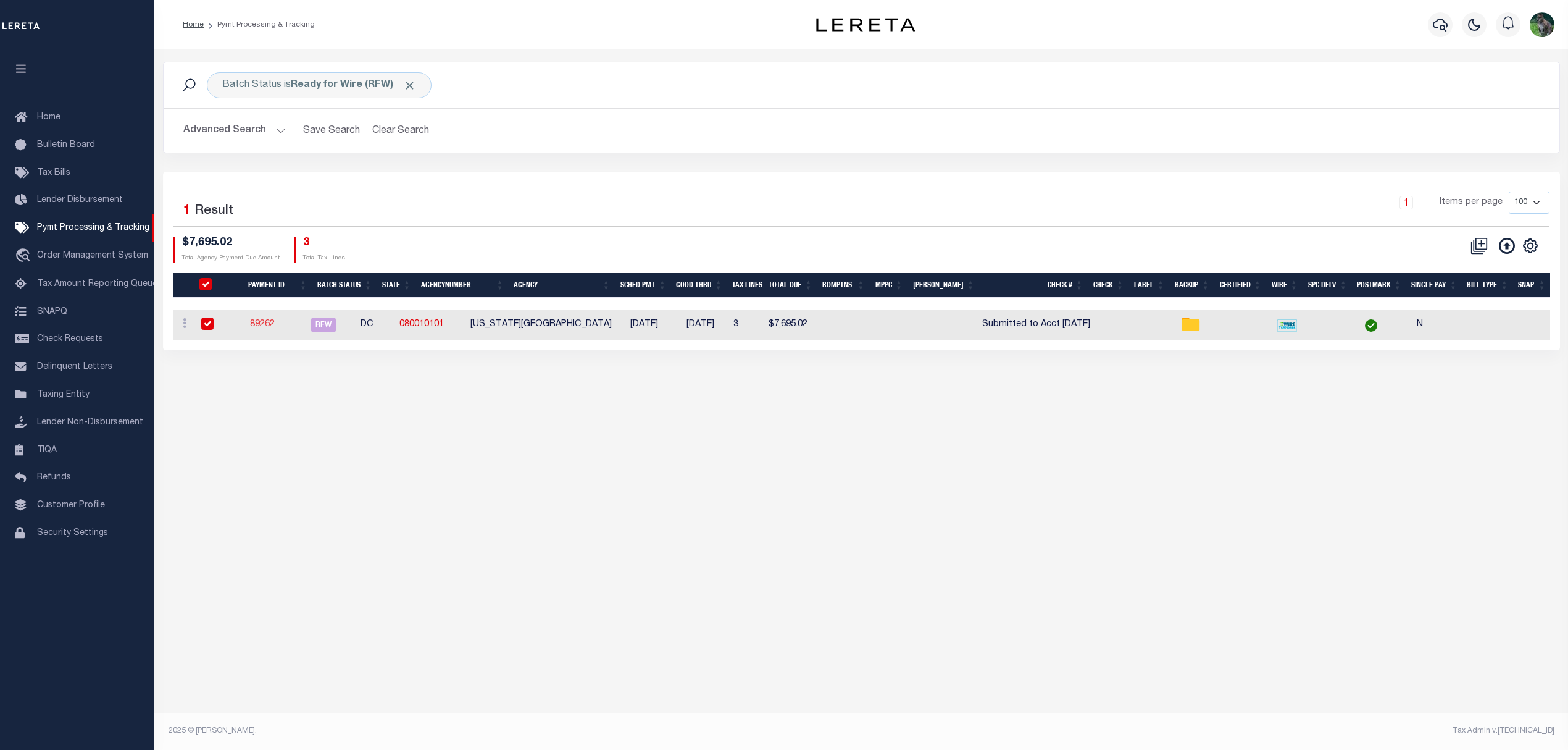
select select "Urbina, Matthew"
checkbox input "true"
type input "N"
radio input "true"
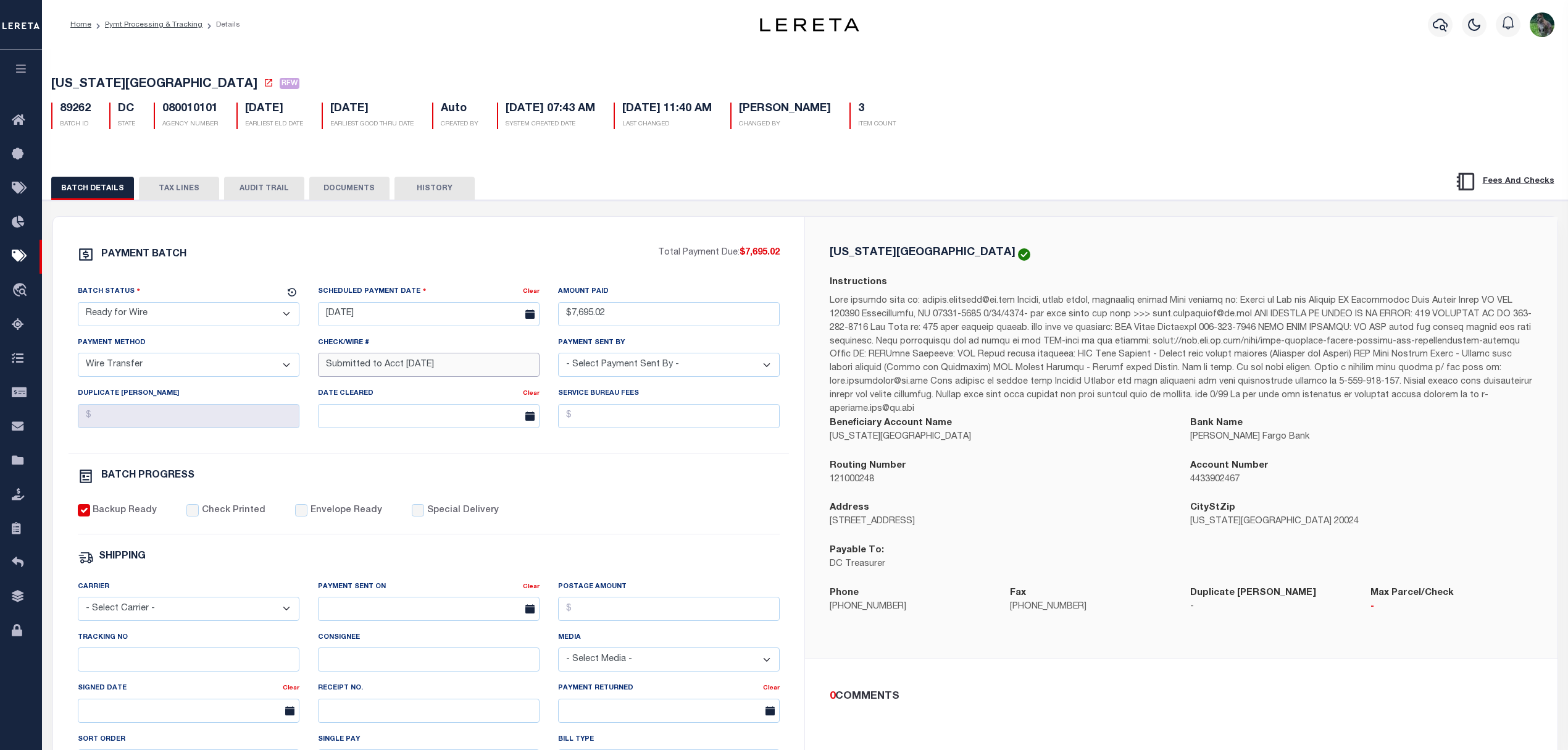
drag, startPoint x: 473, startPoint y: 367, endPoint x: 288, endPoint y: 379, distance: 185.4
click at [288, 379] on div "Batch Status - Select Status - Scheduled for Payment Ready For Payment Payment …" at bounding box center [429, 369] width 721 height 168
paste input "20250912I1B7033R016439091"
type input "20250912I1B7033R016439091"
click at [211, 310] on select "- Select Status - Scheduled for Payment Ready For Payment Payment Sent Cleared …" at bounding box center [188, 314] width 222 height 24
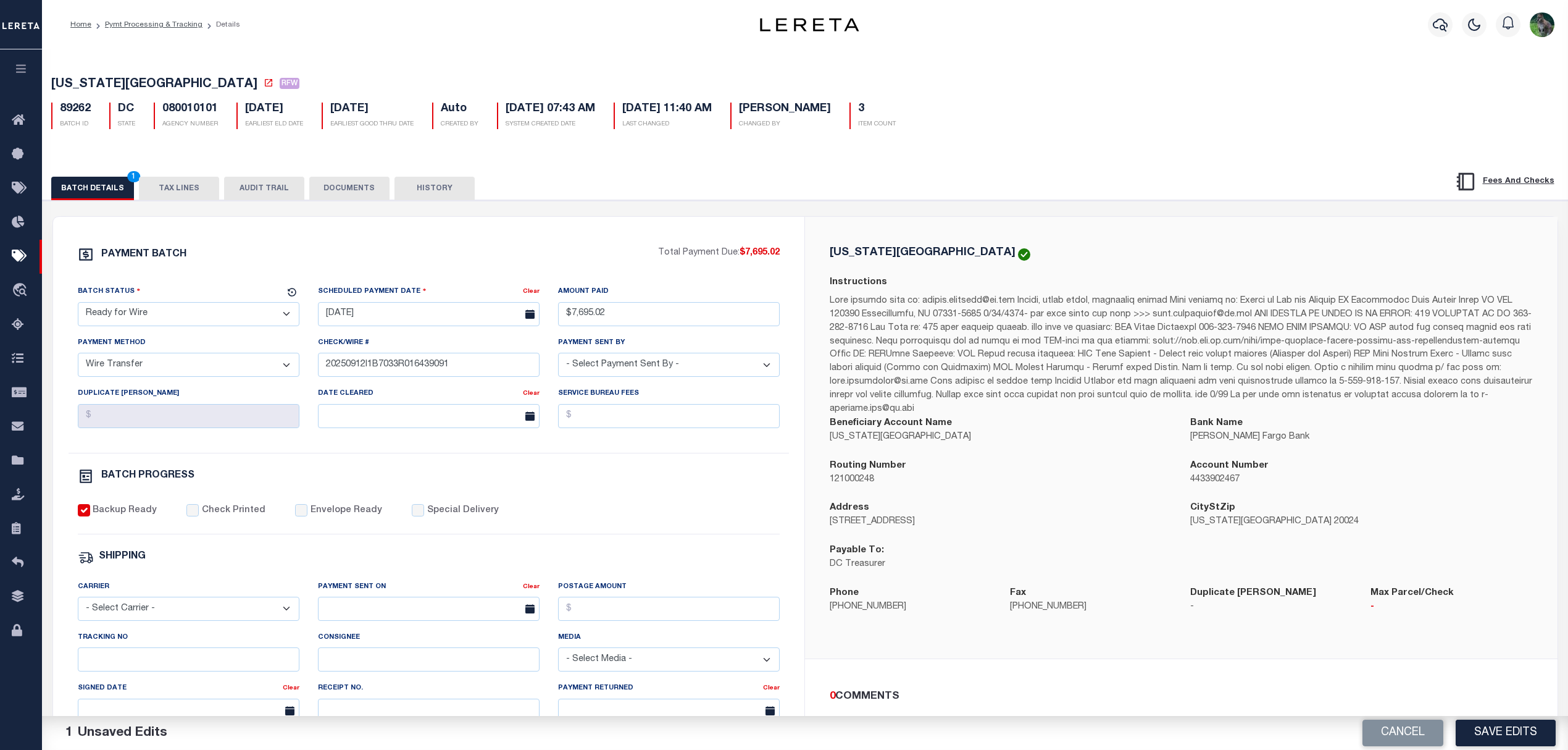
select select "CAC"
click at [78, 306] on select "- Select Status - Scheduled for Payment Ready For Payment Payment Sent Cleared …" at bounding box center [188, 314] width 222 height 24
click at [166, 610] on select "- Select Carrier - E-mail Fax Fedex FTP Other UPS USPS" at bounding box center [188, 608] width 222 height 24
select select "OTH"
click at [78, 605] on select "- Select Carrier - E-mail Fax Fedex FTP Other UPS USPS" at bounding box center [188, 608] width 222 height 24
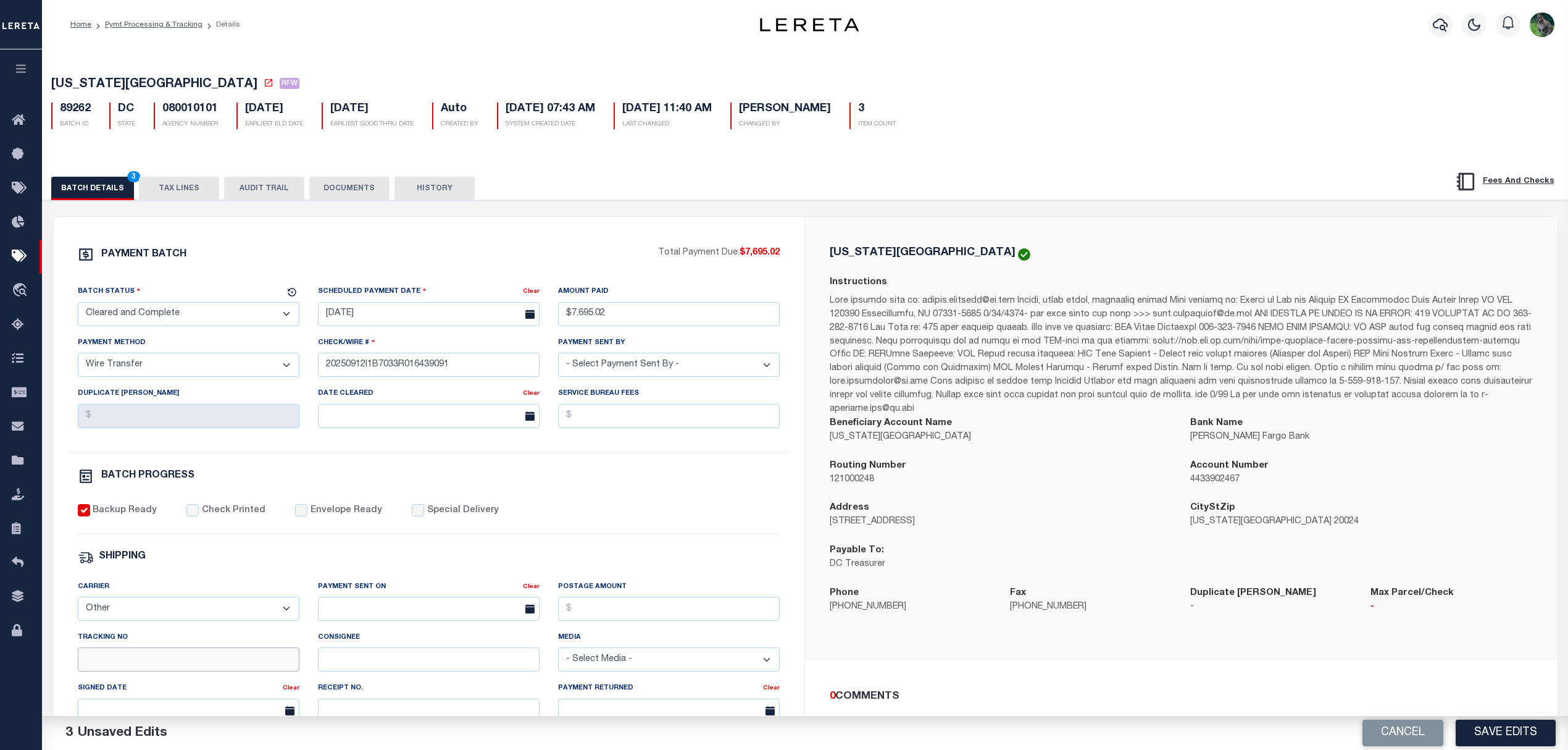
click at [160, 664] on input "Tracking No" at bounding box center [188, 659] width 222 height 24
paste input "20250912I1B7033R01643909121521"
type input "20250912I1B7033R01643909121521"
click at [417, 597] on div "Payment Sent On" at bounding box center [421, 589] width 205 height 17
click at [420, 612] on input "text" at bounding box center [429, 608] width 222 height 24
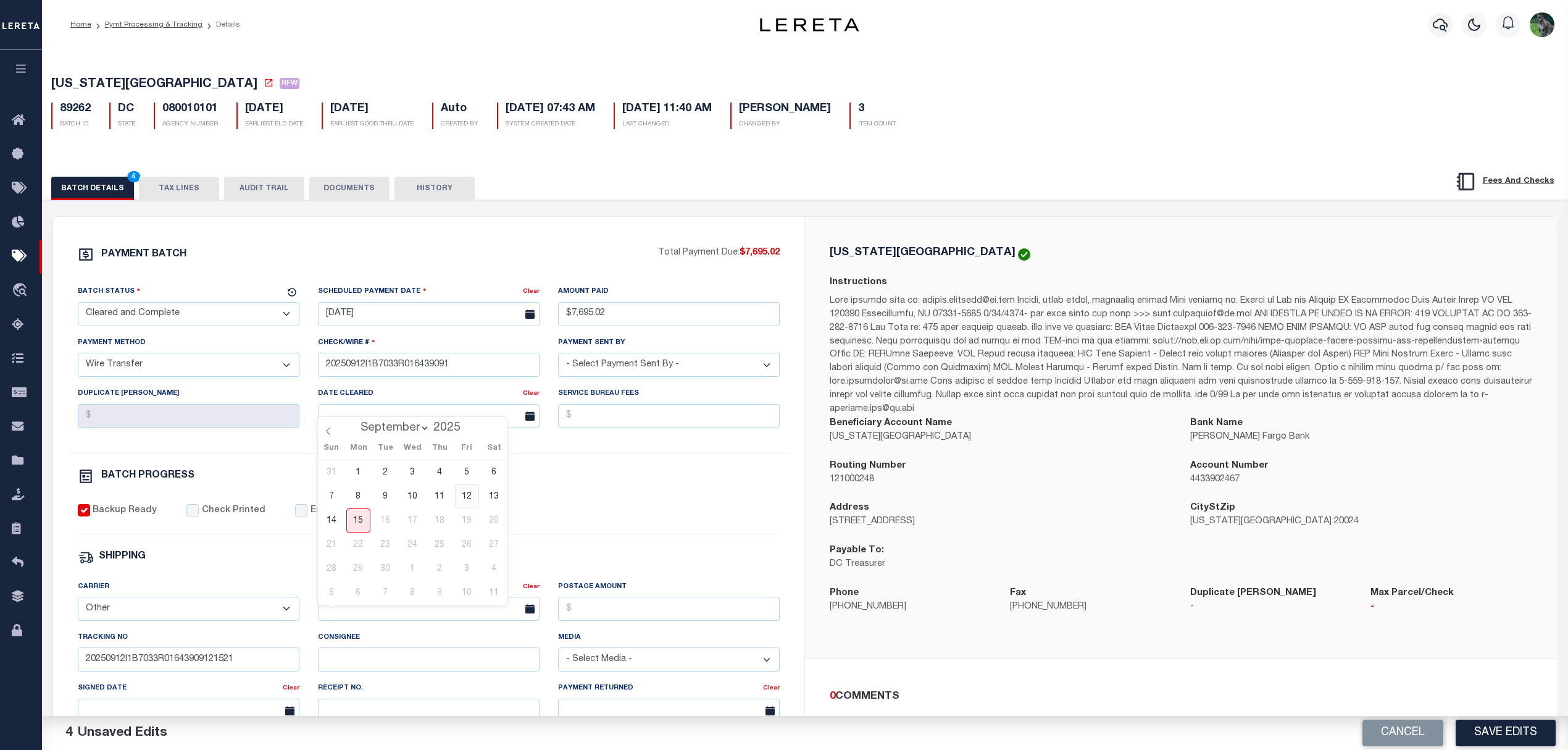
click at [469, 499] on span "12" at bounding box center [467, 496] width 24 height 24
type input "[DATE]"
click at [689, 503] on div "PAYMENT BATCH Total Payment Due: $7,695.02 Batch Status - Select Status -" at bounding box center [429, 578] width 722 height 664
click at [1491, 722] on button "Save Edits" at bounding box center [1506, 733] width 100 height 27
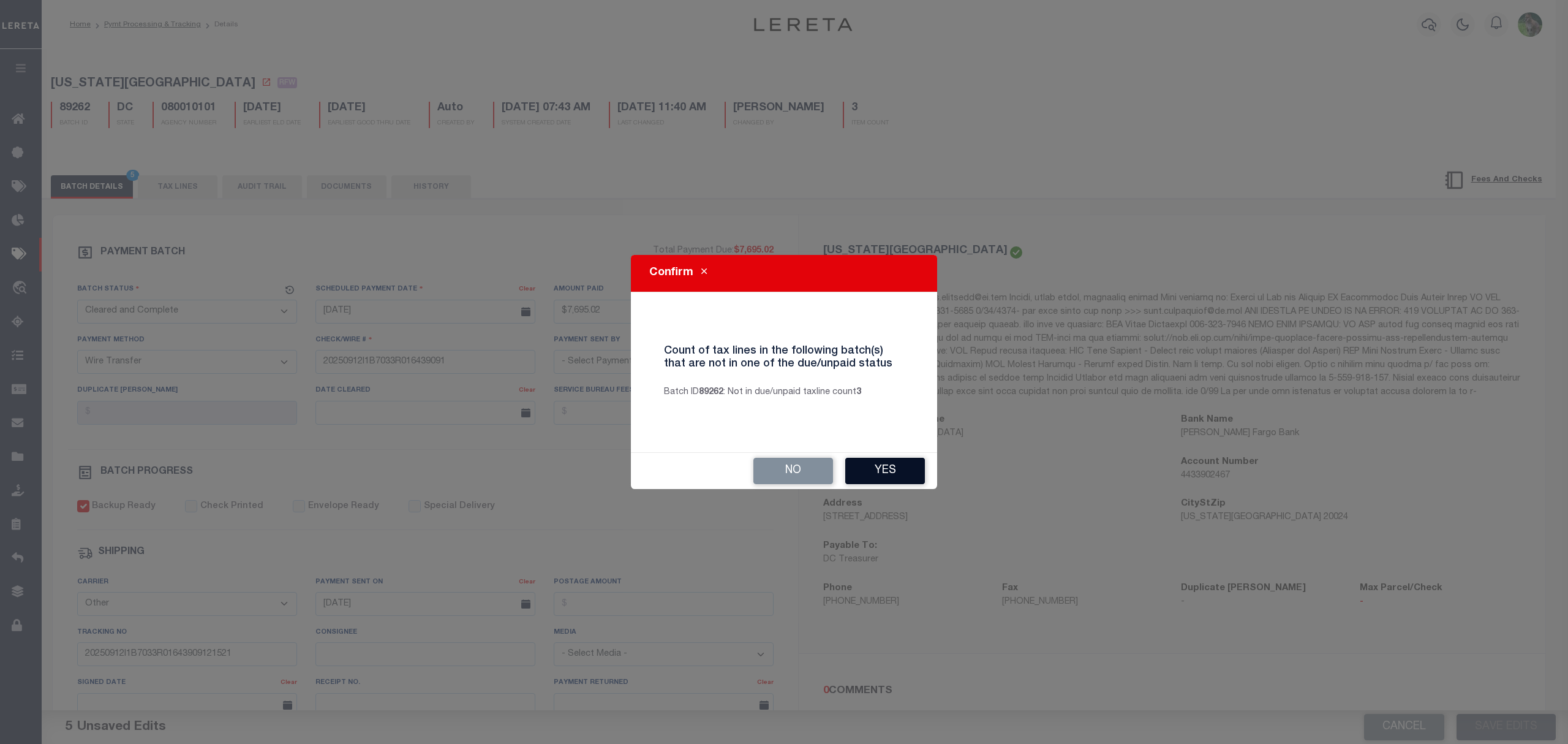
click at [872, 480] on button "Yes" at bounding box center [885, 471] width 80 height 27
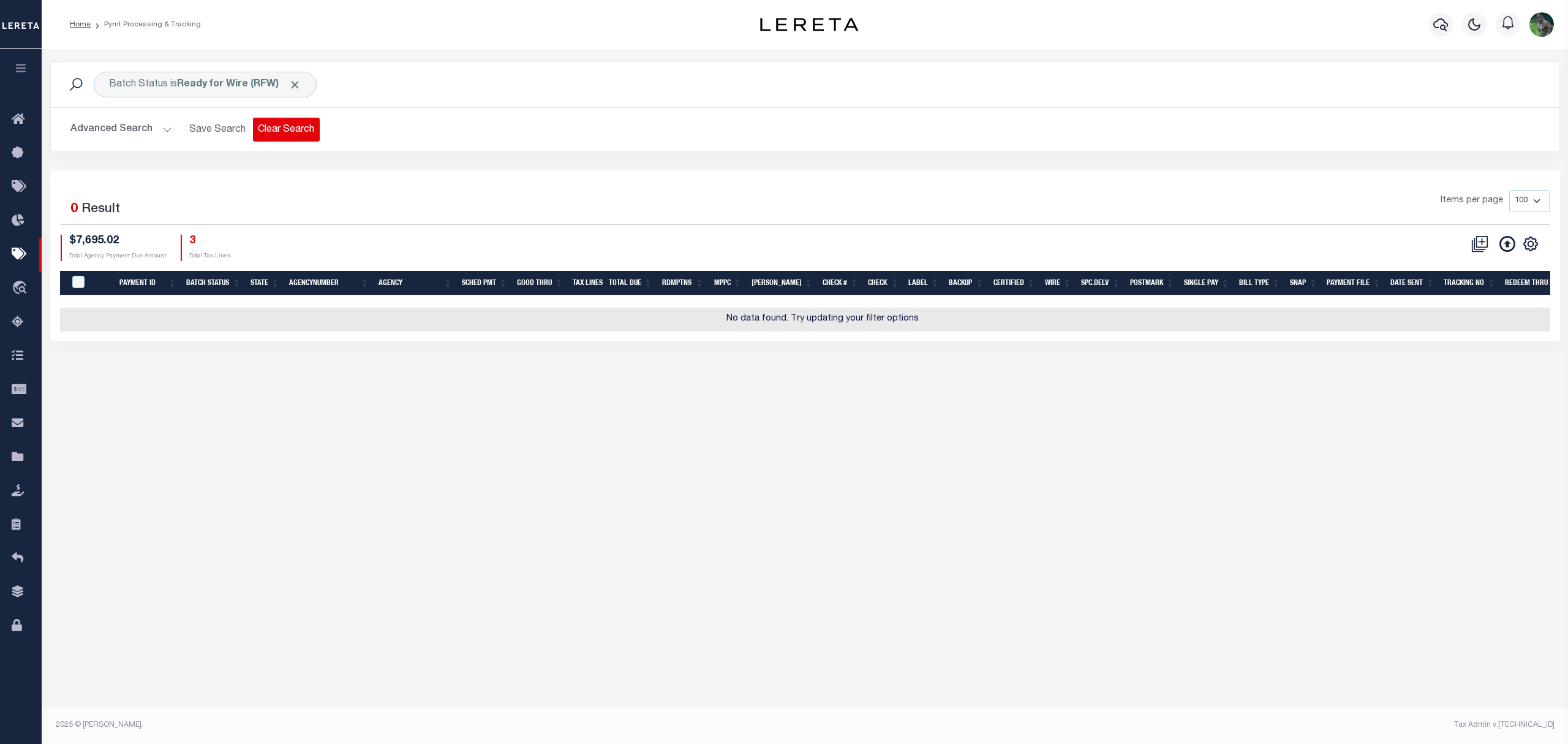
click at [300, 122] on button "Clear Search" at bounding box center [287, 129] width 67 height 24
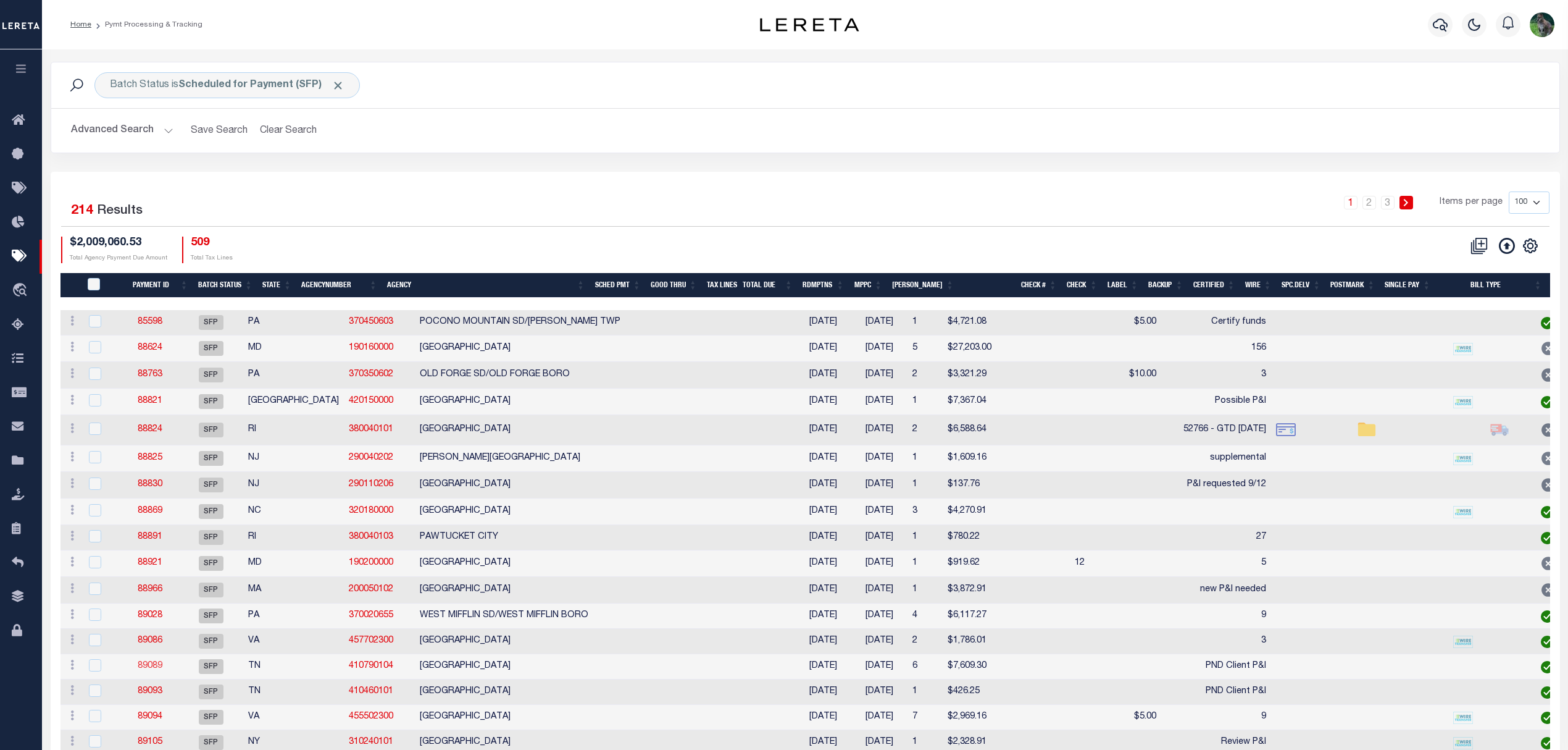
click at [156, 671] on link "89089" at bounding box center [150, 665] width 25 height 9
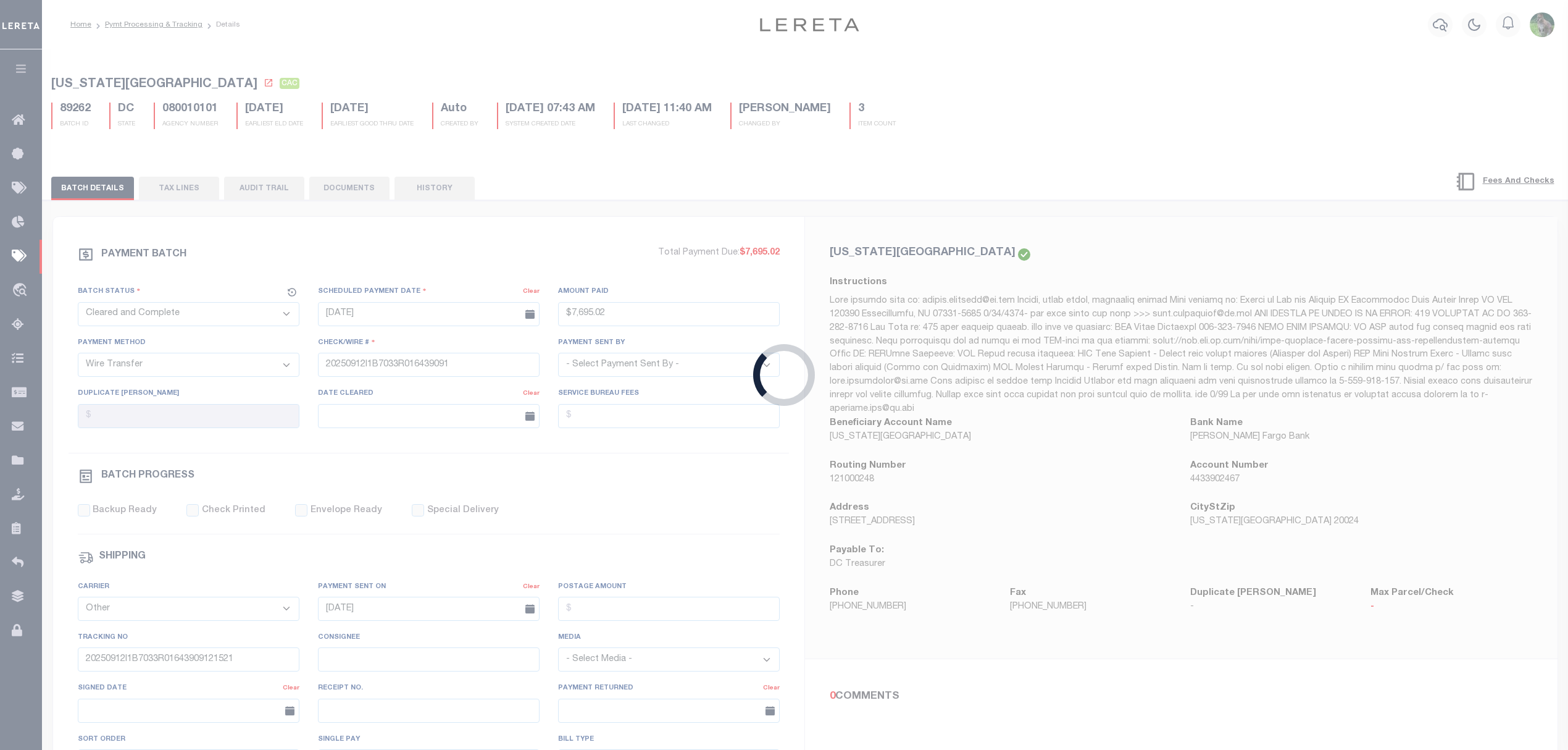
select select "SFP"
type input "[DATE]"
select select
type input "PND Client P&I"
select select
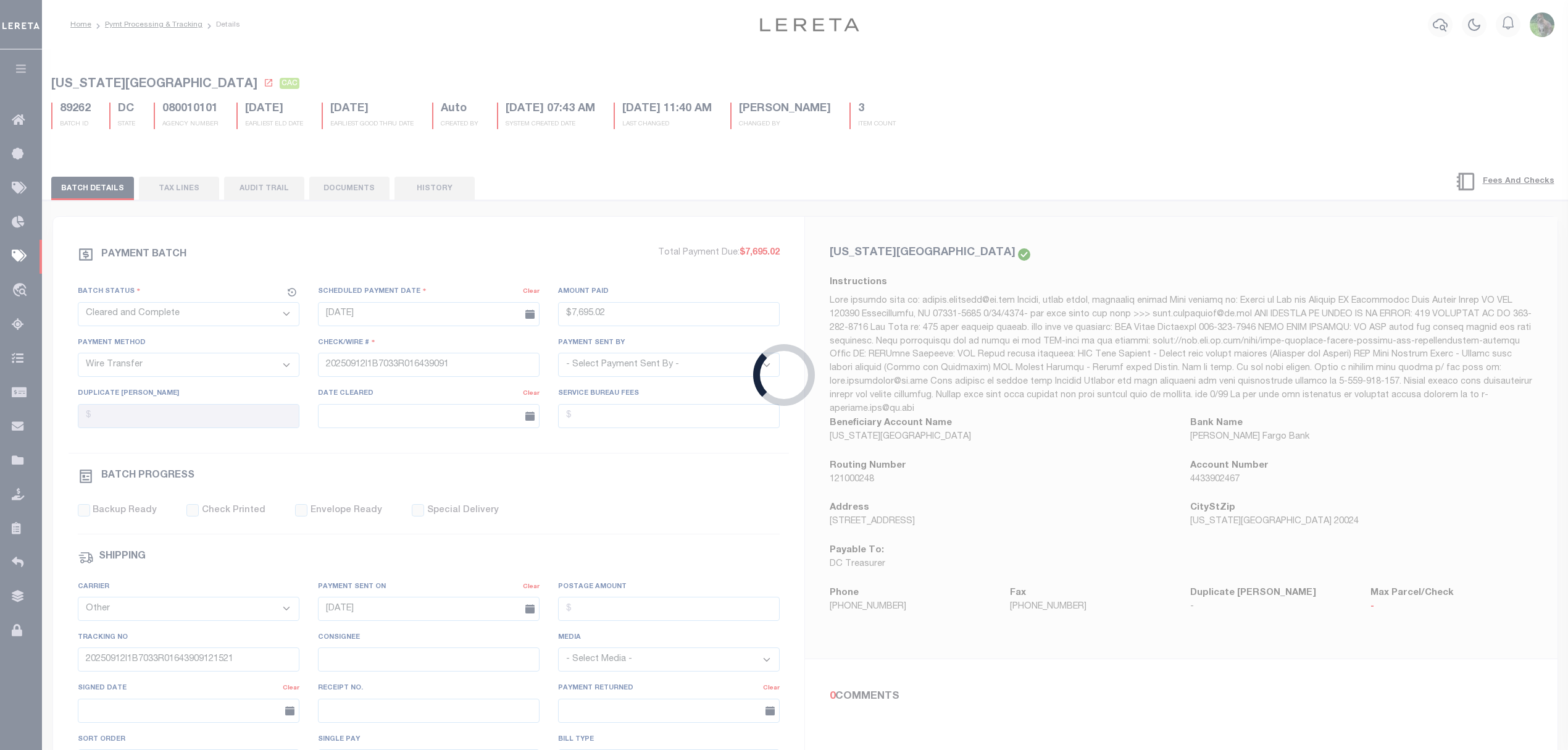
checkbox input "false"
select select
type input "Matt"
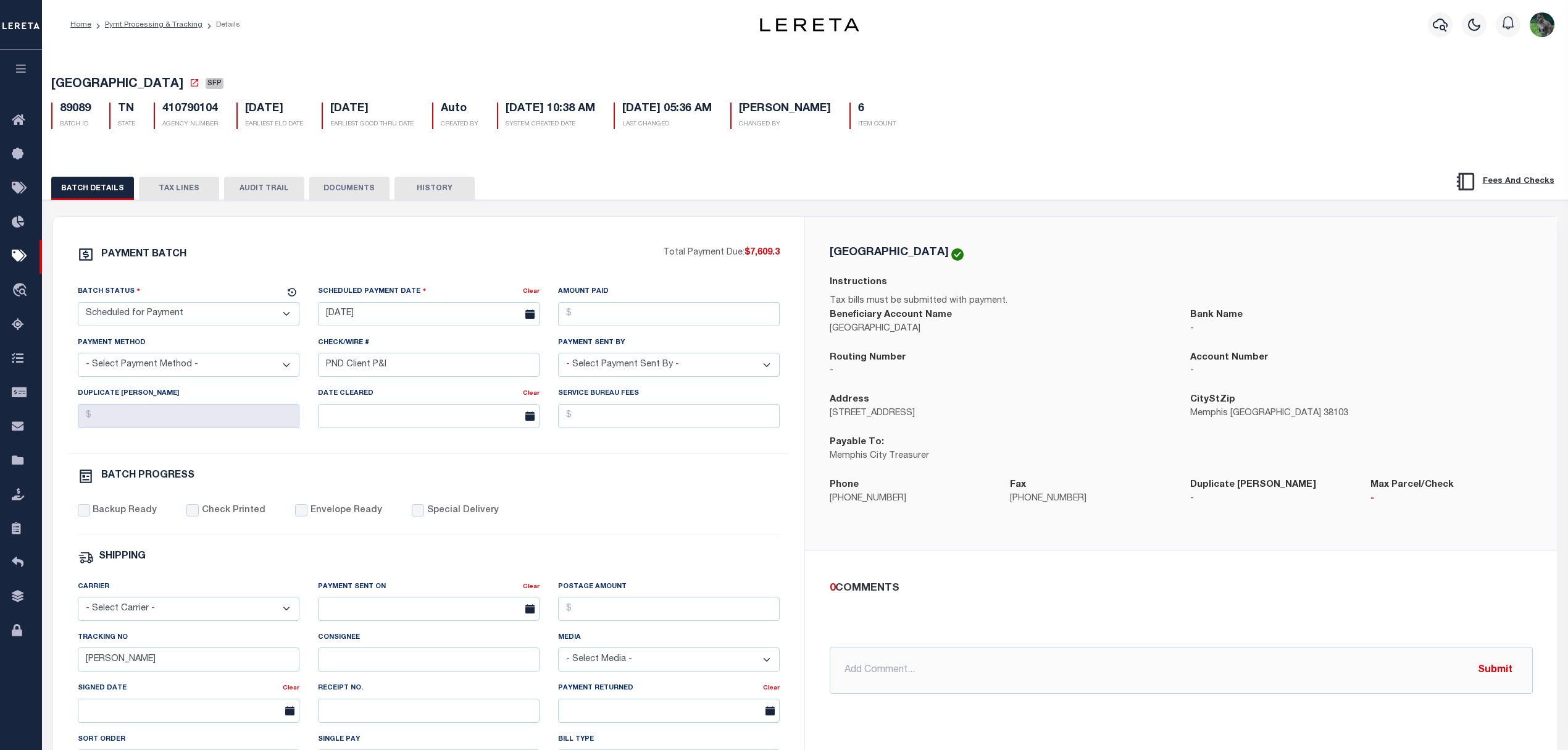
click at [185, 199] on button "TAX LINES" at bounding box center [179, 188] width 80 height 23
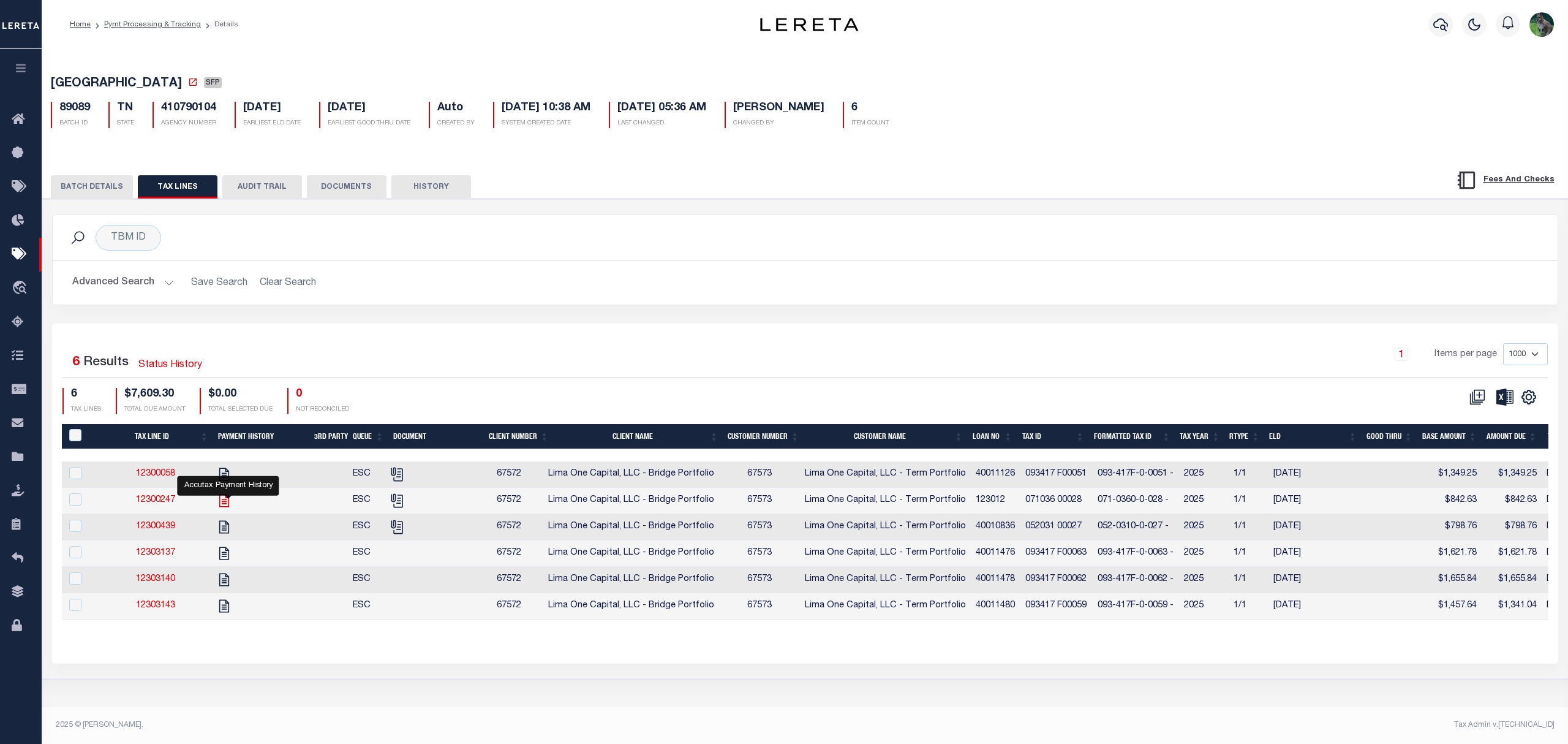
click at [229, 503] on icon "" at bounding box center [224, 500] width 16 height 16
checkbox input "true"
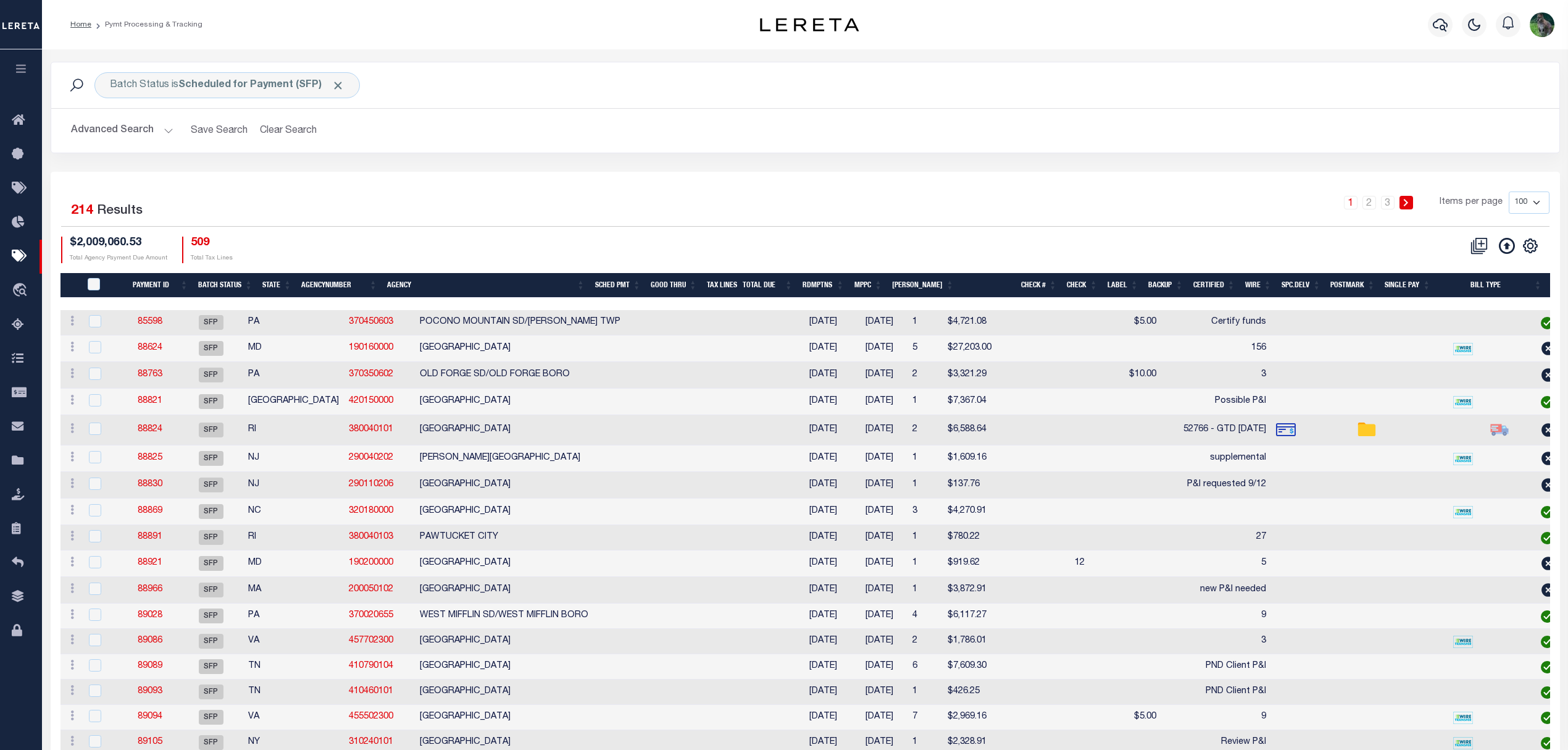
click at [112, 125] on button "Advanced Search" at bounding box center [122, 130] width 103 height 24
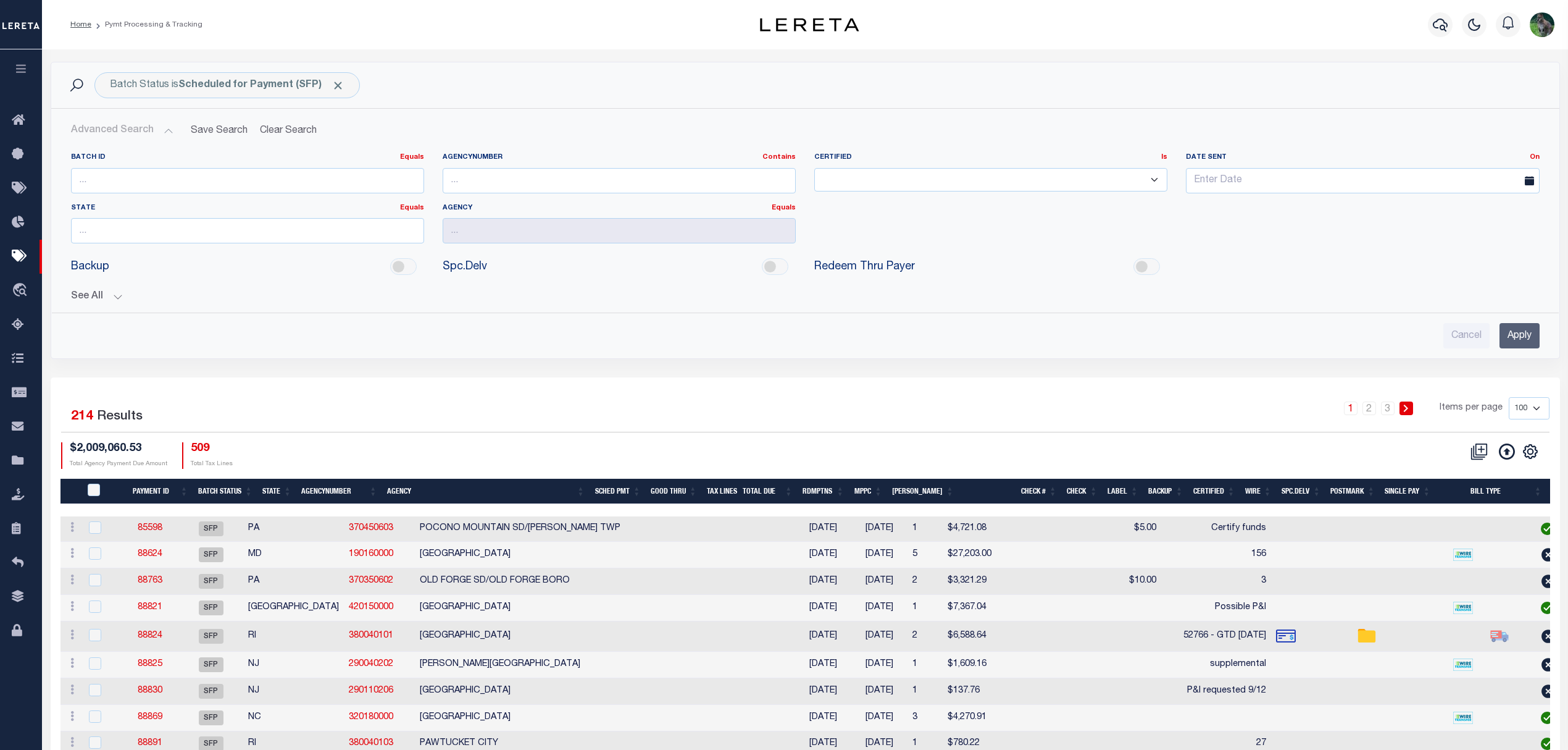
click at [90, 301] on button "See All" at bounding box center [805, 297] width 1469 height 12
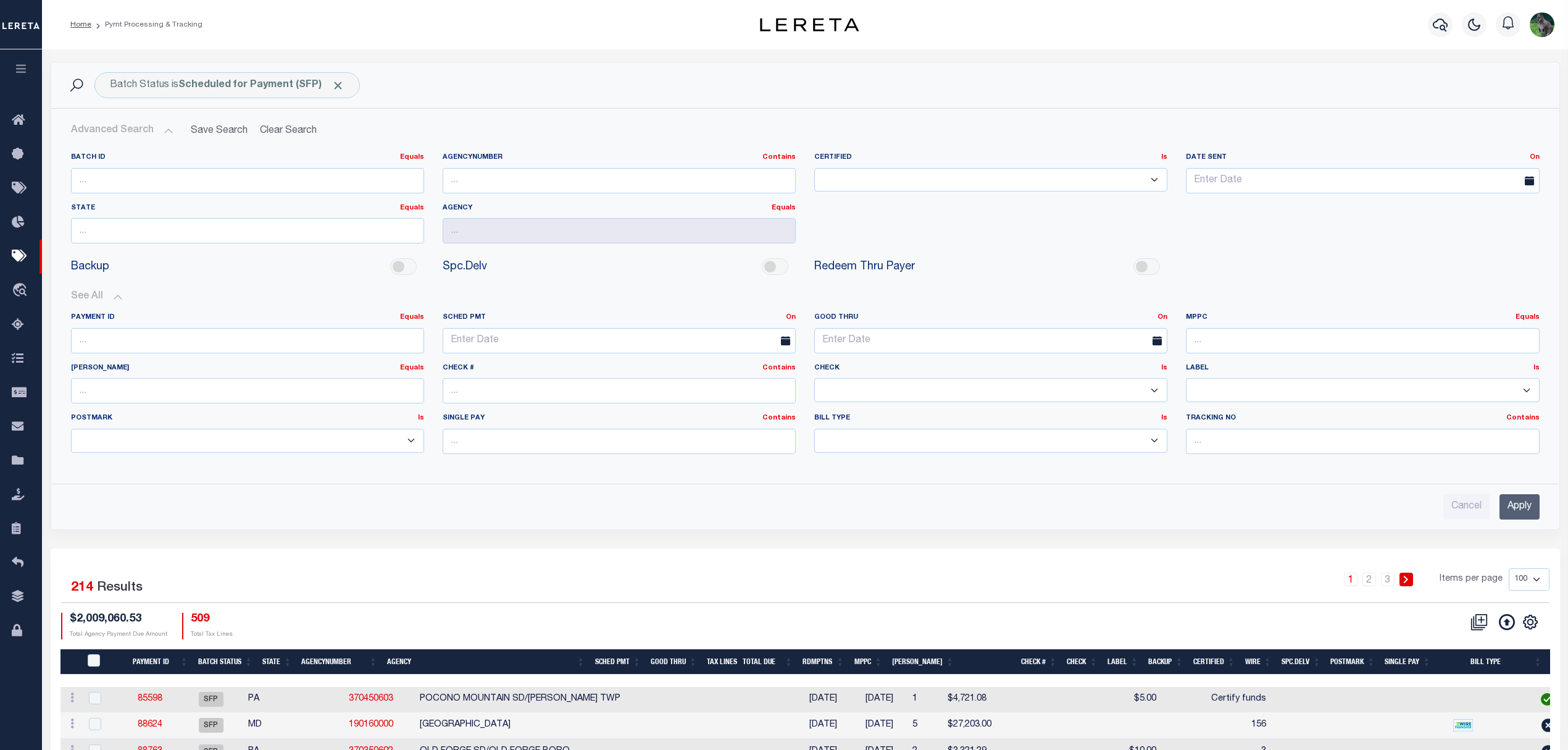
click at [1162, 314] on div "On On After Before Between" at bounding box center [1162, 318] width 9 height 10
click at [1162, 318] on link "On" at bounding box center [1162, 318] width 9 height 7
click at [1107, 381] on link "Between" at bounding box center [1118, 385] width 97 height 18
click at [976, 341] on span at bounding box center [975, 340] width 31 height 25
click at [930, 351] on input "text" at bounding box center [898, 340] width 167 height 25
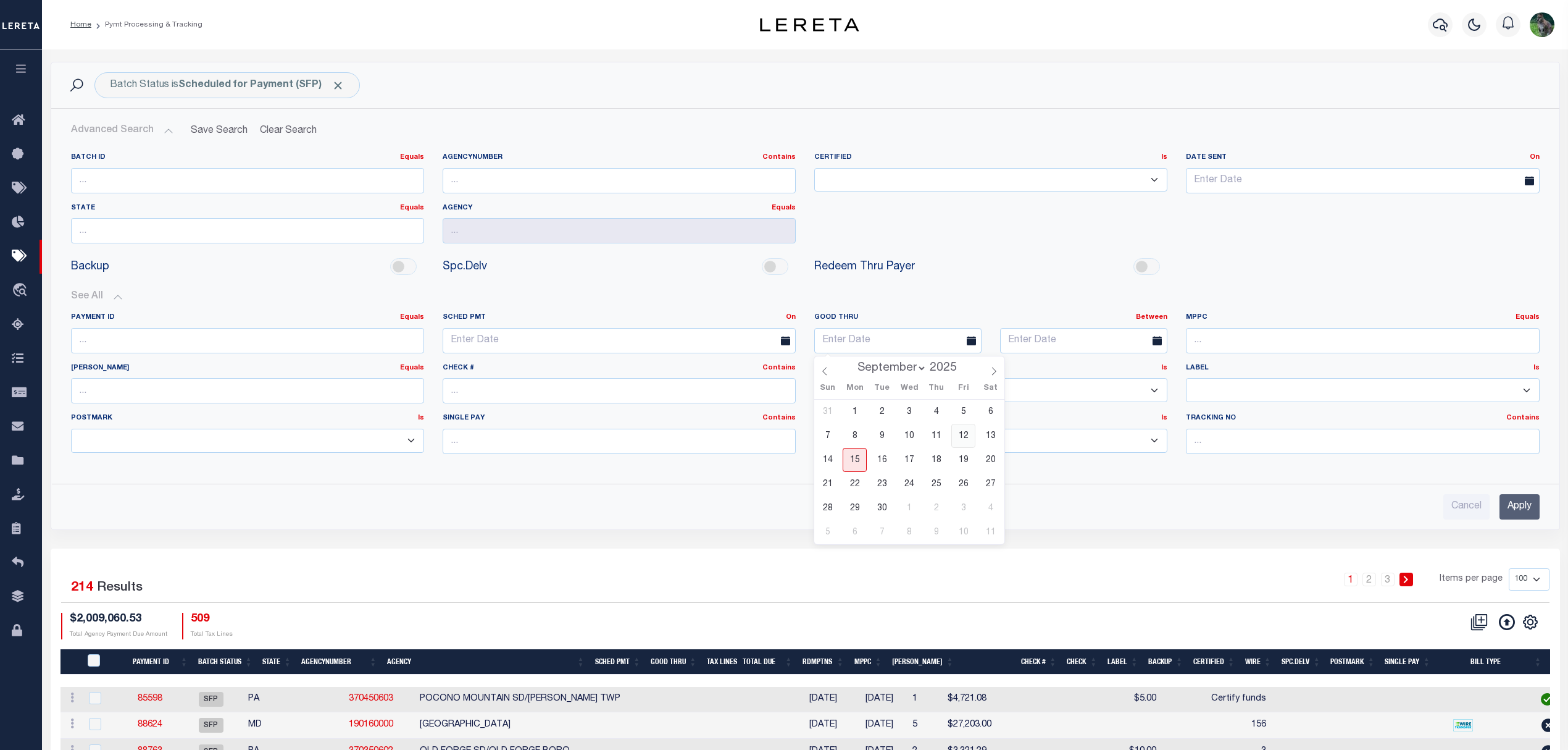
click at [964, 444] on span "12" at bounding box center [963, 436] width 24 height 24
type input "09-12-2025"
click at [1071, 344] on input "text" at bounding box center [1083, 340] width 167 height 25
click at [1069, 460] on span "16" at bounding box center [1068, 460] width 24 height 24
click at [1124, 349] on input "09-16-2025" at bounding box center [1083, 340] width 167 height 25
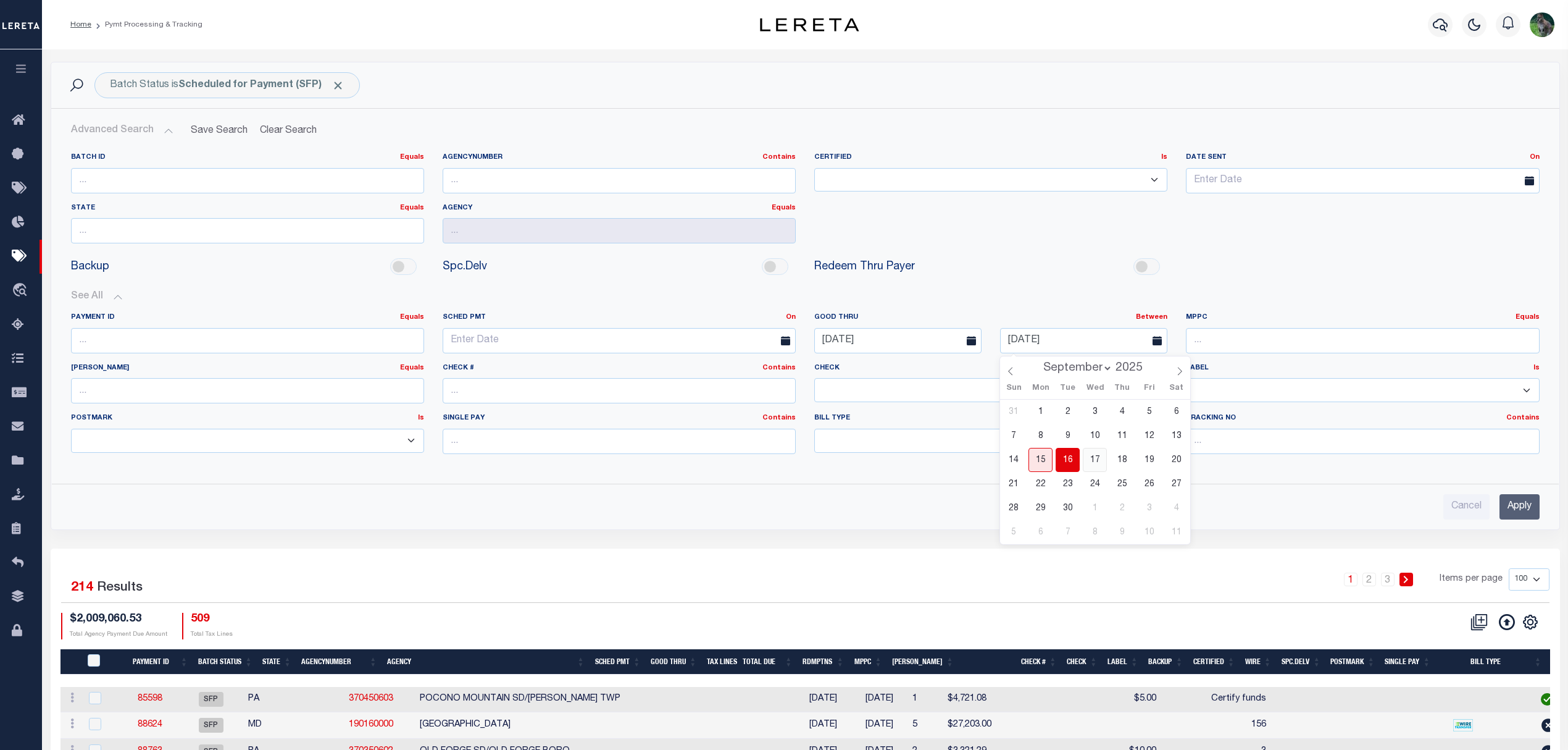
click at [1104, 464] on span "17" at bounding box center [1094, 460] width 24 height 24
type input "09-17-2025"
click at [1508, 507] on input "Apply" at bounding box center [1519, 507] width 41 height 25
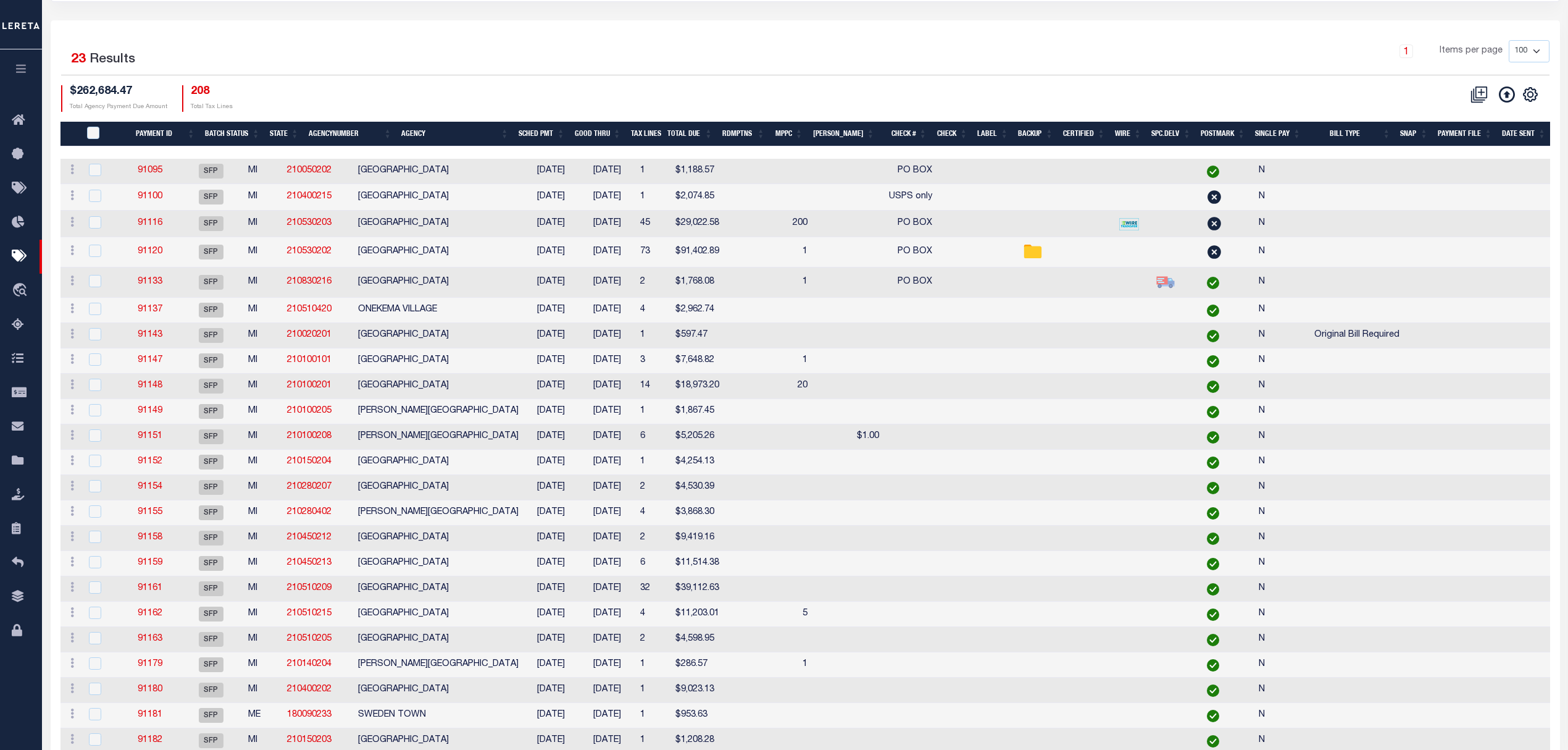
scroll to position [218, 0]
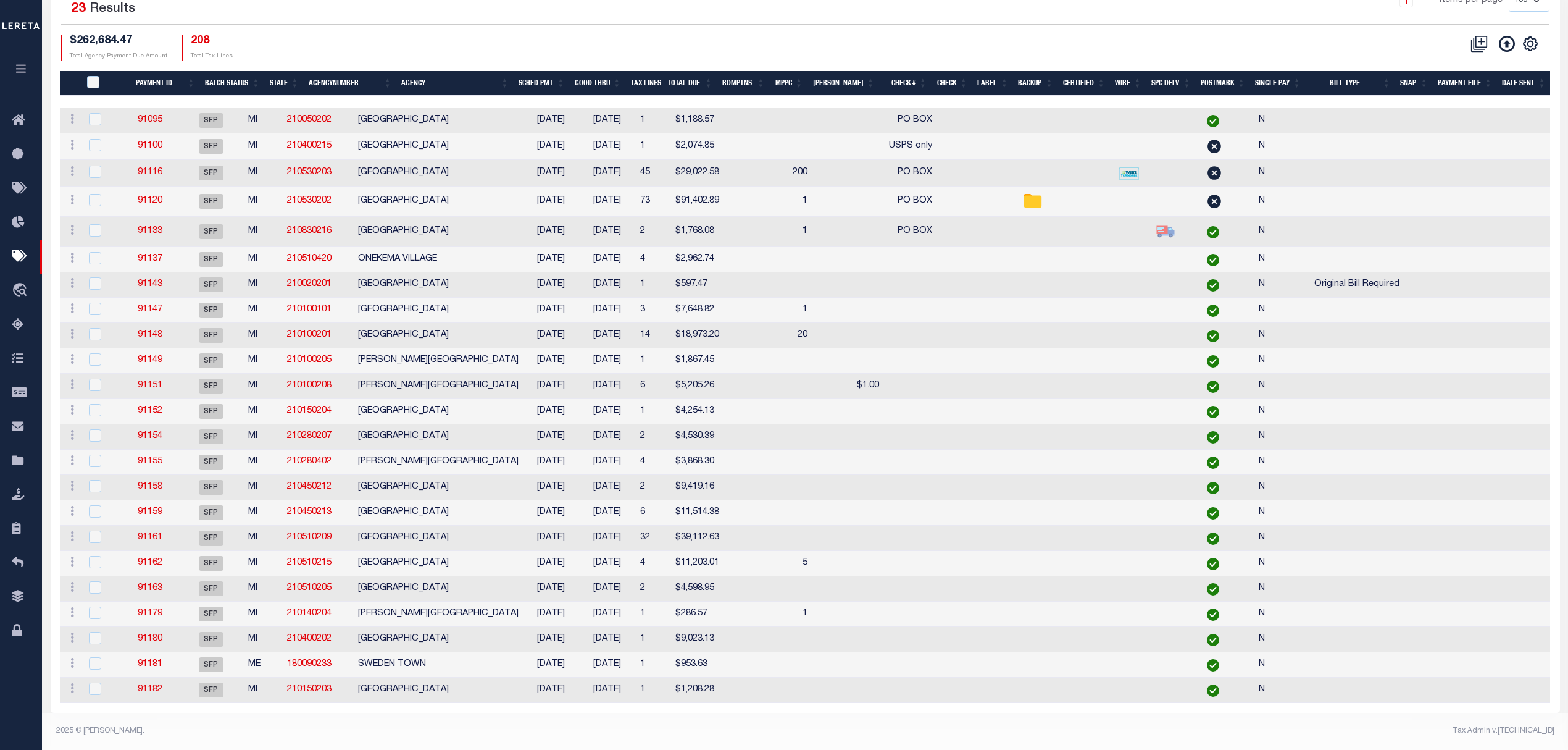
click at [430, 108] on td "CENTRAL LAKE TOWNSHIP" at bounding box center [438, 120] width 171 height 25
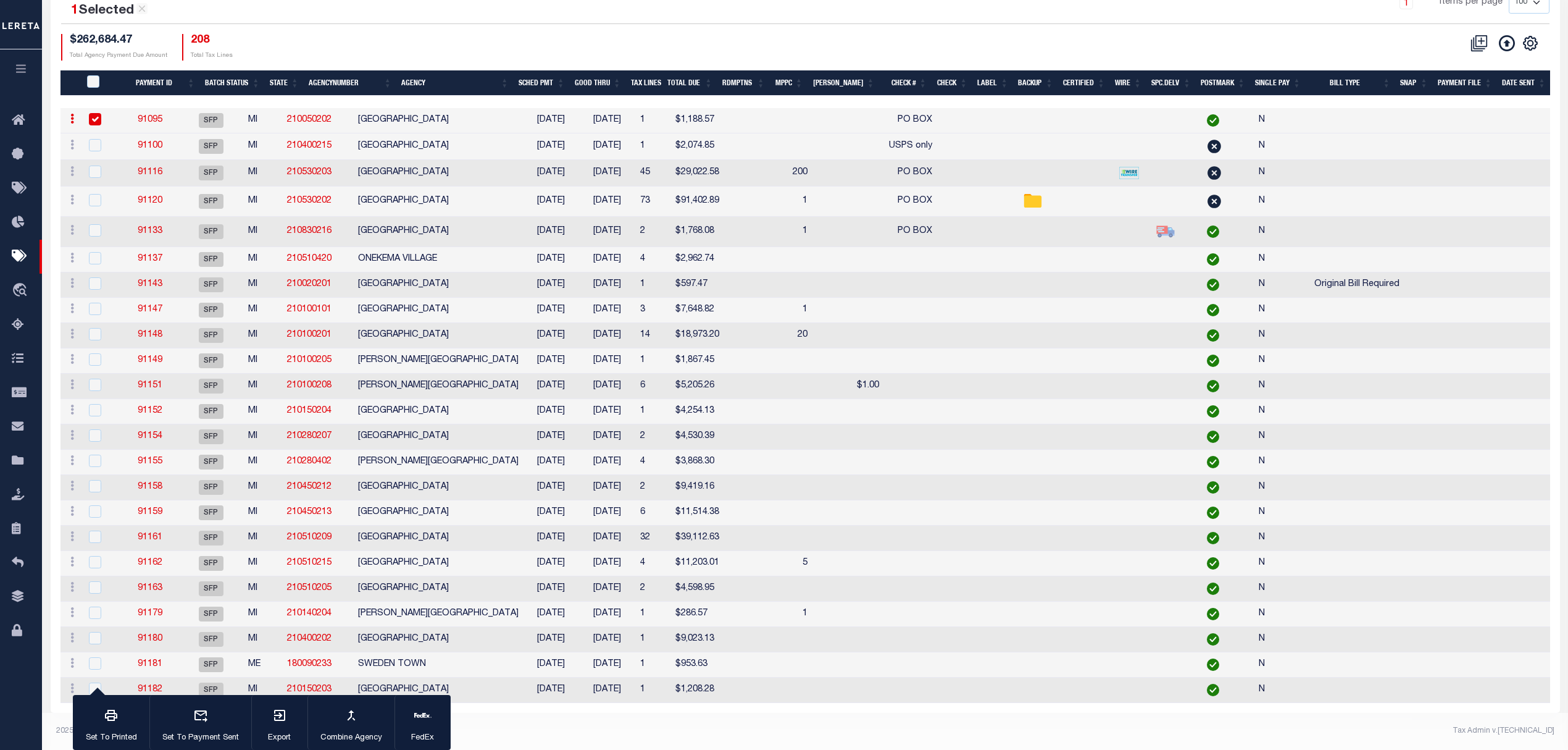
drag, startPoint x: 430, startPoint y: 106, endPoint x: 495, endPoint y: 104, distance: 65.0
click at [495, 108] on td "CENTRAL LAKE TOWNSHIP" at bounding box center [438, 120] width 171 height 25
checkbox input "false"
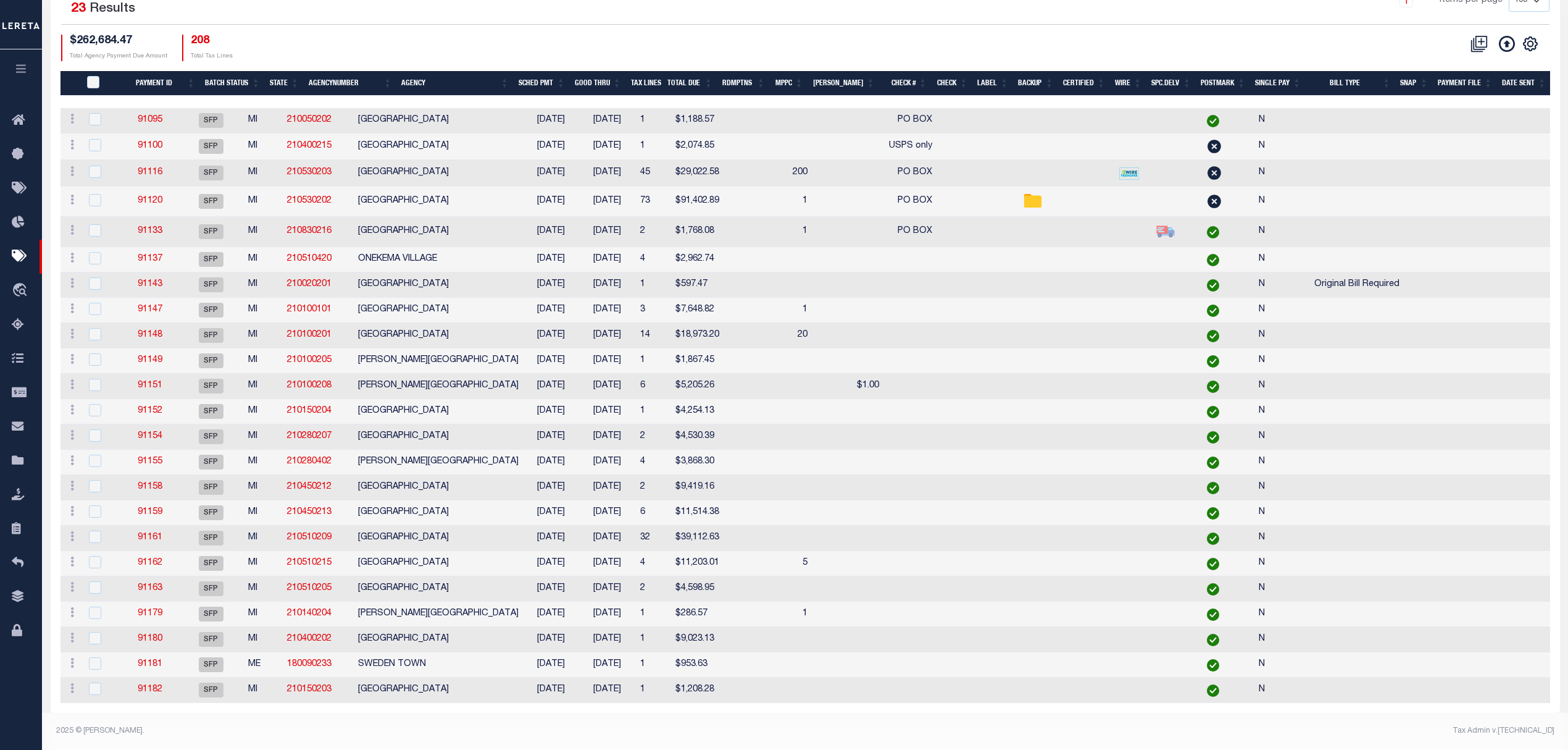
copy td "CENTRAL LAKE TOWNSHIP"
drag, startPoint x: 936, startPoint y: 188, endPoint x: 882, endPoint y: 194, distance: 54.3
click at [882, 194] on tr "ACTIONS Delete Batch 91120 SFP MI 210530202 AMBER TOWNSHIP 09/13/2025 09/12/202…" at bounding box center [883, 201] width 1646 height 30
drag, startPoint x: 938, startPoint y: 154, endPoint x: 879, endPoint y: 161, distance: 59.4
click at [879, 161] on tr "ACTIONS Delete Batch 91116 SFP MI 210530203 BRANCH TOWNSHIP 09/04/2025 09/14/20…" at bounding box center [883, 173] width 1646 height 27
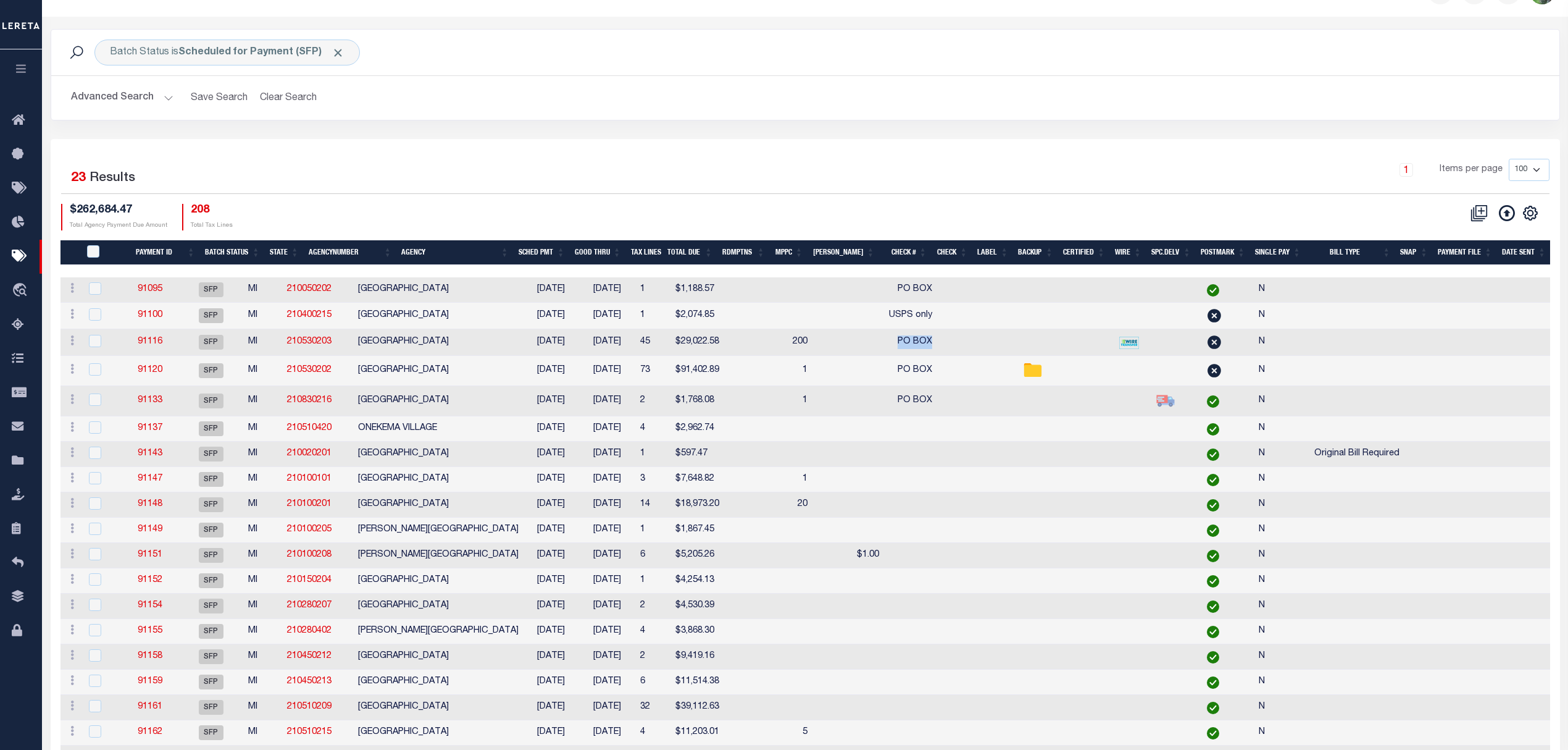
scroll to position [0, 0]
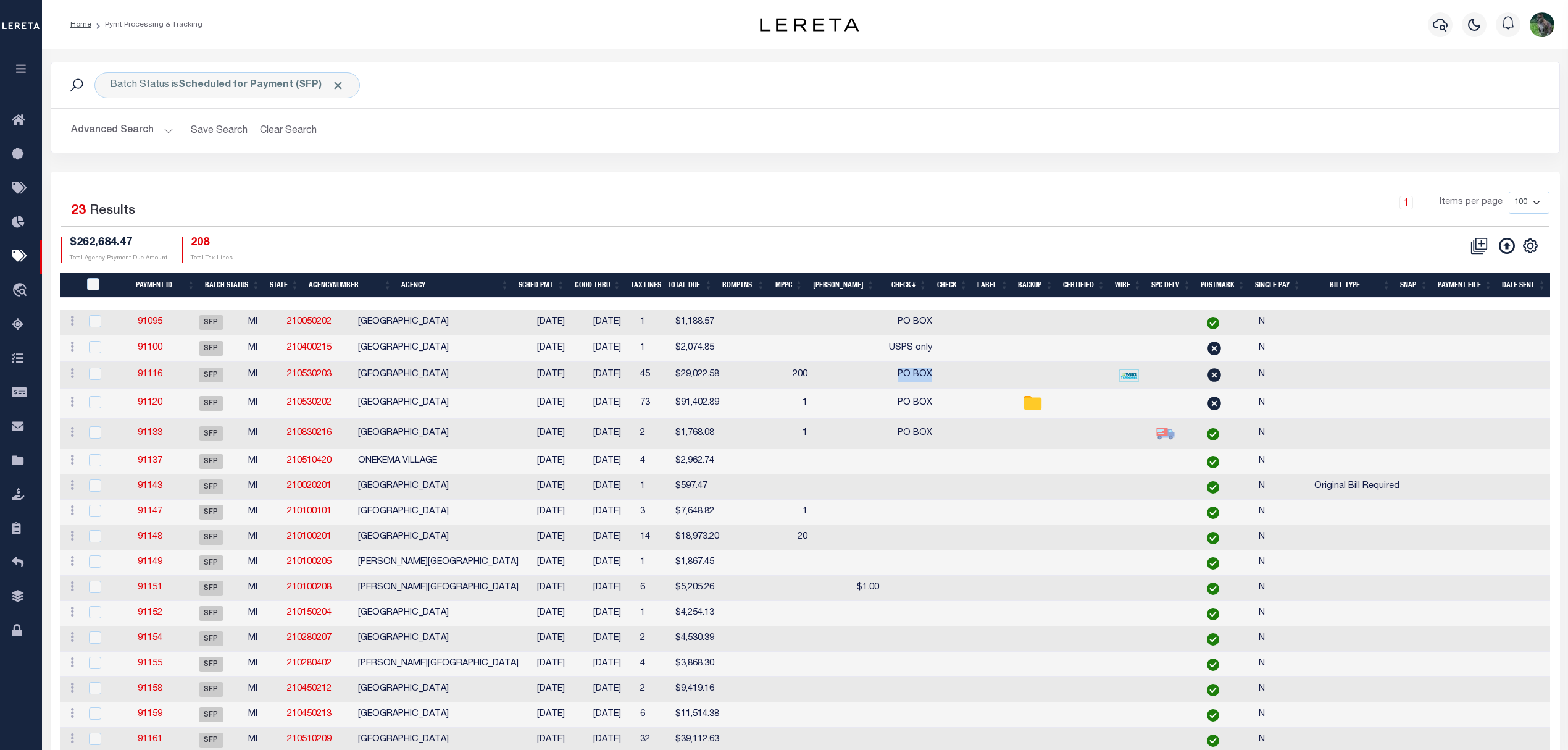
click at [140, 134] on button "Advanced Search" at bounding box center [122, 130] width 103 height 24
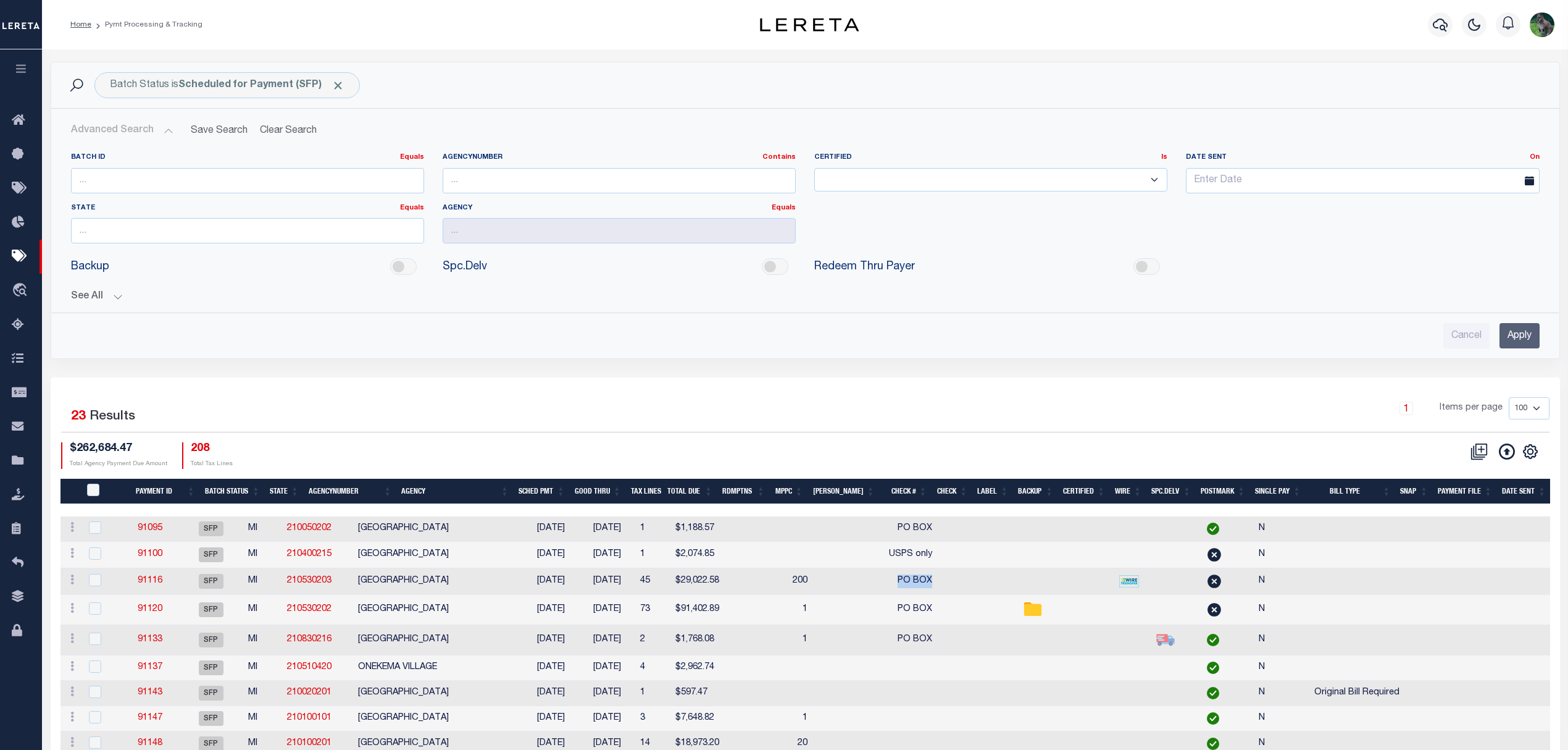
click at [94, 303] on button "See All" at bounding box center [805, 297] width 1469 height 12
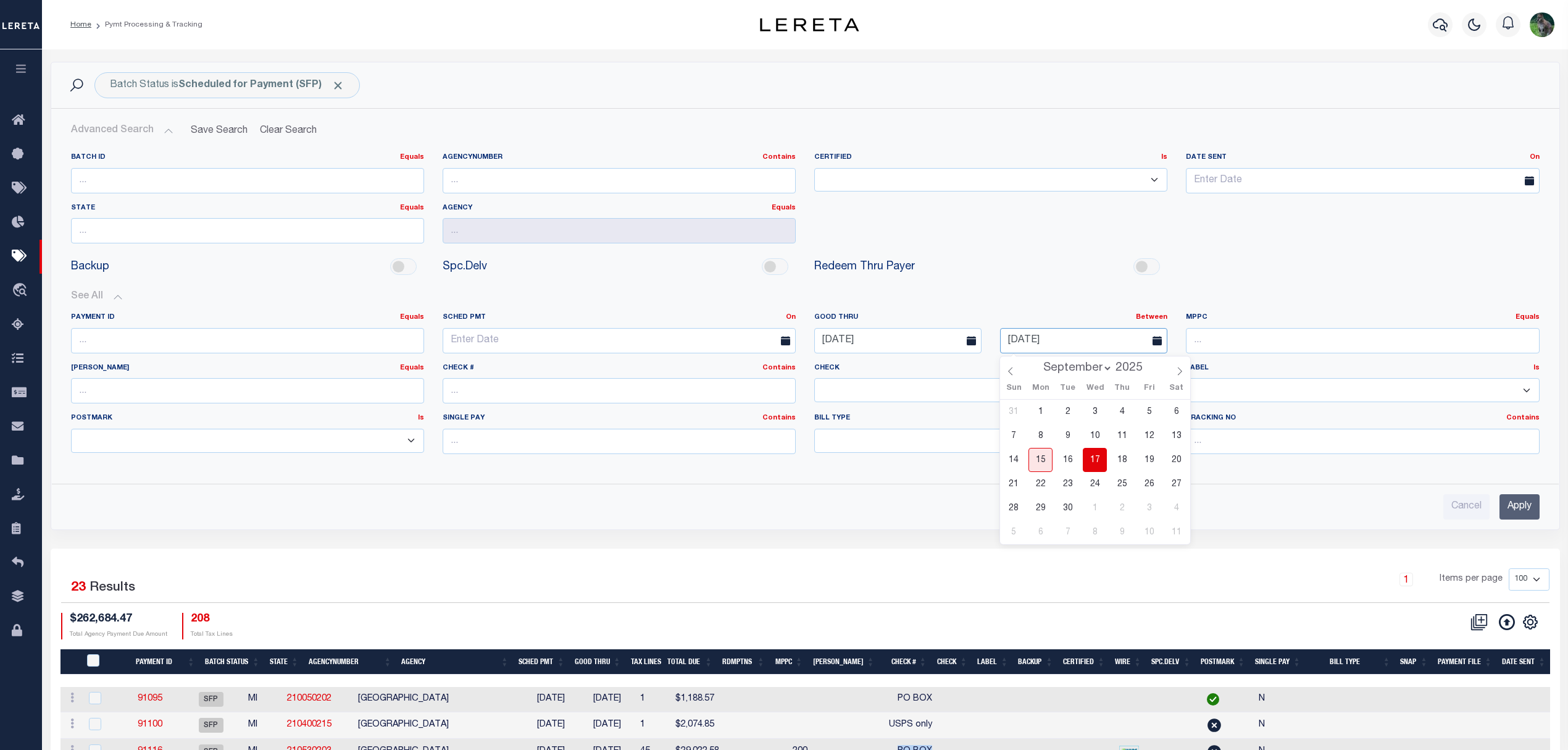
click at [1074, 337] on input "09-17-2025" at bounding box center [1083, 340] width 167 height 25
click at [1117, 460] on span "18" at bounding box center [1122, 460] width 24 height 24
click at [1508, 505] on input "Apply" at bounding box center [1519, 507] width 41 height 25
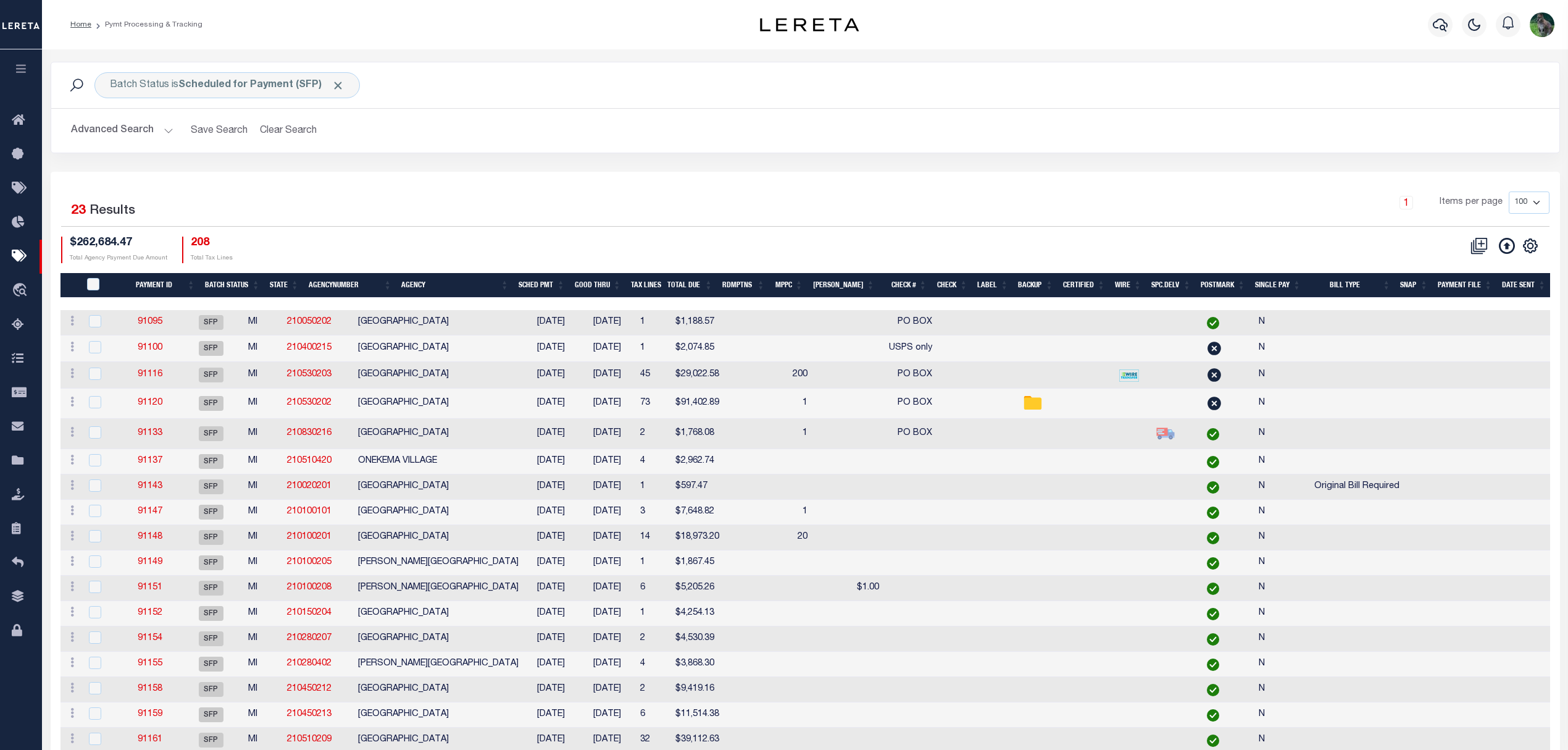
click at [121, 131] on button "Advanced Search" at bounding box center [122, 130] width 103 height 24
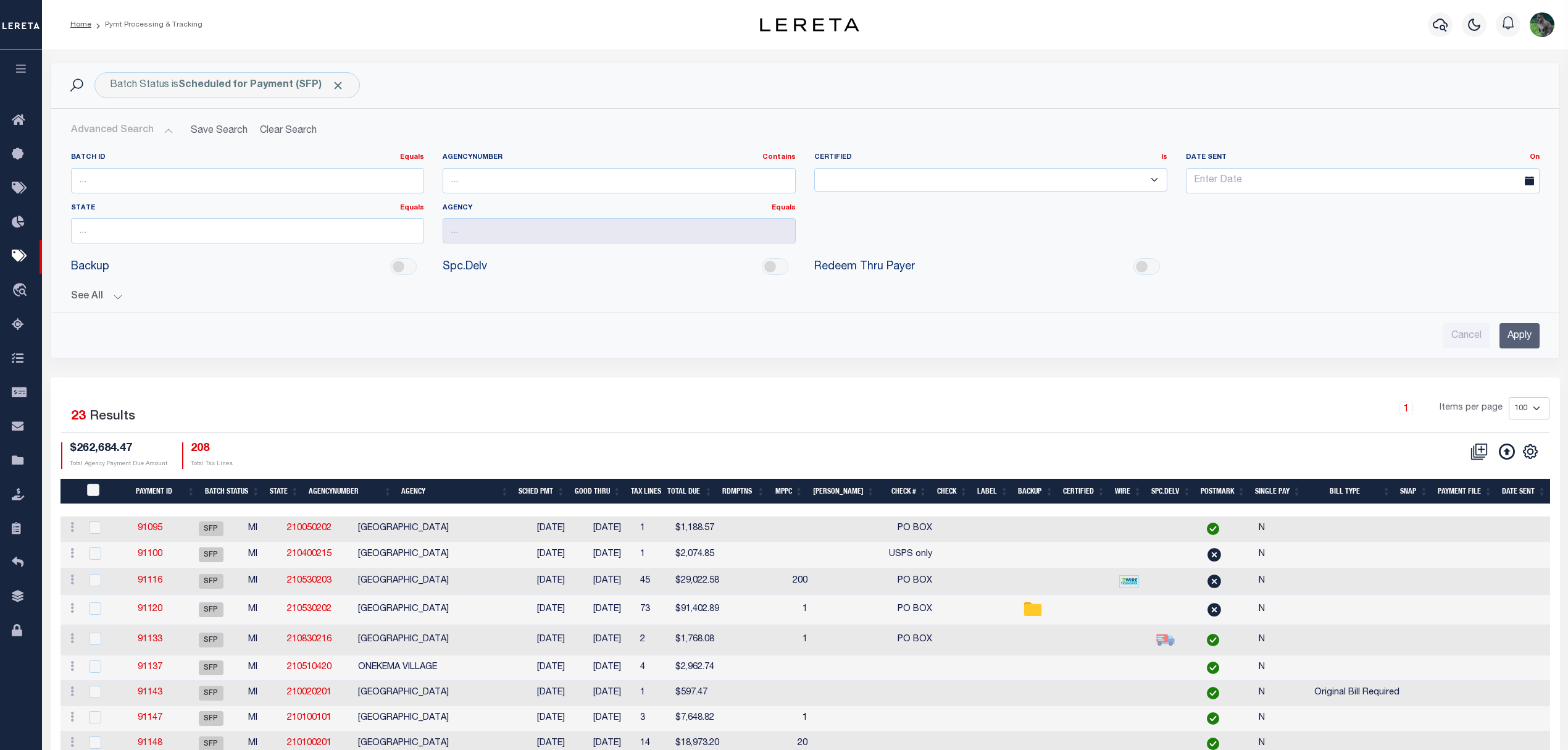
click at [111, 301] on button "See All" at bounding box center [805, 297] width 1469 height 12
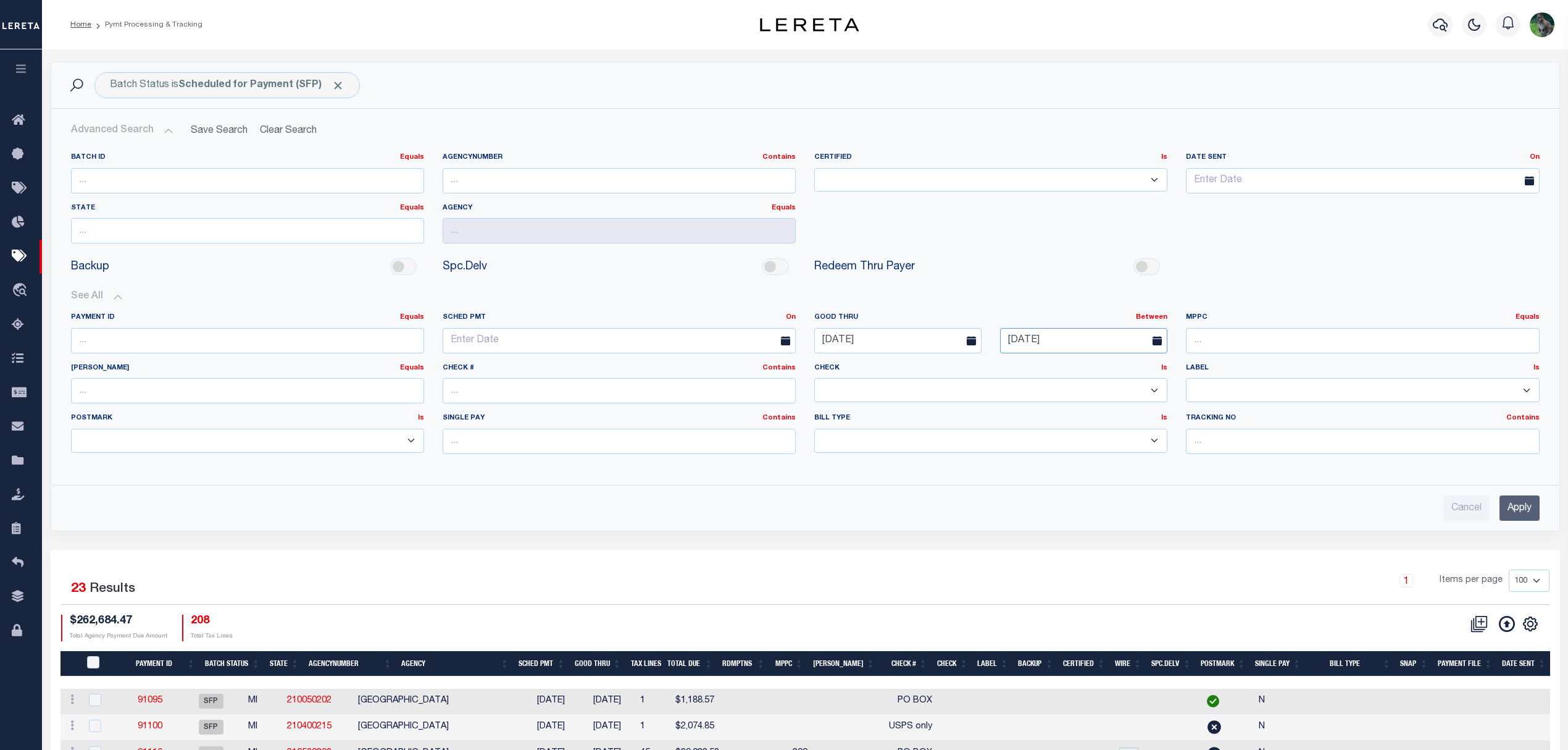
click at [1069, 355] on body "Home Pymt Processing & Tracking Profile" at bounding box center [784, 665] width 1568 height 1331
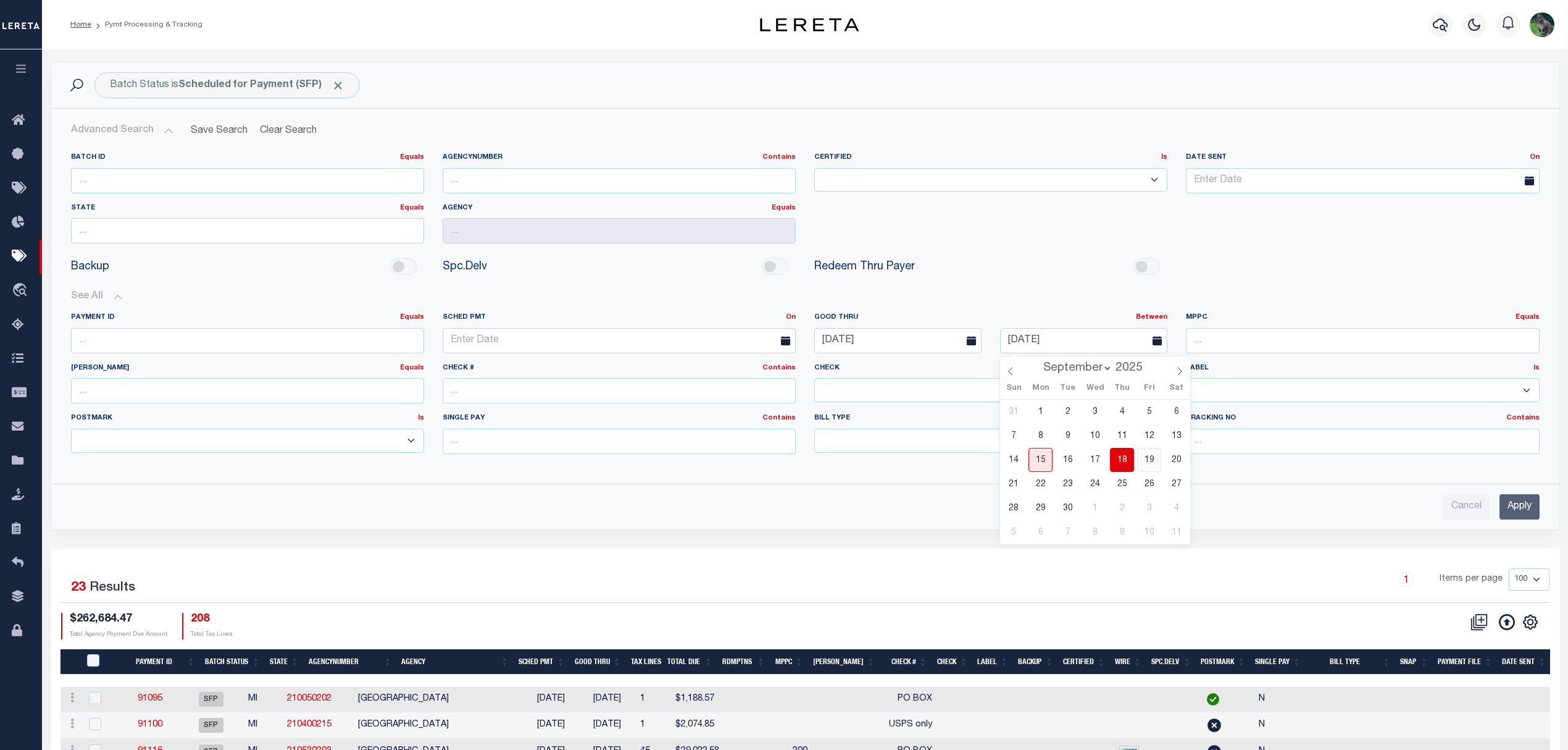
click at [1151, 458] on span "19" at bounding box center [1149, 460] width 24 height 24
type input "09-19-2025"
click at [1508, 512] on input "Apply" at bounding box center [1519, 507] width 41 height 25
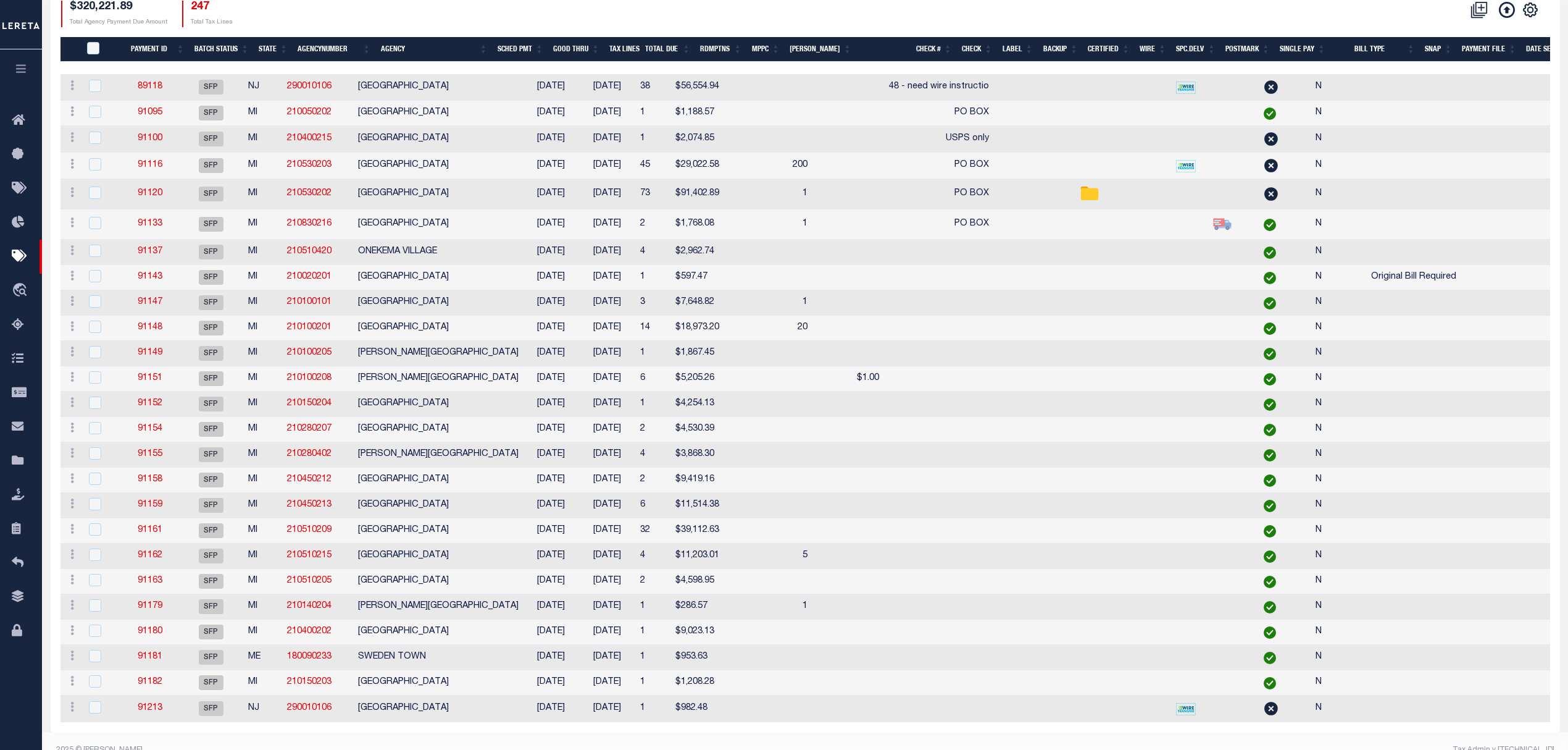
scroll to position [273, 0]
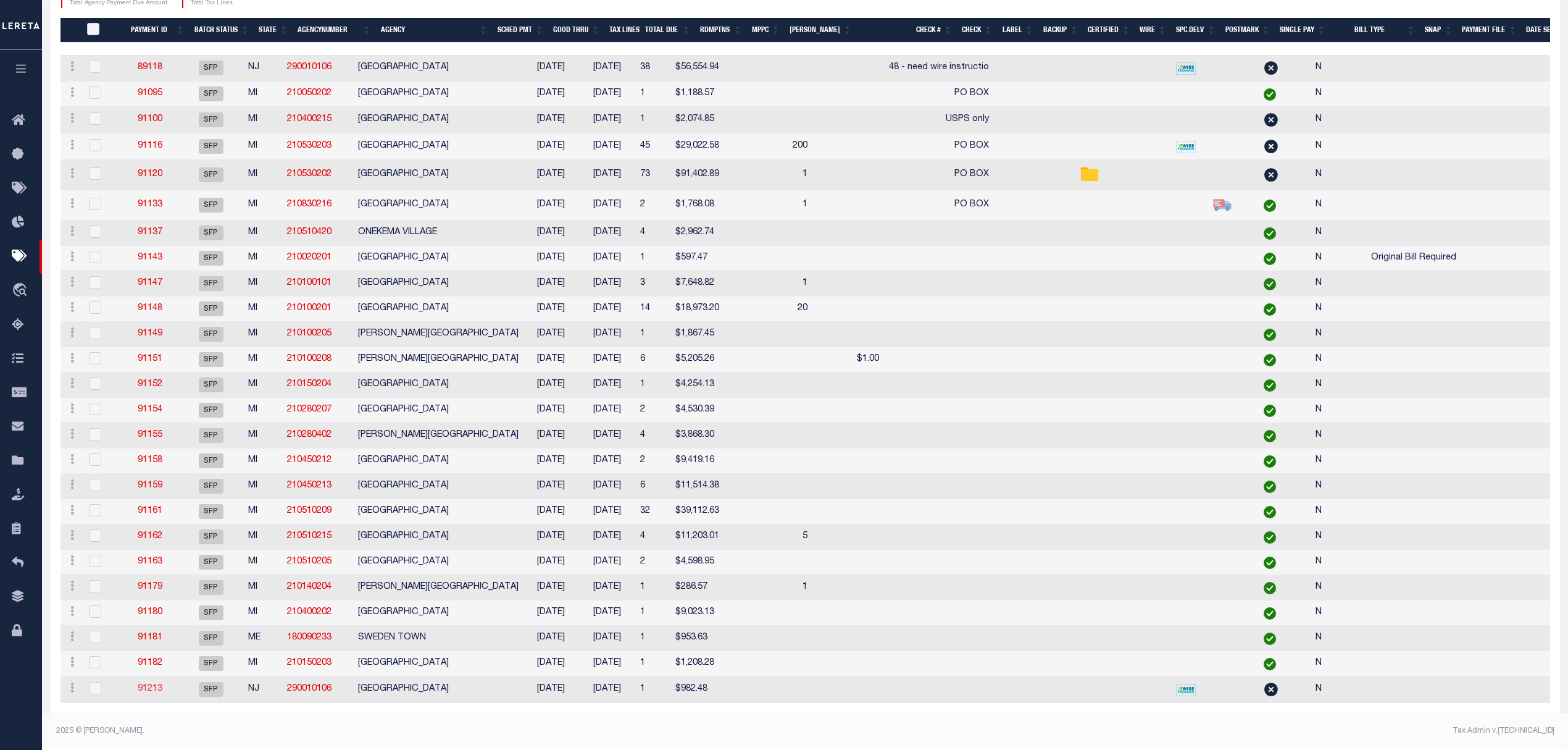
click at [160, 684] on link "91213" at bounding box center [150, 689] width 25 height 9
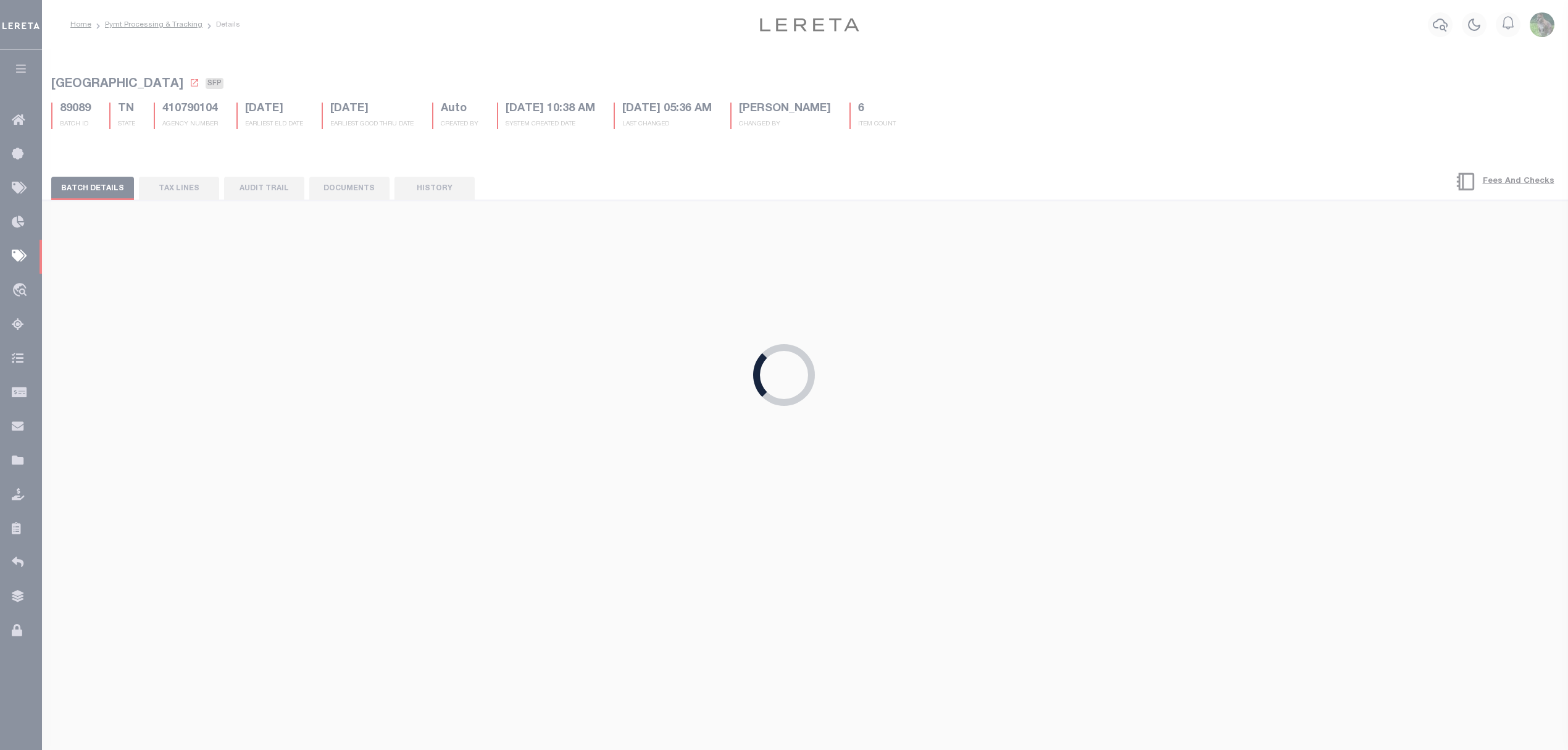
type input "09/15/2025"
select select
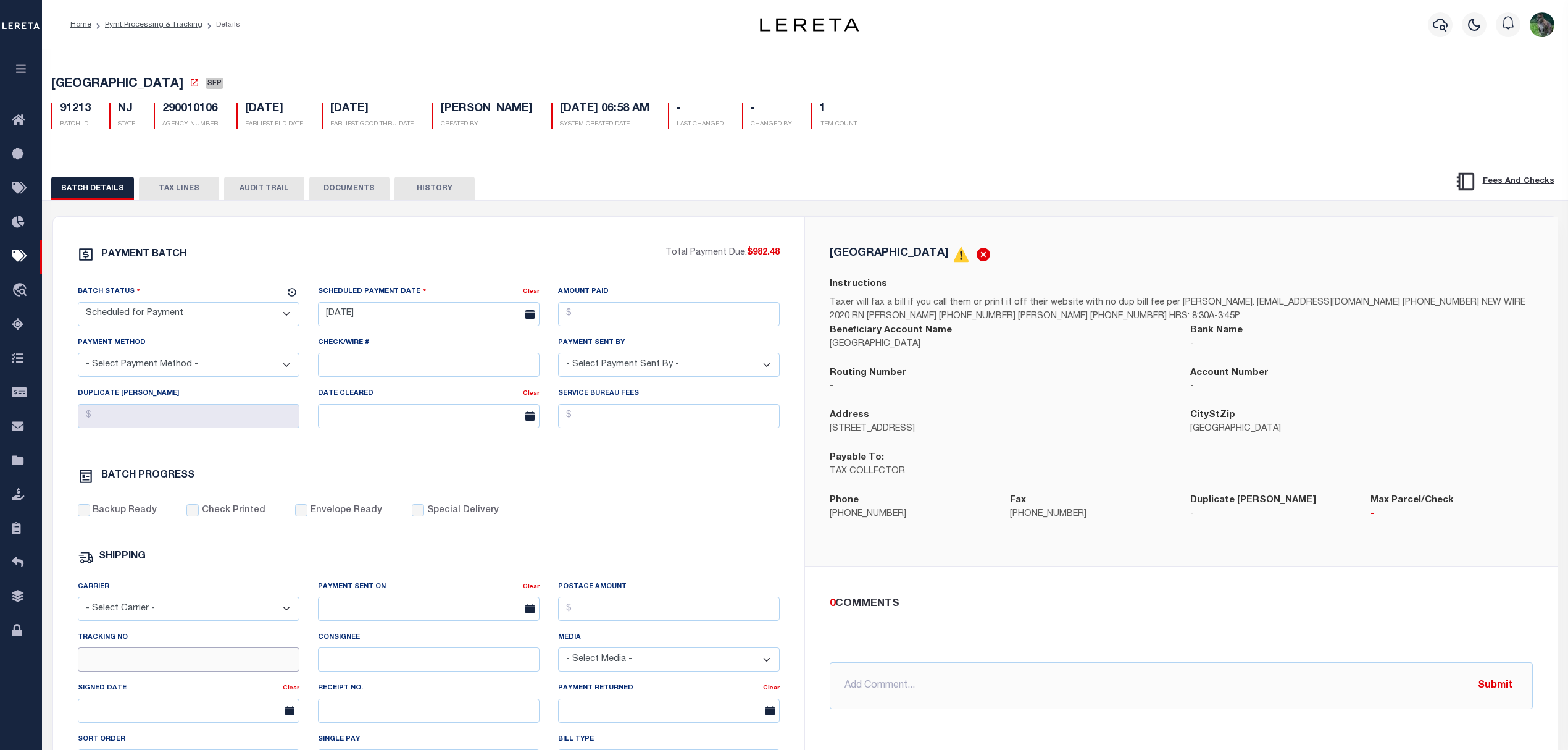
click at [148, 671] on input "Tracking No" at bounding box center [188, 659] width 222 height 24
type input "Andres"
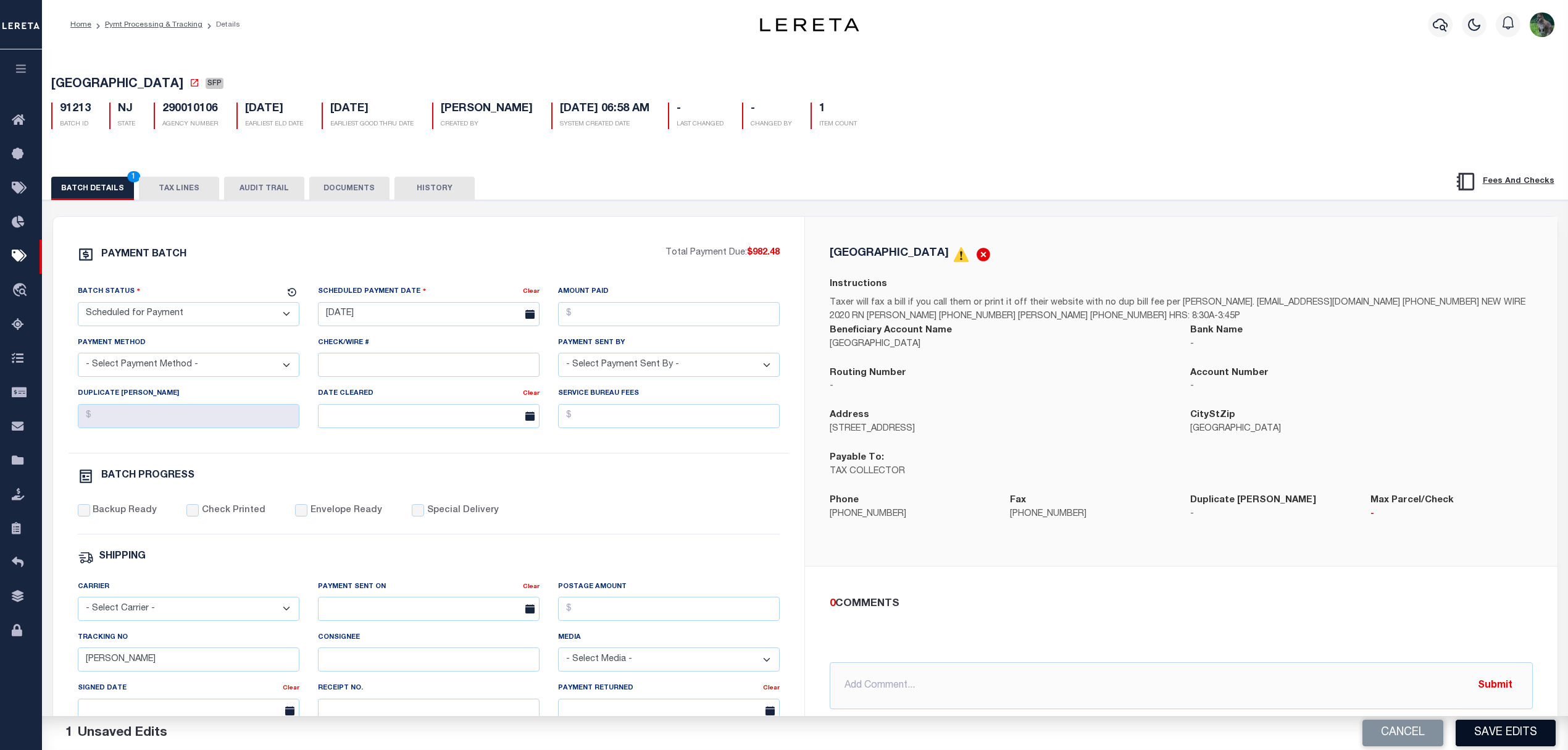
click at [1485, 736] on button "Save Edits" at bounding box center [1506, 733] width 100 height 27
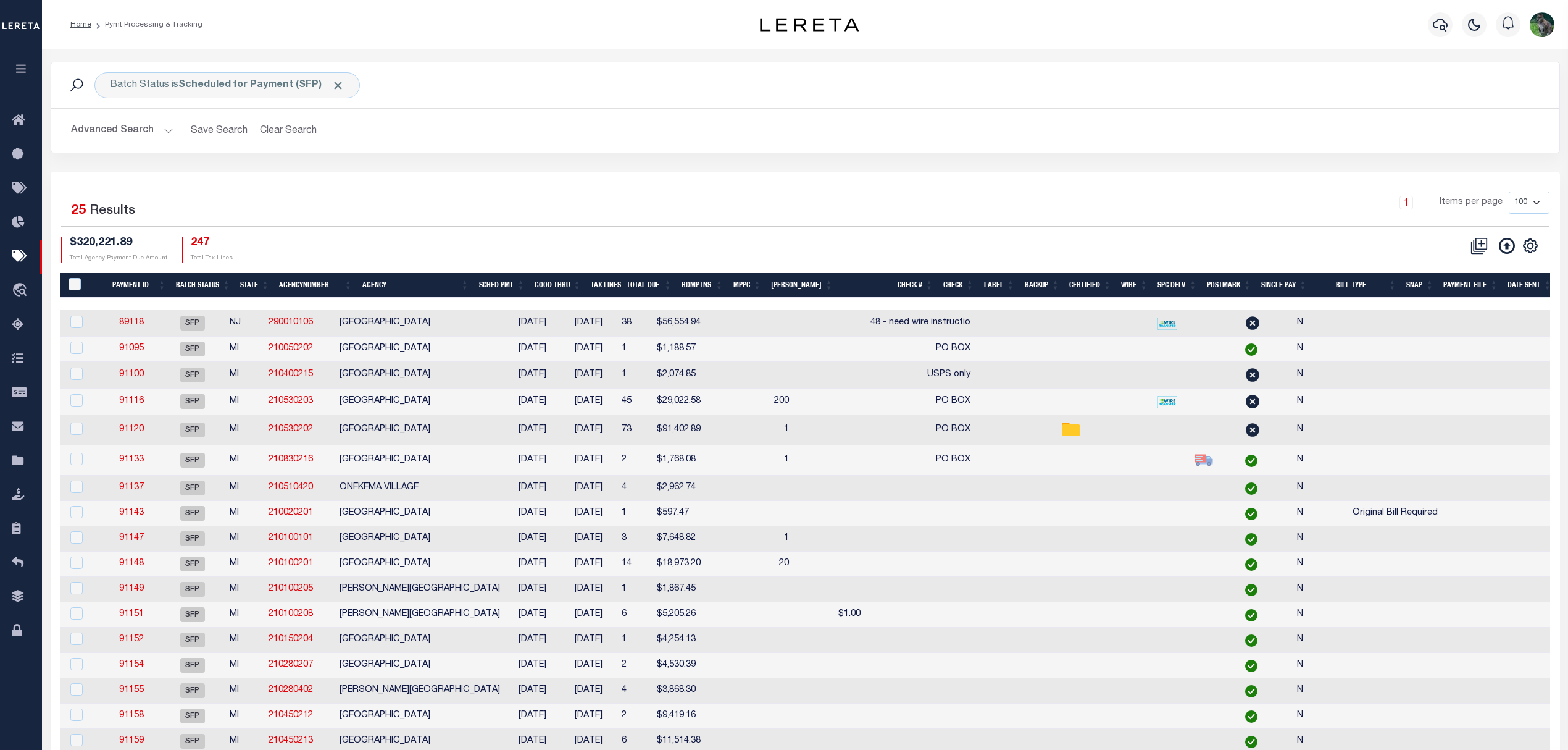
click at [572, 144] on div "Advanced Search Save Search Clear Search PayeeSearchTable_dynamictable_____Defa…" at bounding box center [805, 130] width 1508 height 44
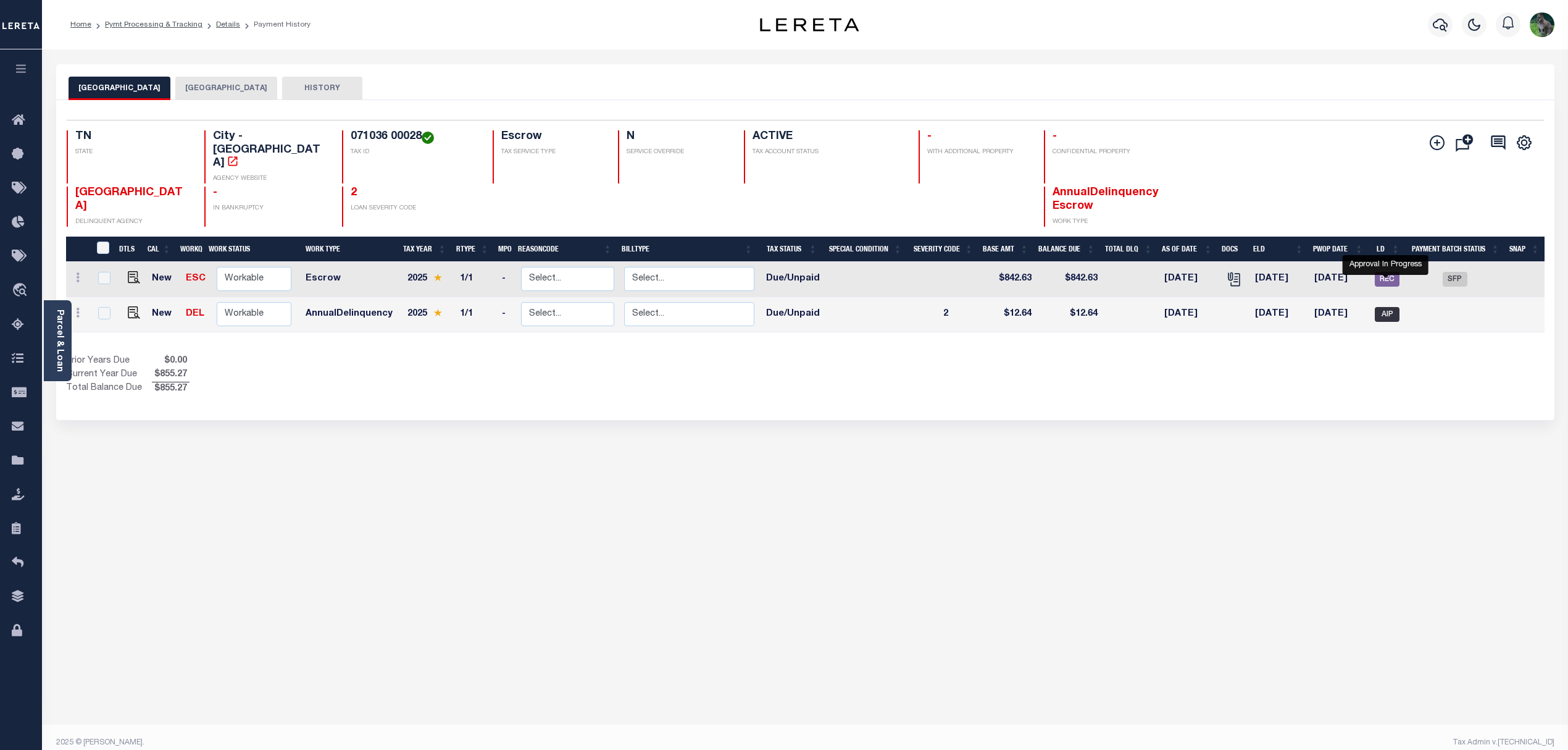
click at [1389, 307] on span "AIP" at bounding box center [1387, 314] width 25 height 15
checkbox input "true"
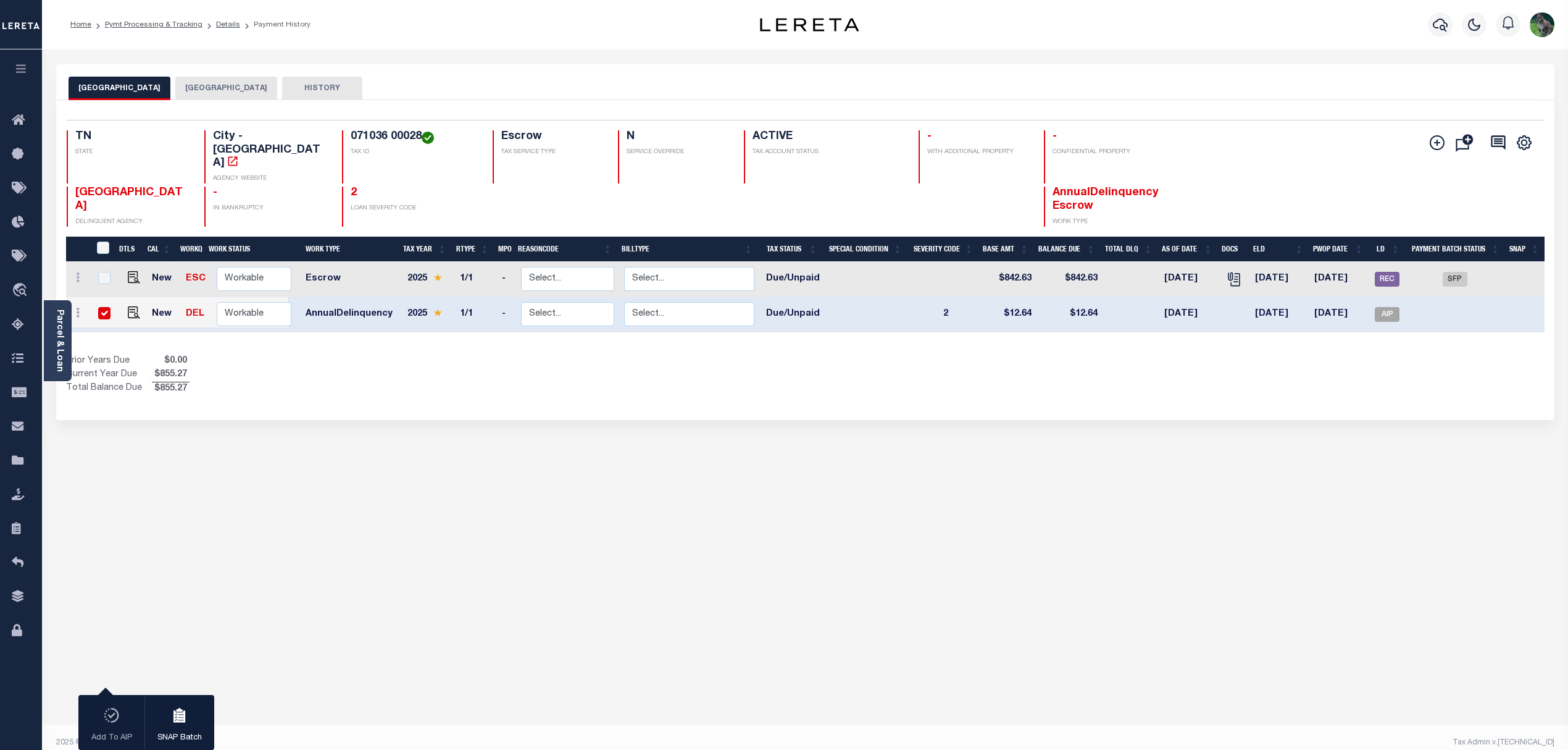
drag, startPoint x: 310, startPoint y: 60, endPoint x: 329, endPoint y: 60, distance: 19.0
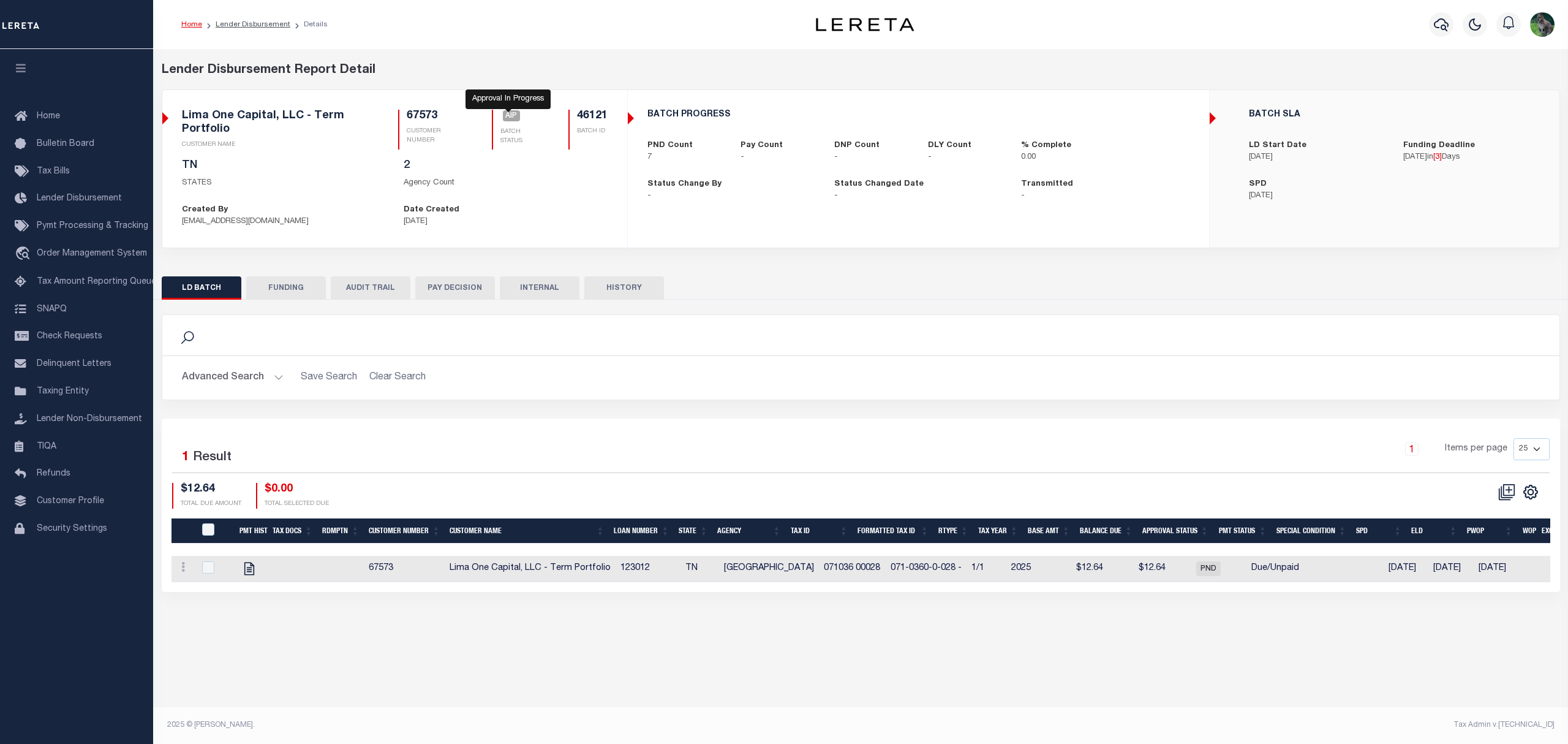
click at [510, 122] on link "AIP" at bounding box center [512, 116] width 18 height 11
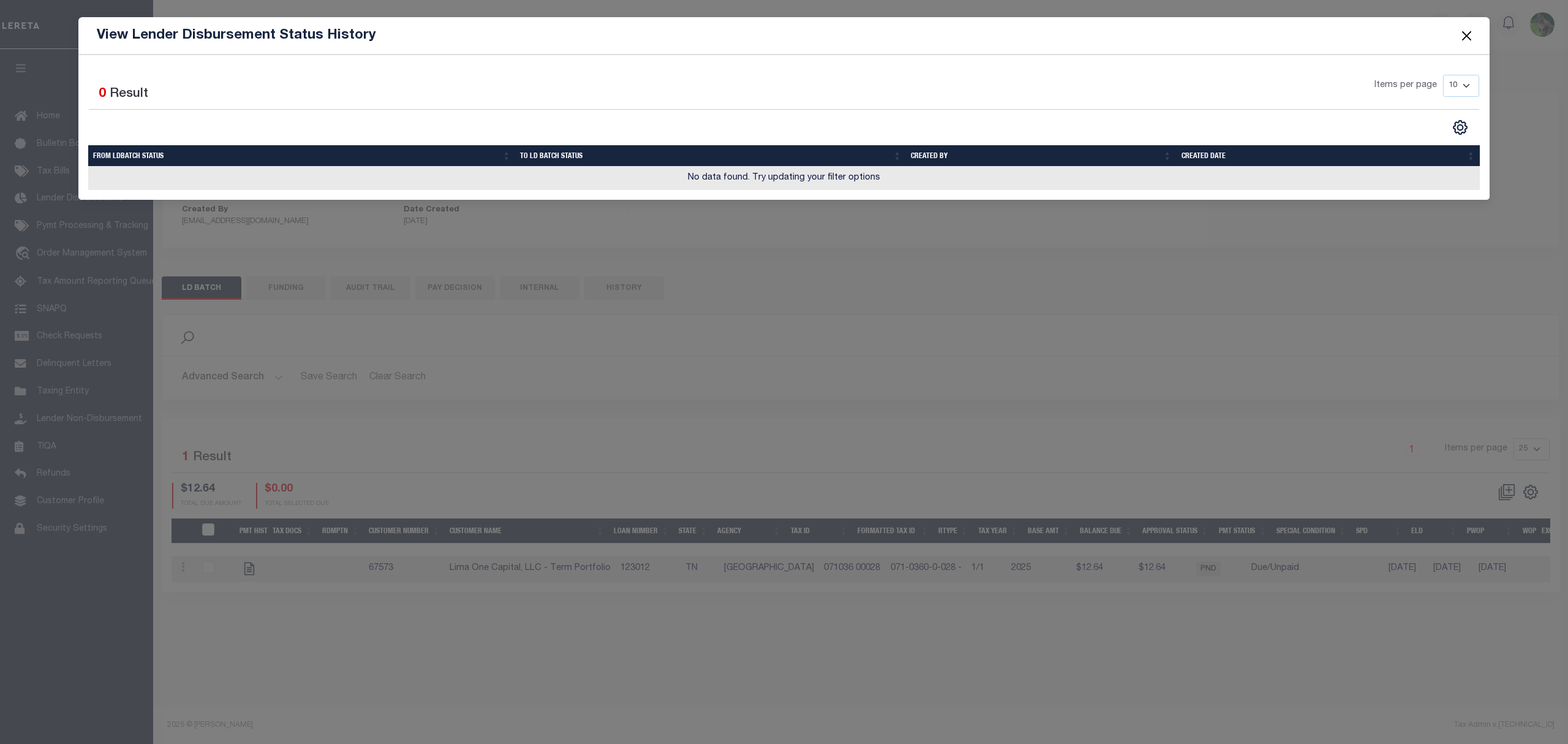
click at [1474, 36] on button "Close" at bounding box center [1467, 35] width 16 height 16
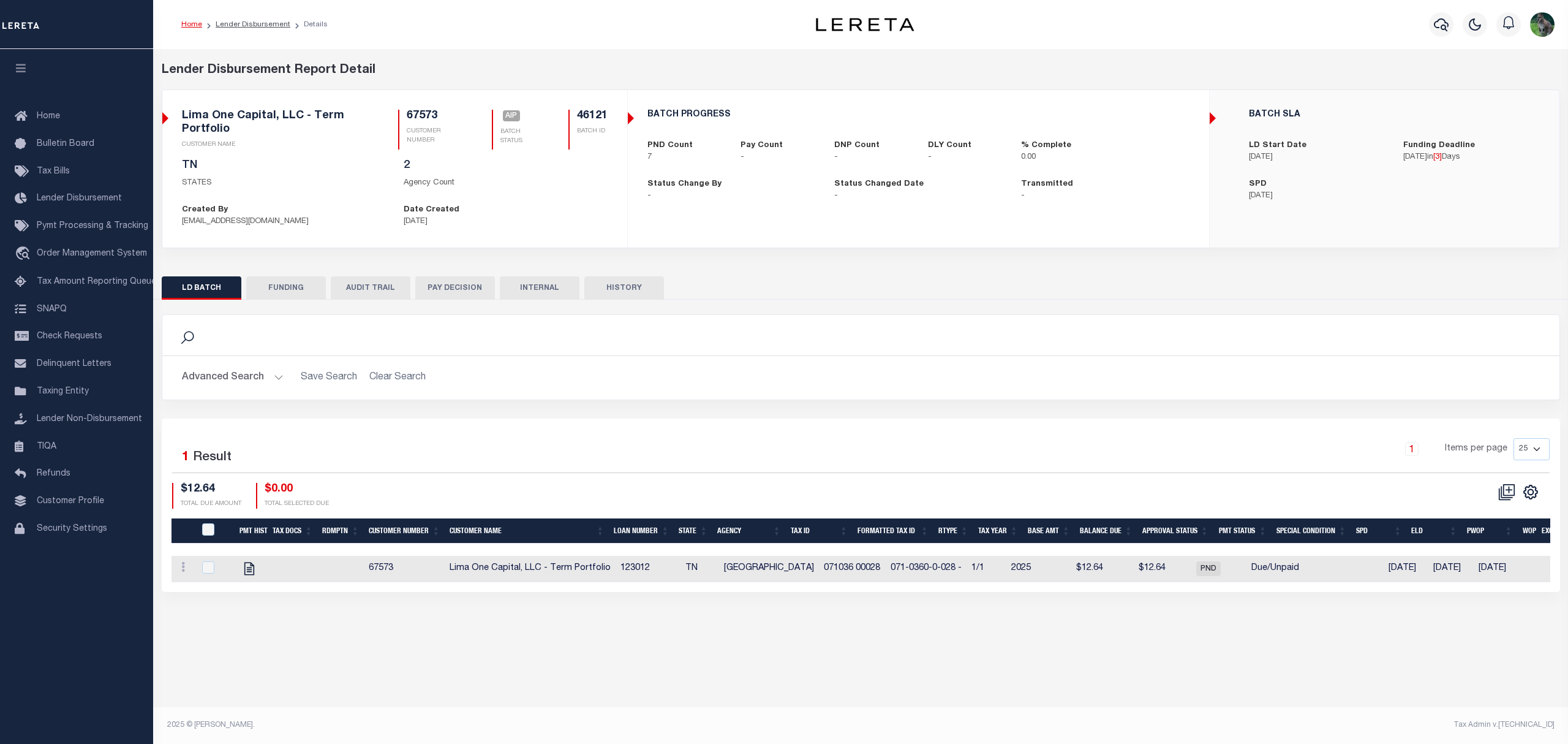
click at [482, 283] on button "PAY DECISION" at bounding box center [454, 288] width 80 height 23
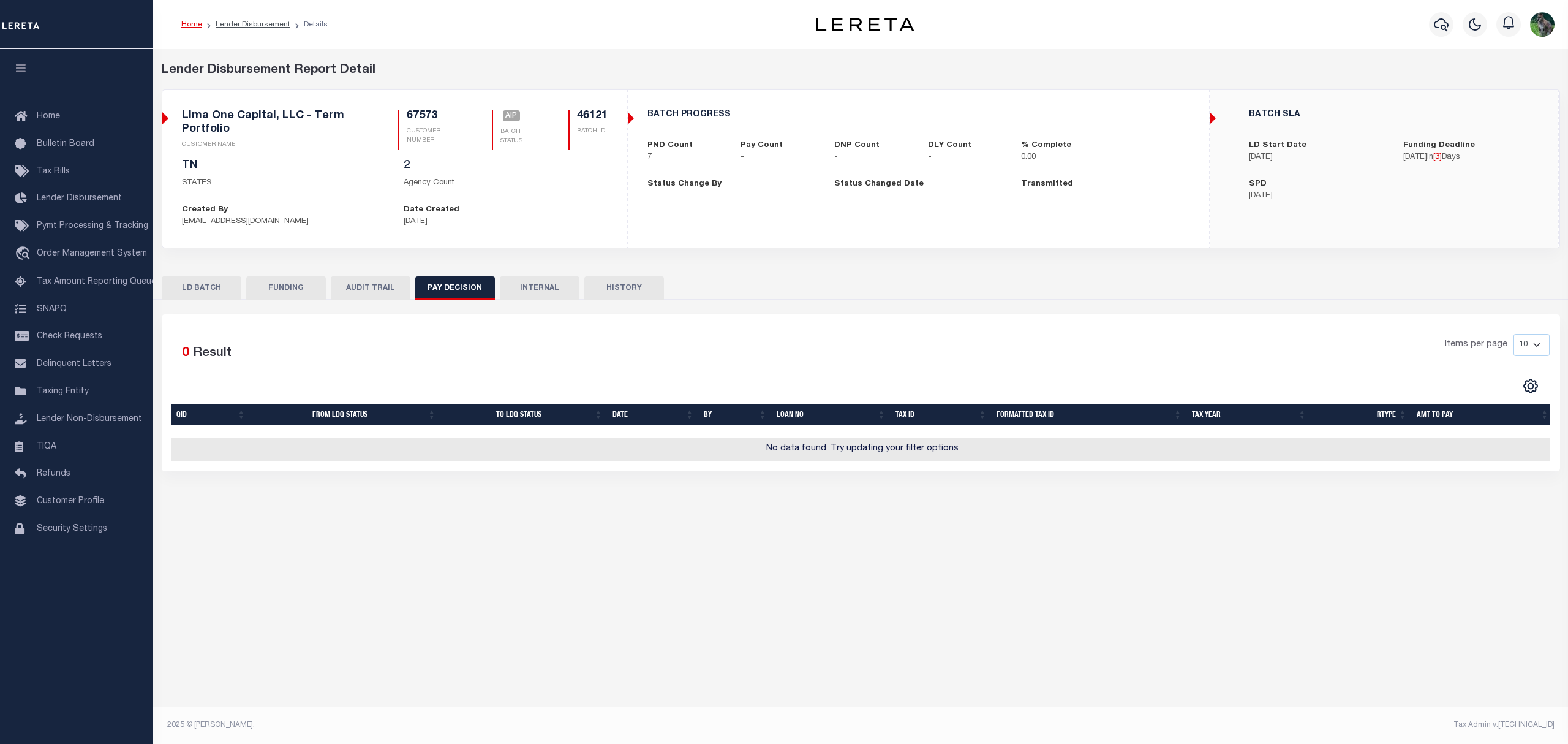
click at [204, 290] on button "LD BATCH" at bounding box center [201, 288] width 80 height 23
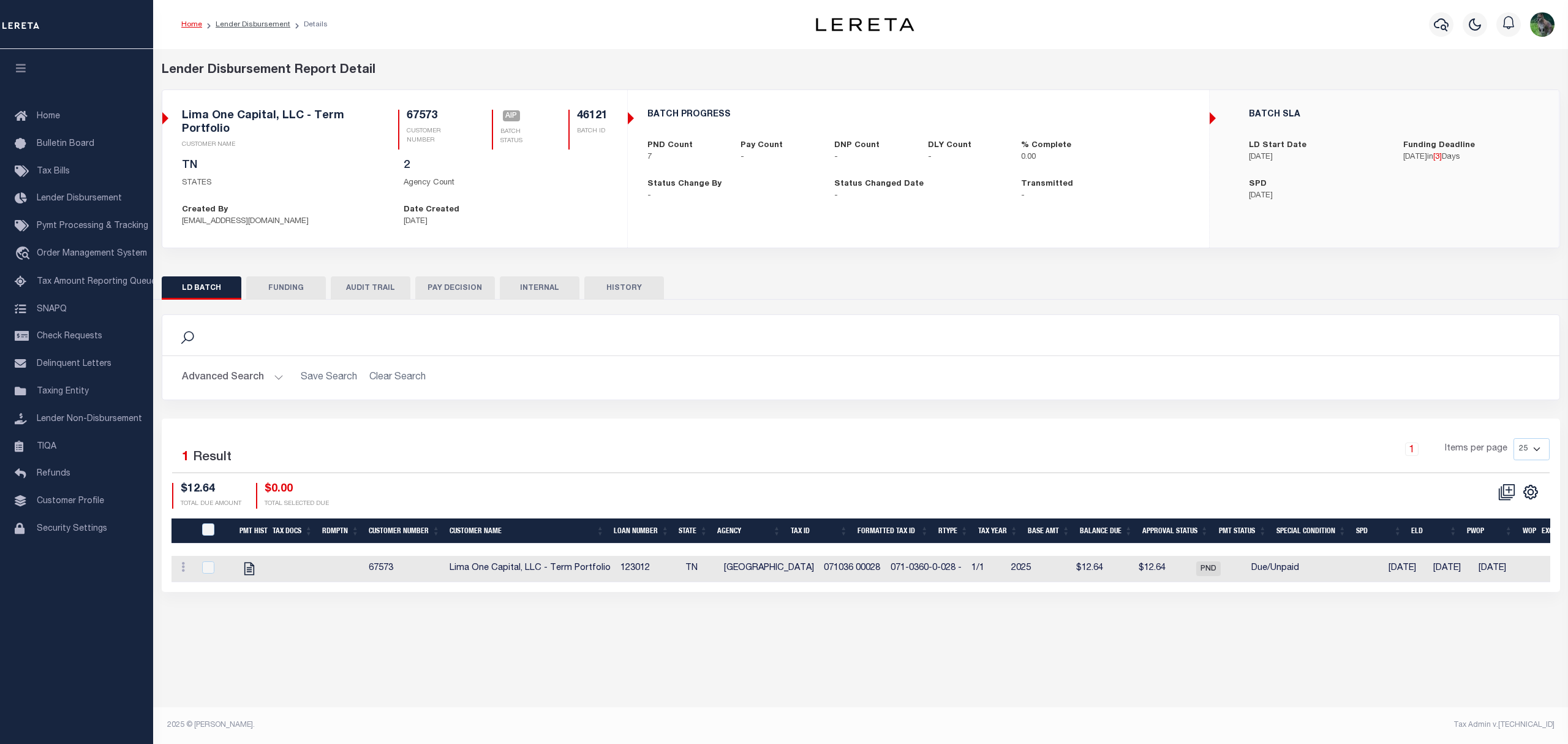
drag, startPoint x: 226, startPoint y: 60, endPoint x: 245, endPoint y: 62, distance: 19.1
